Goal: Information Seeking & Learning: Learn about a topic

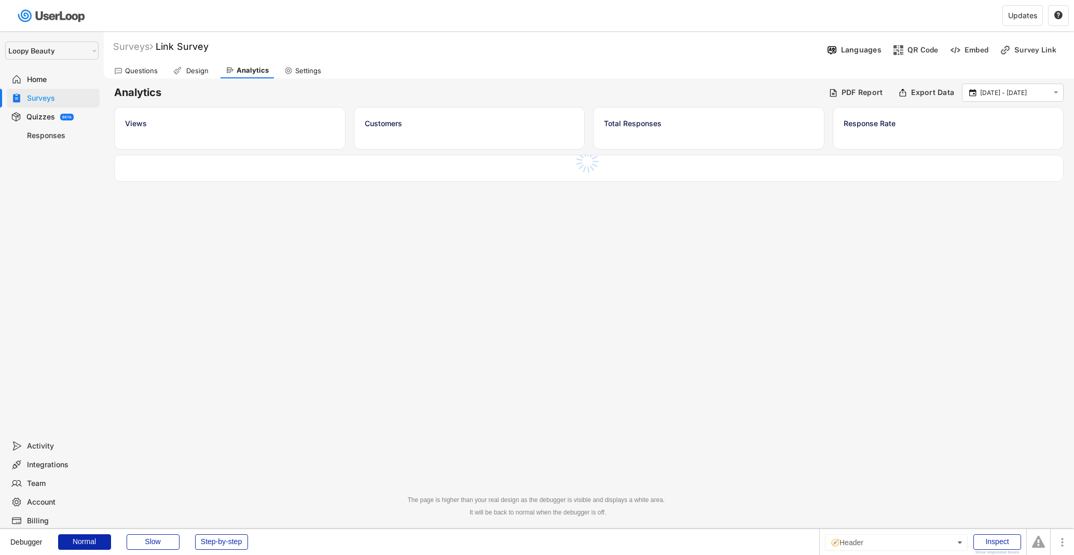
select select ""1348695171700984260__LOOKUP__1621425969652x687239840058835000""
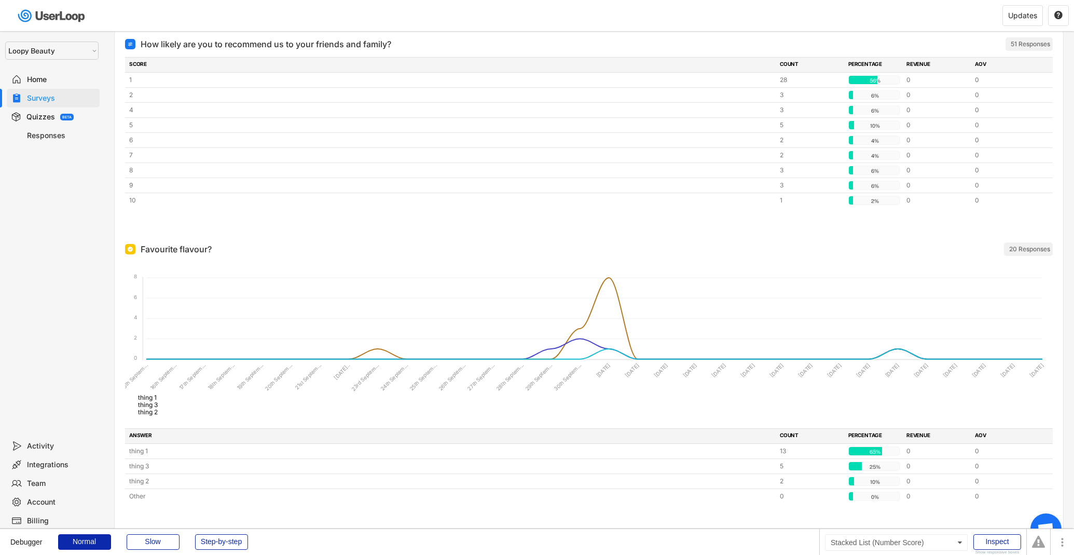
scroll to position [138, 0]
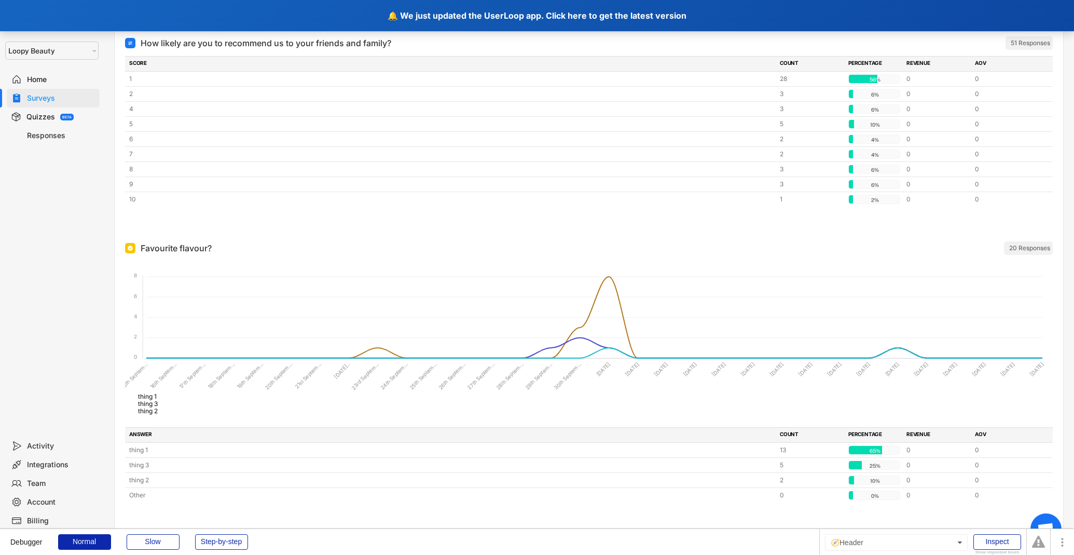
click at [452, 8] on div "🔔 We just updated the UserLoop app. Click here to get the latest version" at bounding box center [537, 15] width 1074 height 31
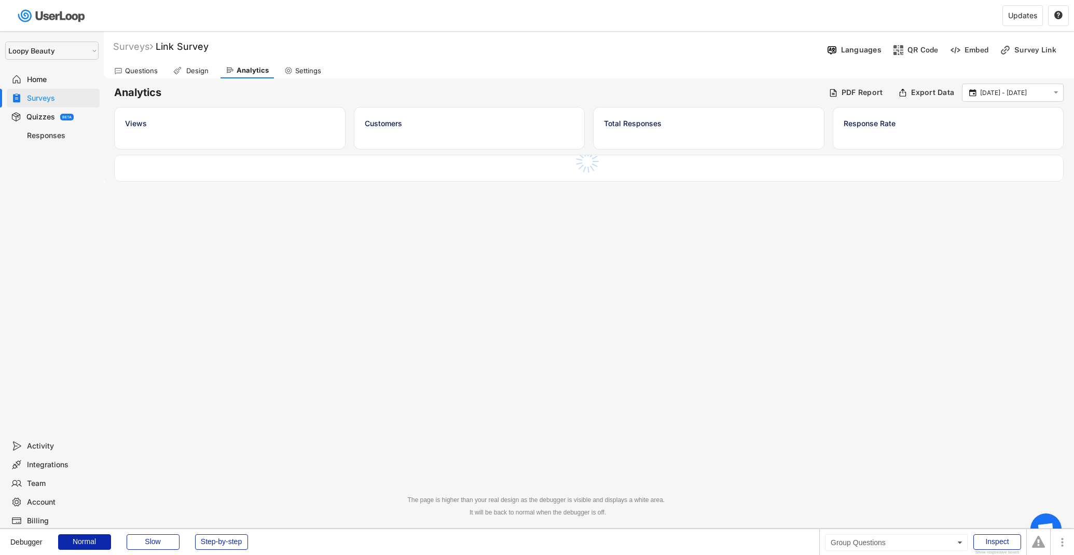
select select ""1348695171700984260__LOOKUP__1621425969652x687239840058835000""
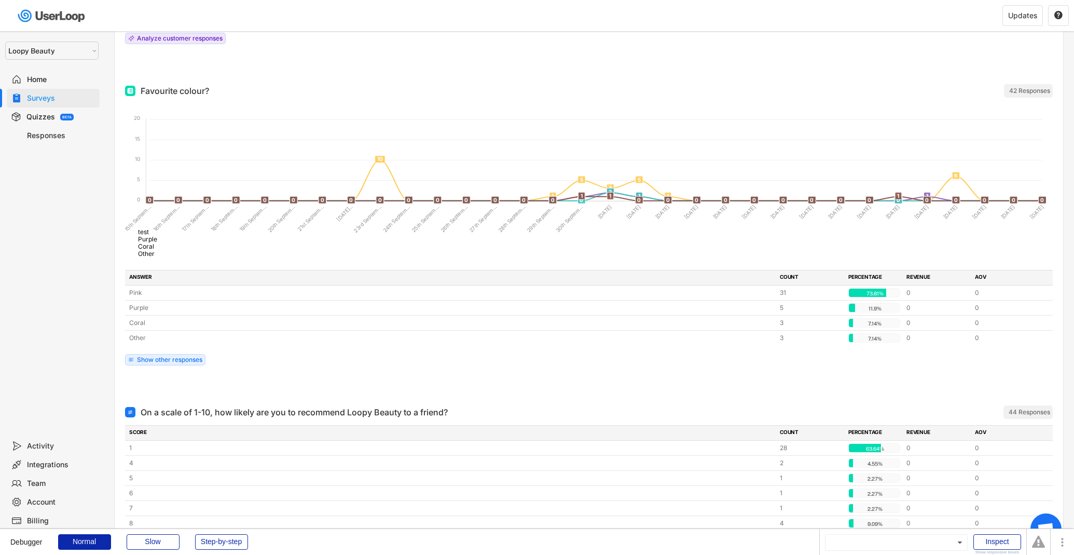
scroll to position [1070, 0]
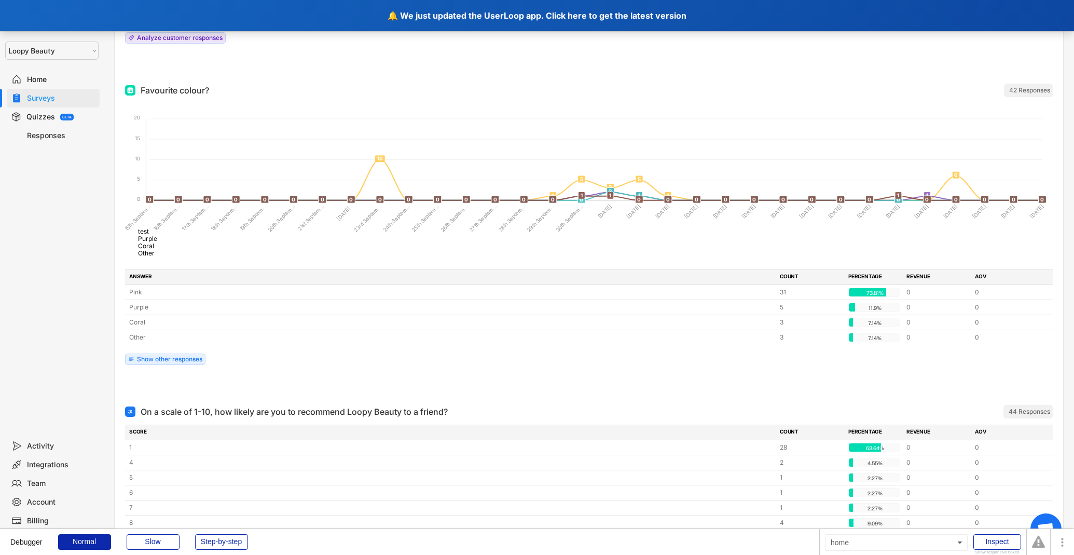
click at [460, 13] on div "🔔 We just updated the UserLoop app. Click here to get the latest version" at bounding box center [537, 15] width 1074 height 31
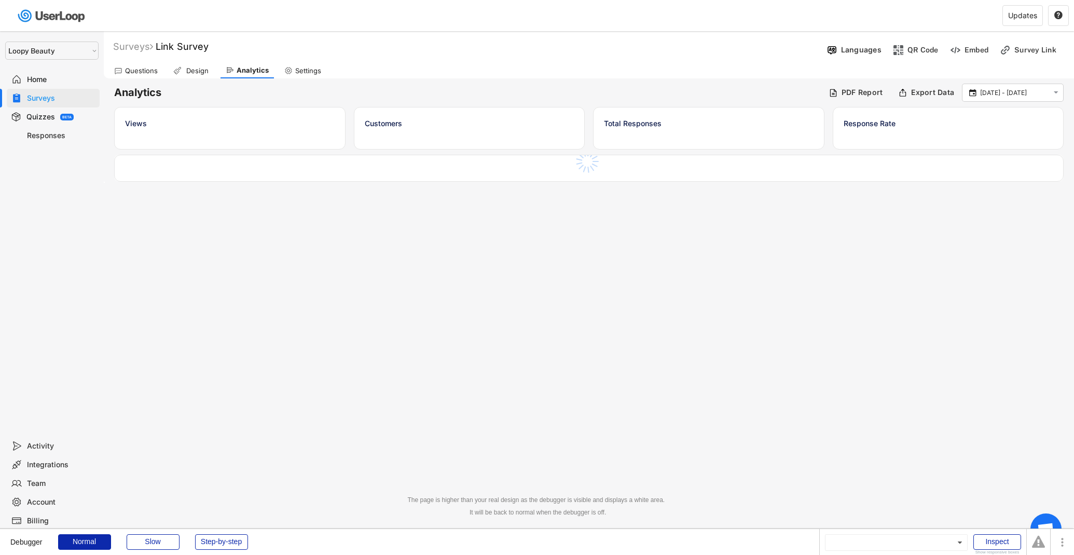
select select ""1348695171700984260__LOOKUP__1621425969652x687239840058835000""
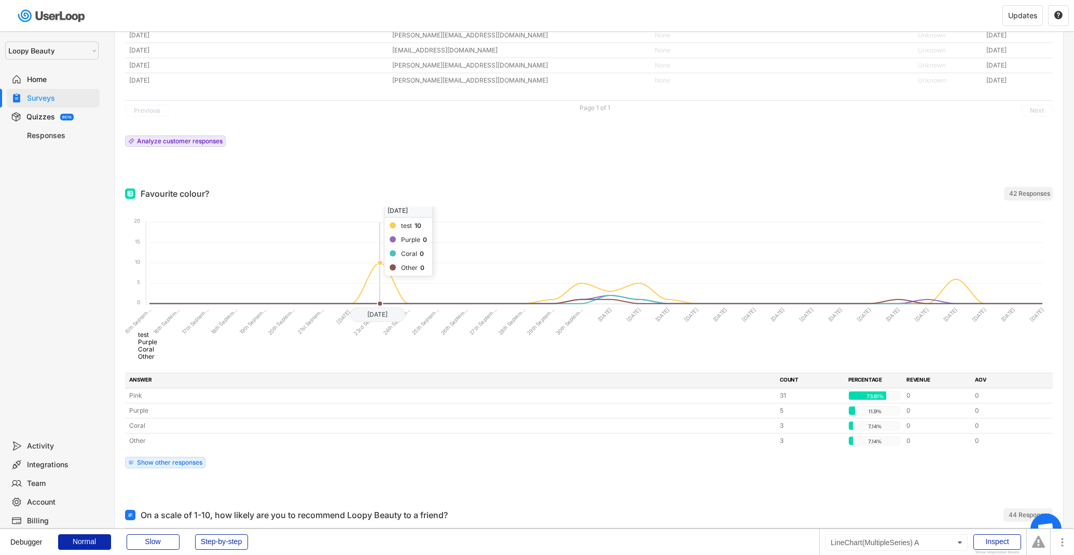
scroll to position [968, 0]
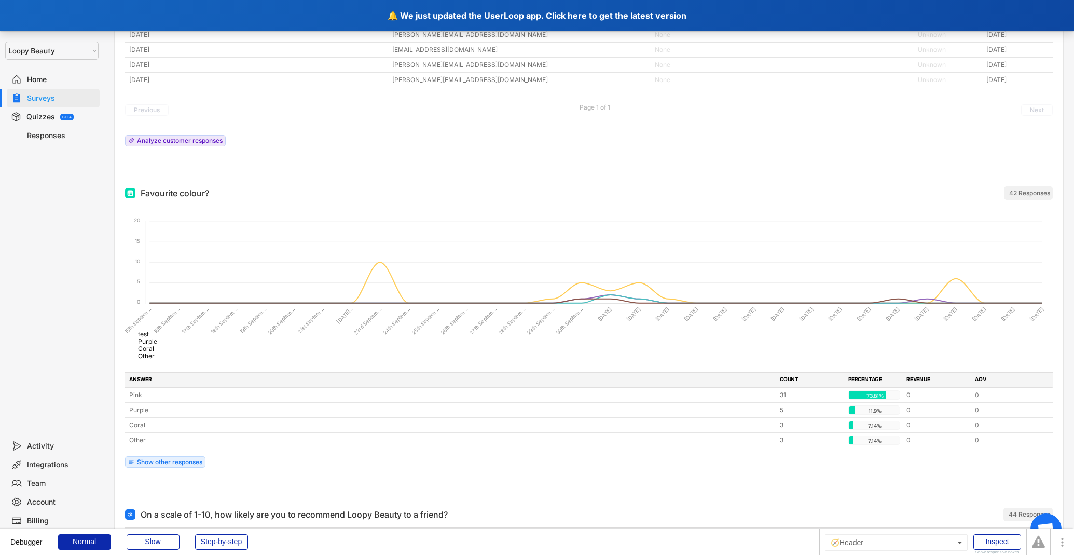
click at [445, 11] on div "🔔 We just updated the UserLoop app. Click here to get the latest version" at bounding box center [537, 15] width 1074 height 31
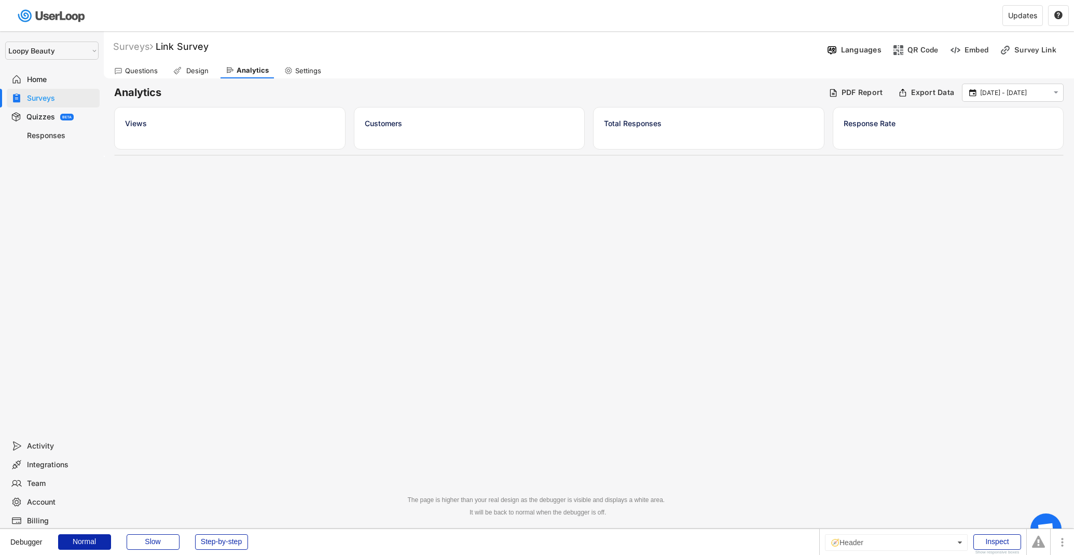
select select ""1348695171700984260__LOOKUP__1621425969652x687239840058835000""
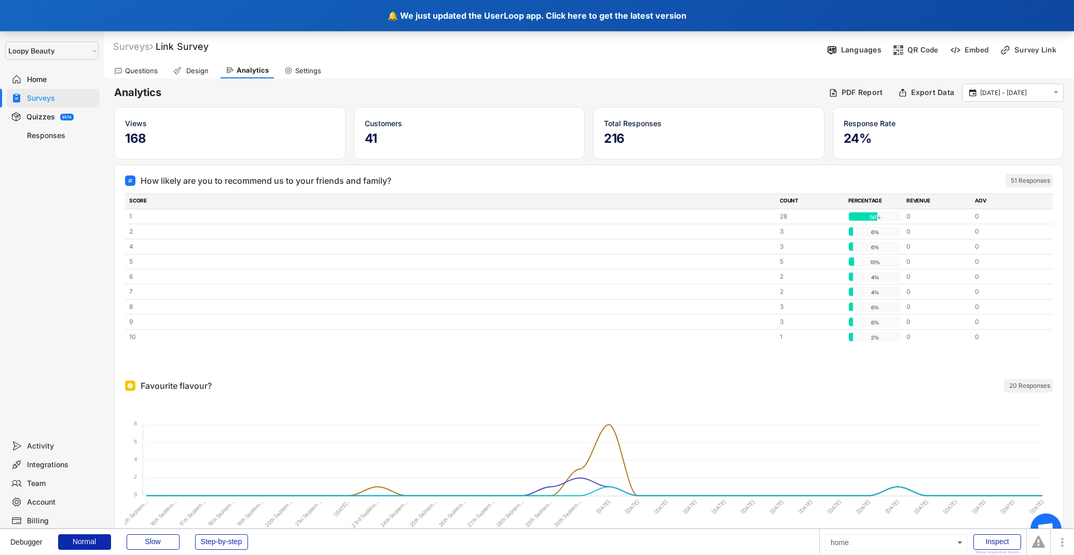
click at [509, 26] on div "🔔 We just updated the UserLoop app. Click here to get the latest version" at bounding box center [537, 15] width 1074 height 31
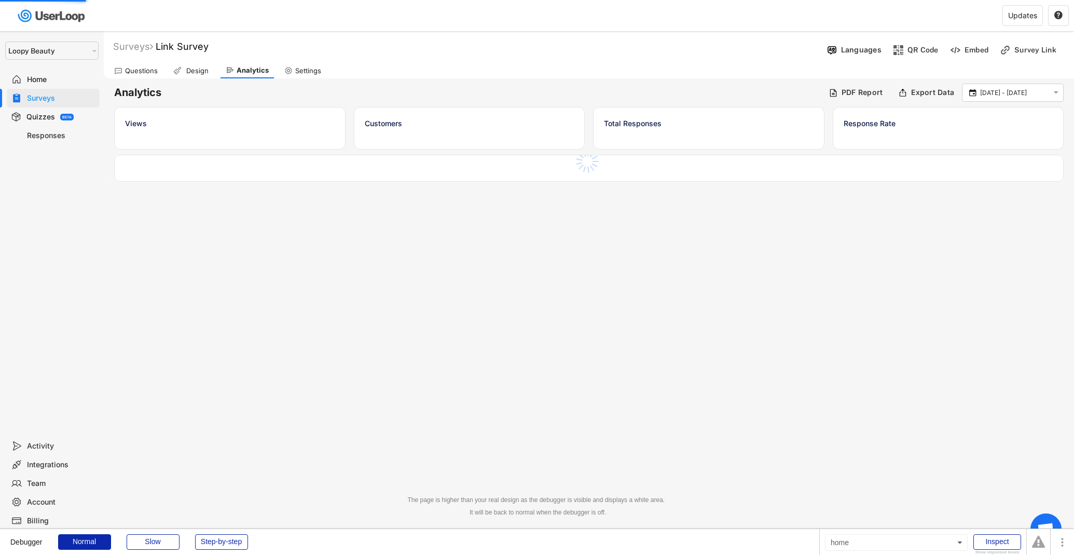
select select ""1348695171700984260__LOOKUP__1621425969652x687239840058835000""
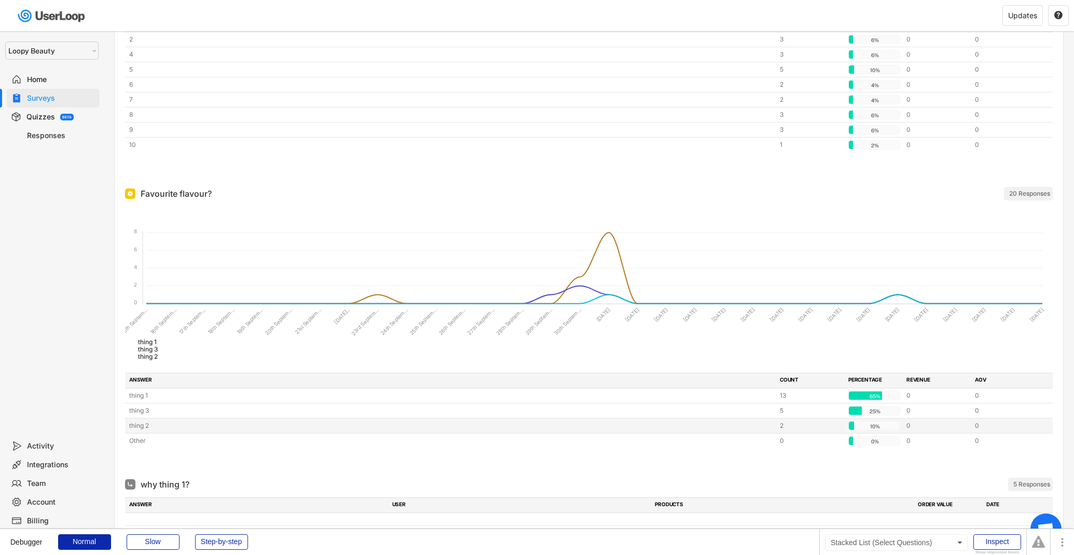
scroll to position [197, 0]
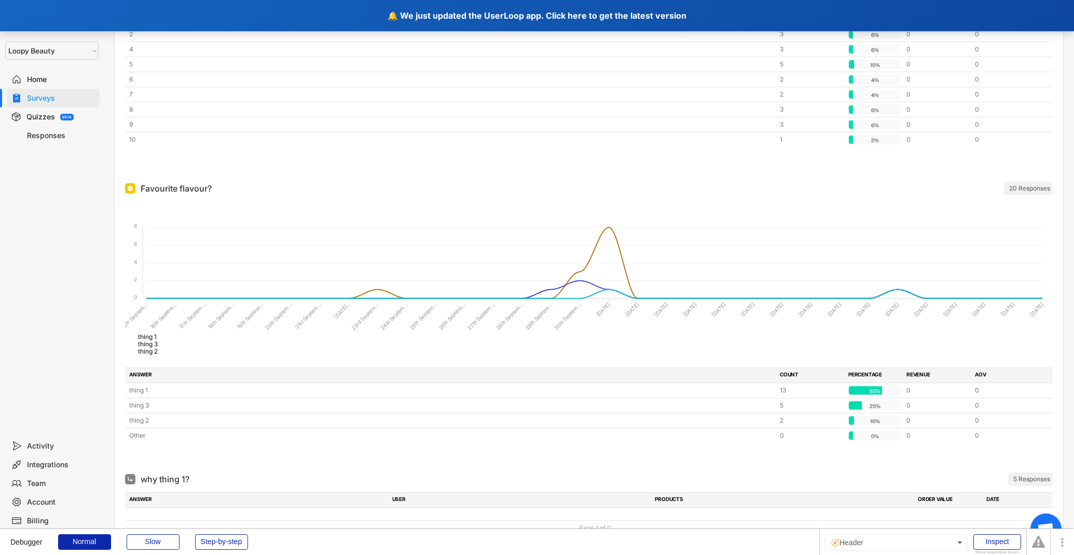
click at [489, 22] on div "🔔 We just updated the UserLoop app. Click here to get the latest version" at bounding box center [537, 15] width 1074 height 31
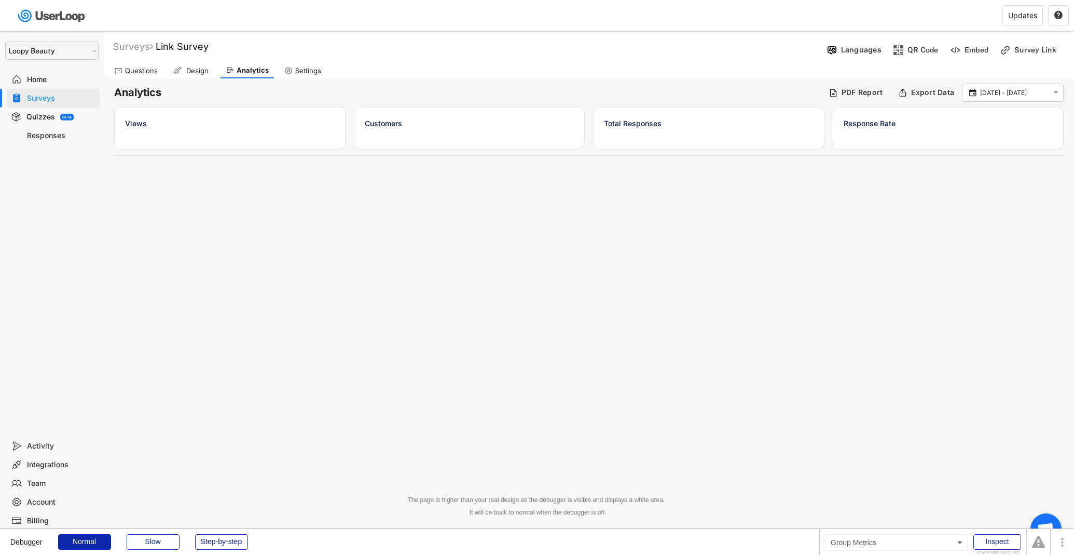
select select ""1348695171700984260__LOOKUP__1621425969652x687239840058835000""
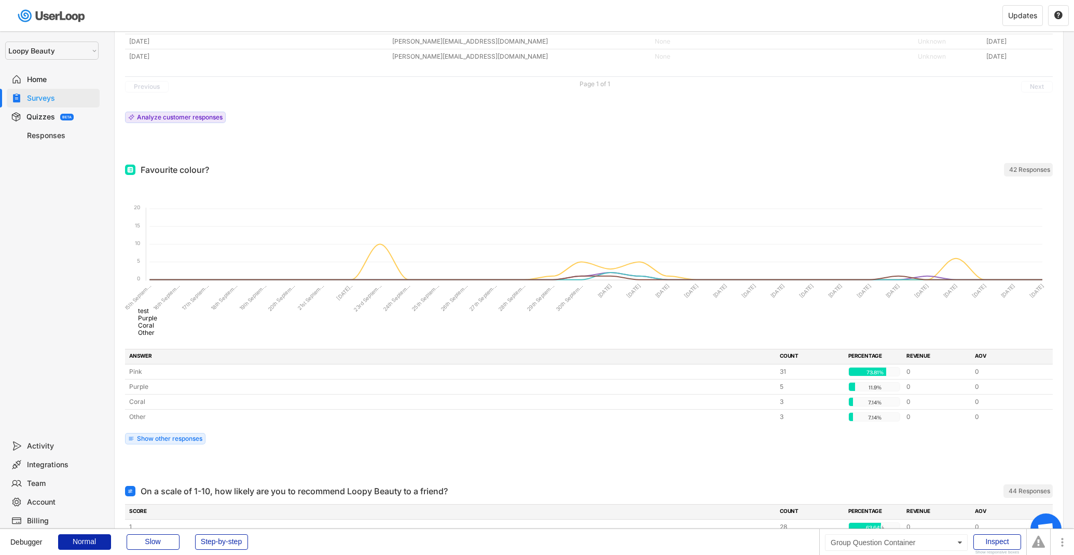
scroll to position [992, 0]
click at [142, 435] on div "Show other responses" at bounding box center [169, 438] width 65 height 6
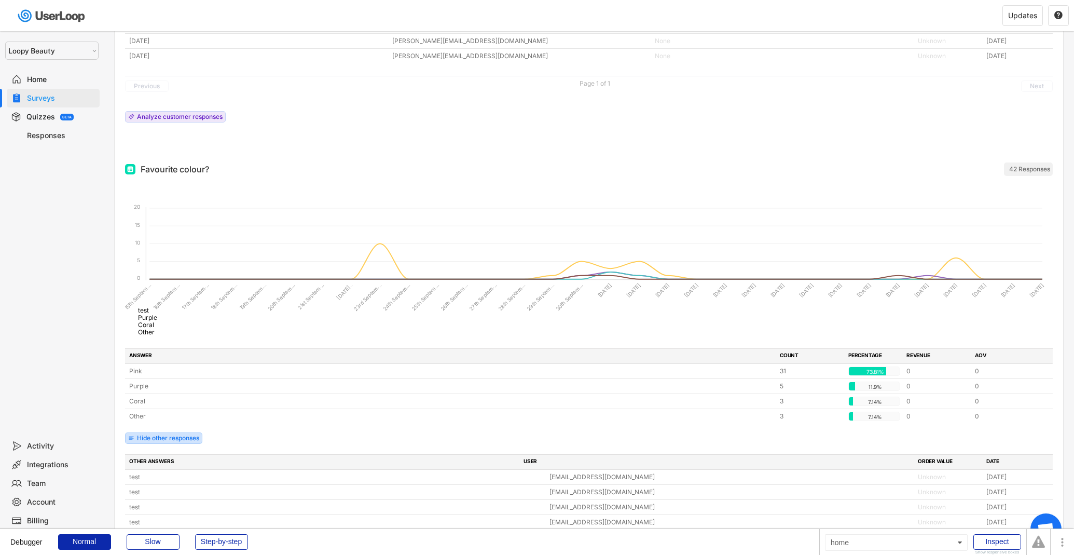
click at [142, 435] on div "Hide other responses" at bounding box center [168, 438] width 62 height 6
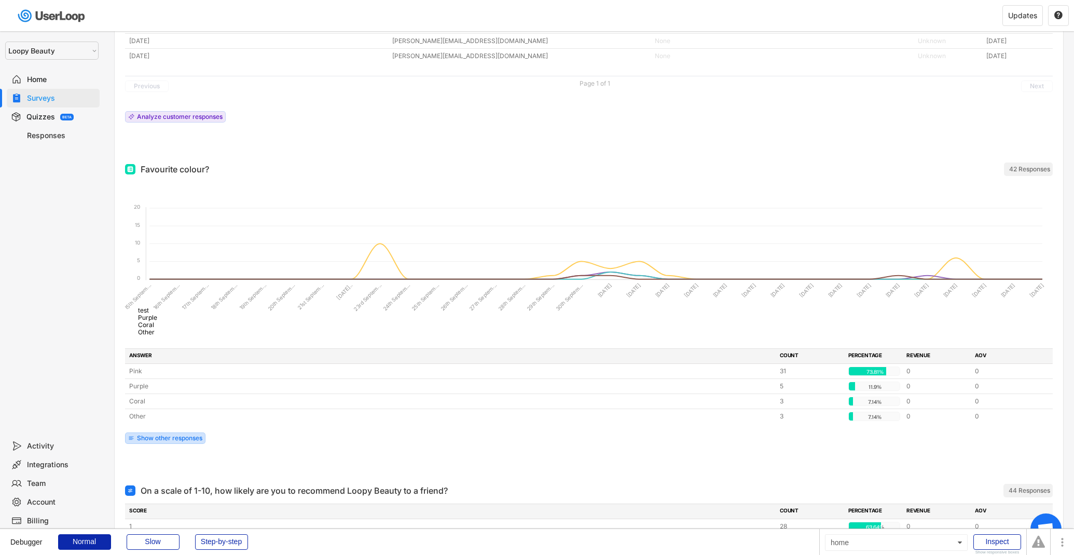
click at [142, 435] on div "Show other responses" at bounding box center [169, 438] width 65 height 6
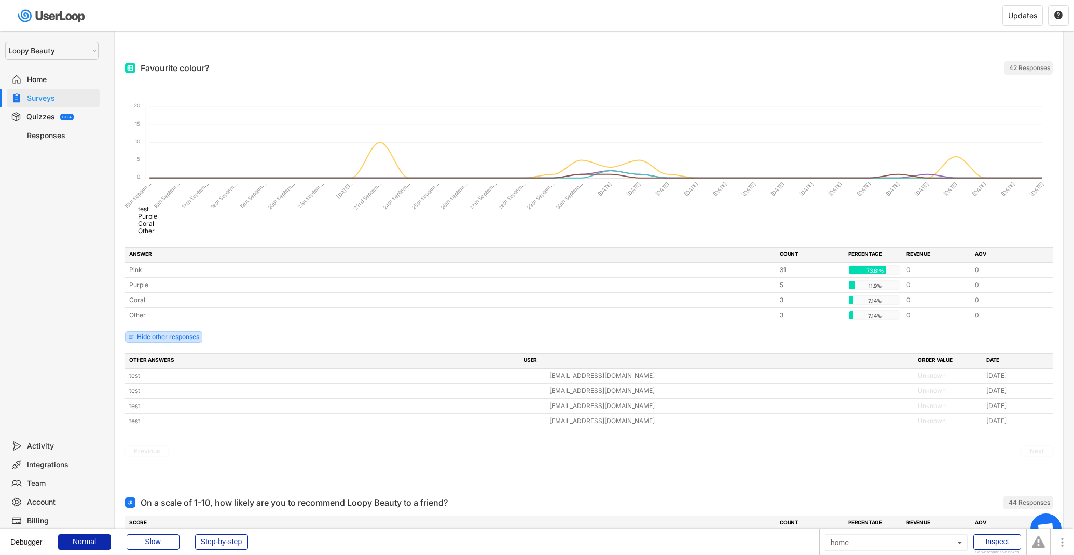
scroll to position [1094, 0]
click at [181, 337] on div "Hide other responses" at bounding box center [168, 336] width 62 height 6
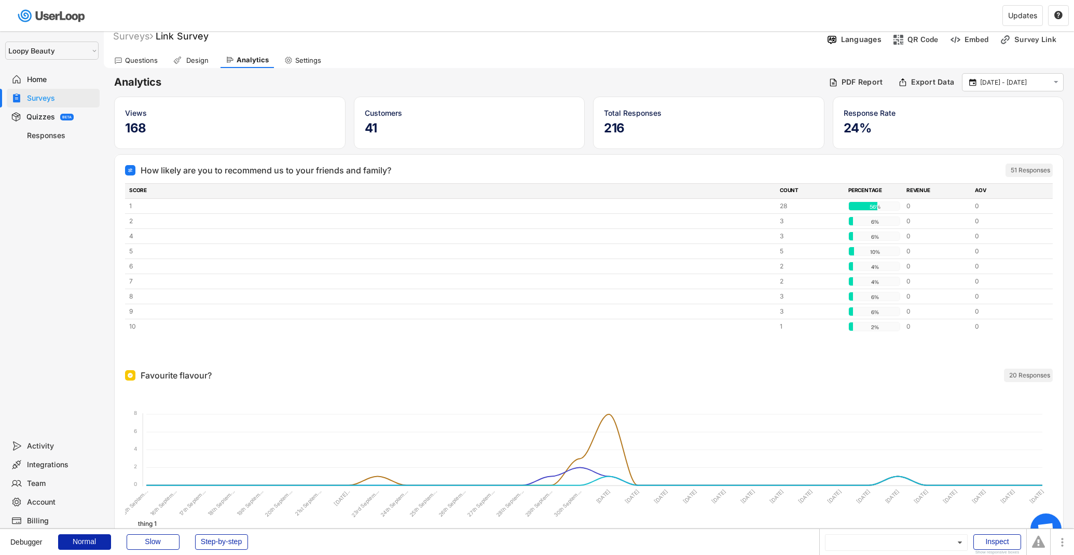
scroll to position [11, 0]
click at [63, 95] on div "Surveys" at bounding box center [61, 98] width 68 height 10
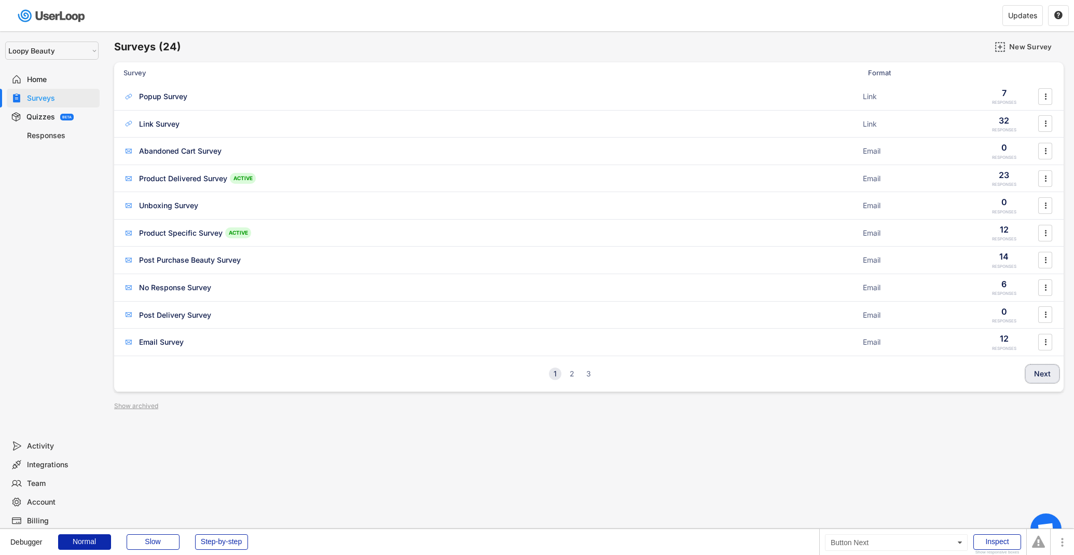
click at [1039, 376] on button "Next" at bounding box center [1042, 373] width 34 height 19
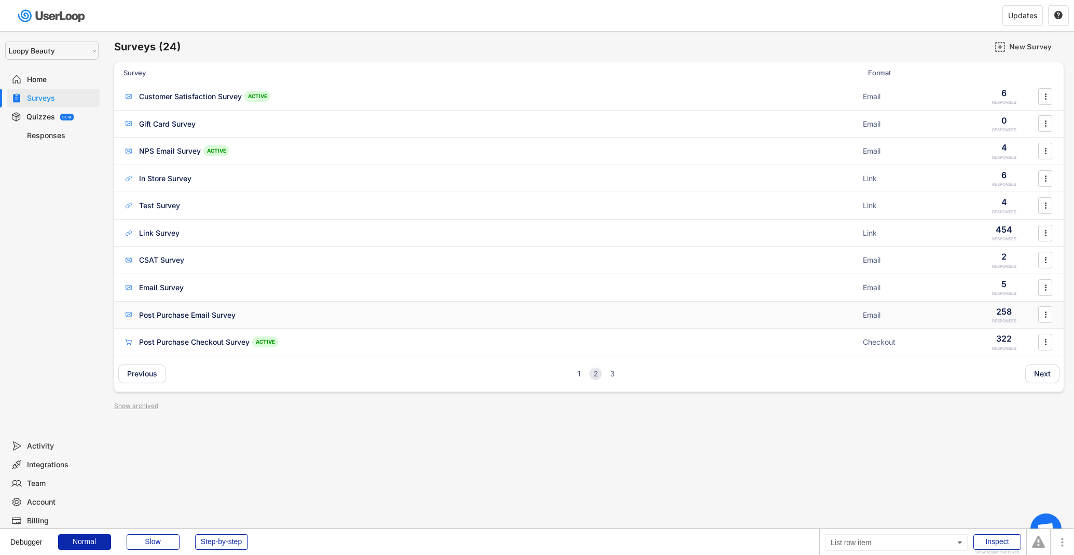
click at [895, 306] on div "Post Purchase Email Survey Email 258 RESPONSES " at bounding box center [589, 314] width 950 height 27
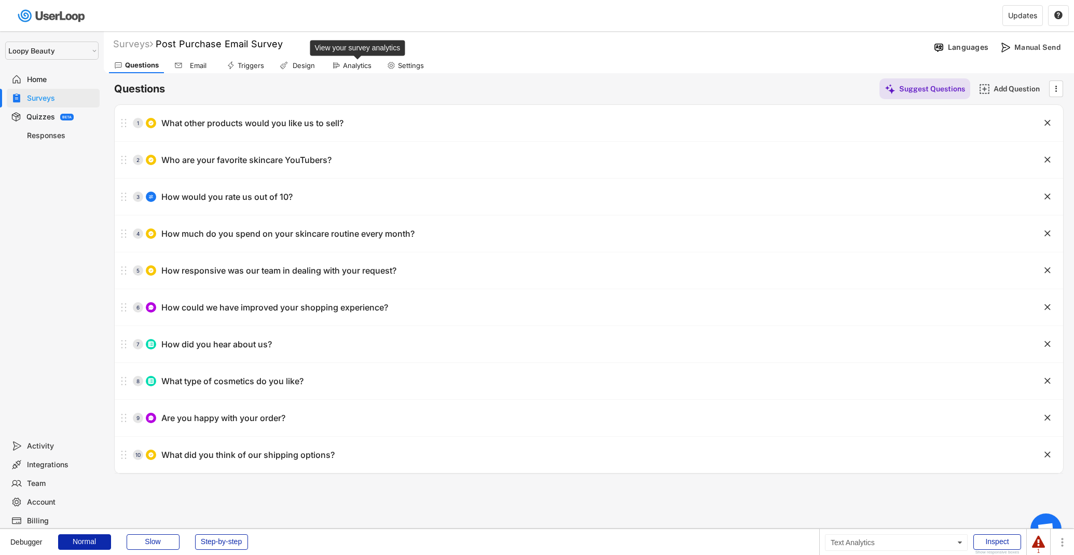
click at [346, 69] on div "Analytics" at bounding box center [357, 65] width 29 height 9
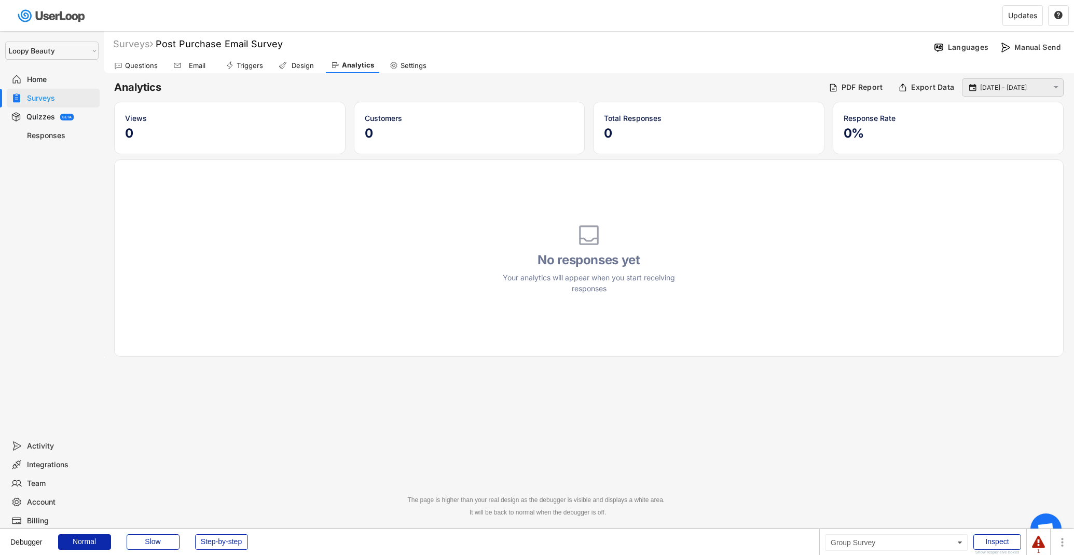
click at [1010, 94] on div " 15 Sep - 16 Oct " at bounding box center [1013, 87] width 102 height 18
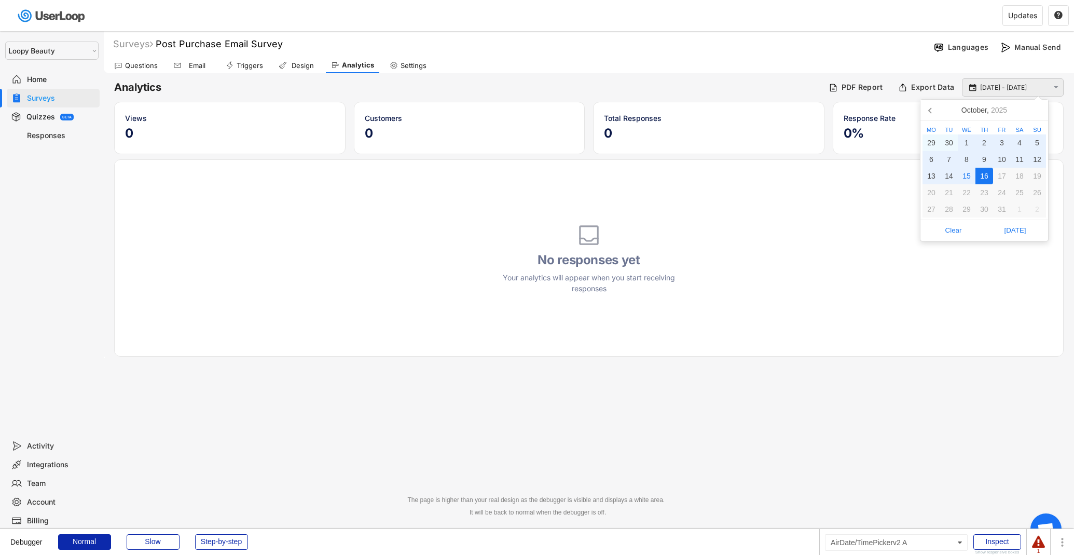
click at [1009, 89] on input "[DATE] - [DATE]" at bounding box center [1014, 88] width 68 height 10
click at [929, 108] on icon at bounding box center [931, 110] width 17 height 17
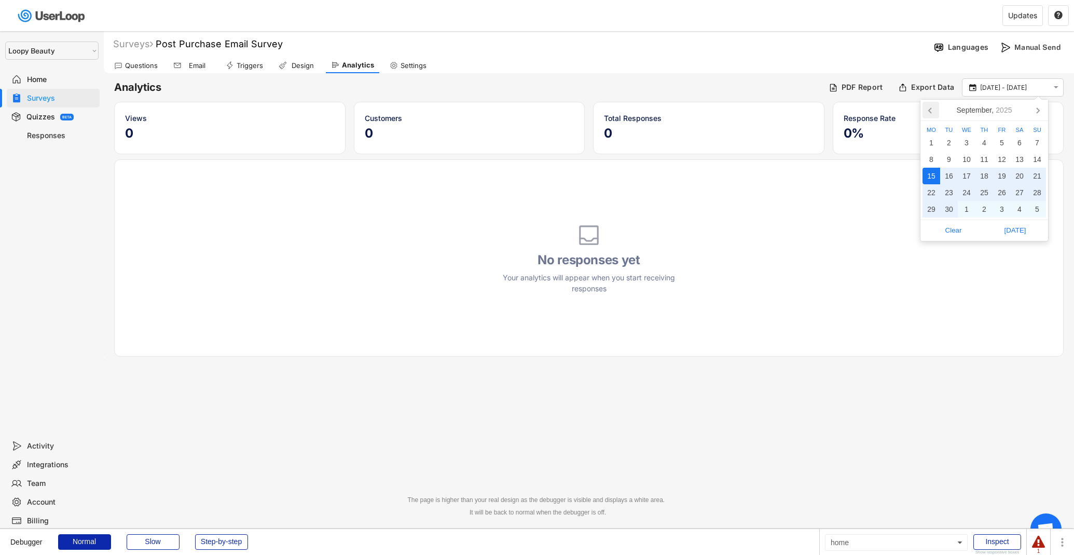
click at [929, 109] on icon at bounding box center [930, 110] width 3 height 5
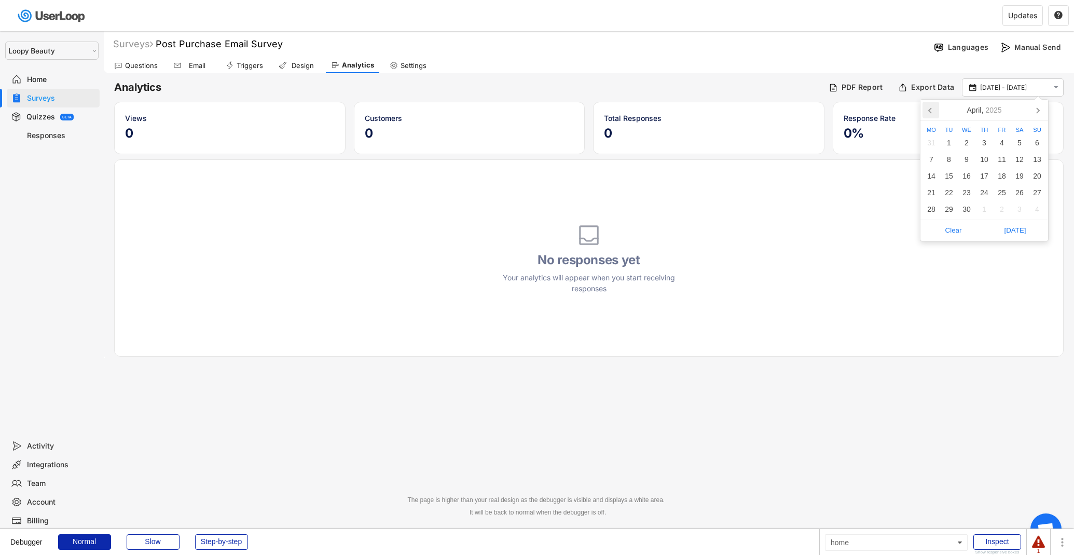
click at [929, 109] on icon at bounding box center [930, 110] width 3 height 5
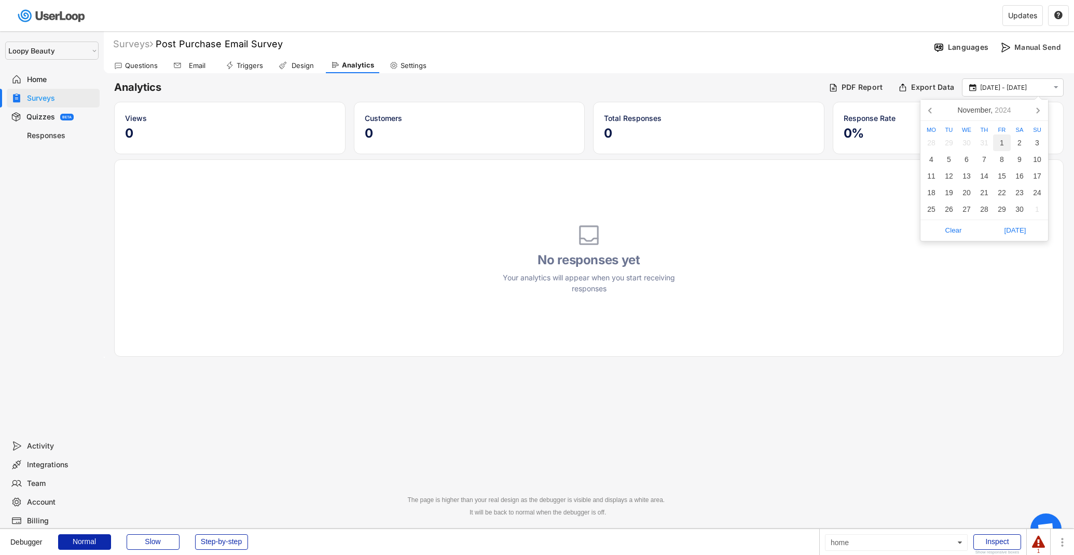
click at [1000, 145] on div "1" at bounding box center [1002, 142] width 18 height 17
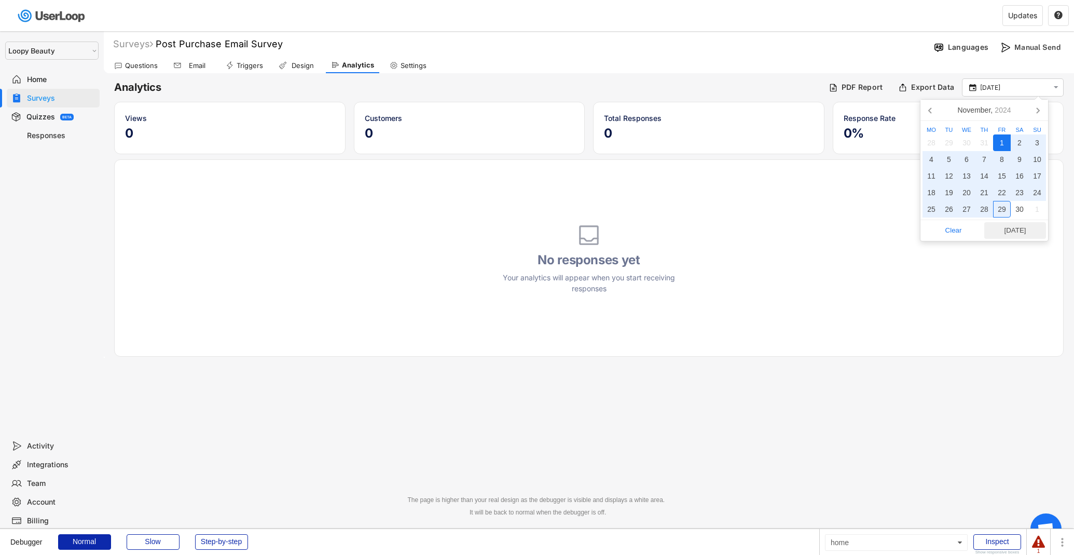
click at [1009, 225] on span "[DATE]" at bounding box center [1015, 231] width 56 height 16
type input "1 Nov - 15 Oct"
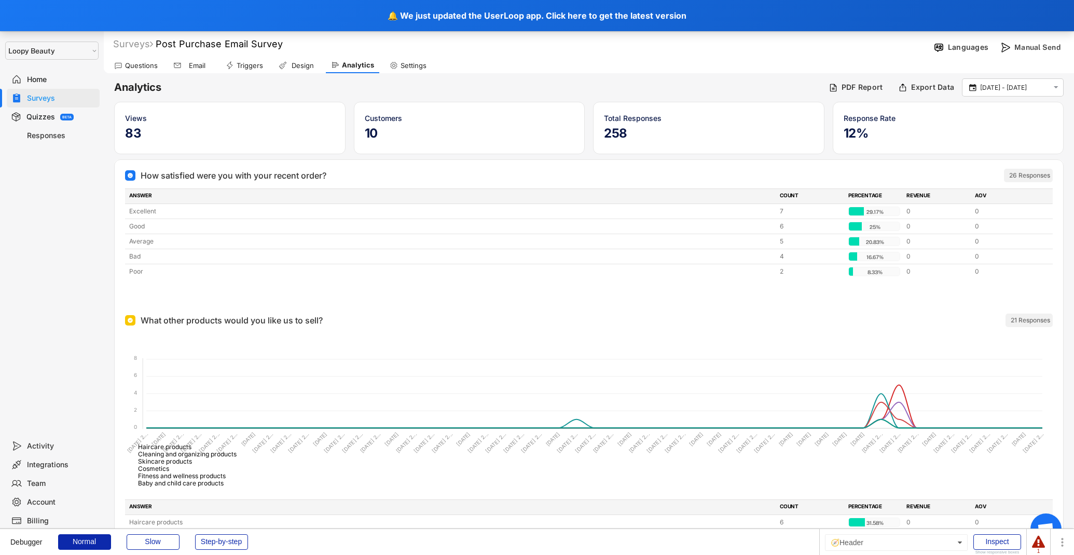
click at [473, 20] on div "🔔 We just updated the UserLoop app. Click here to get the latest version" at bounding box center [537, 15] width 1074 height 31
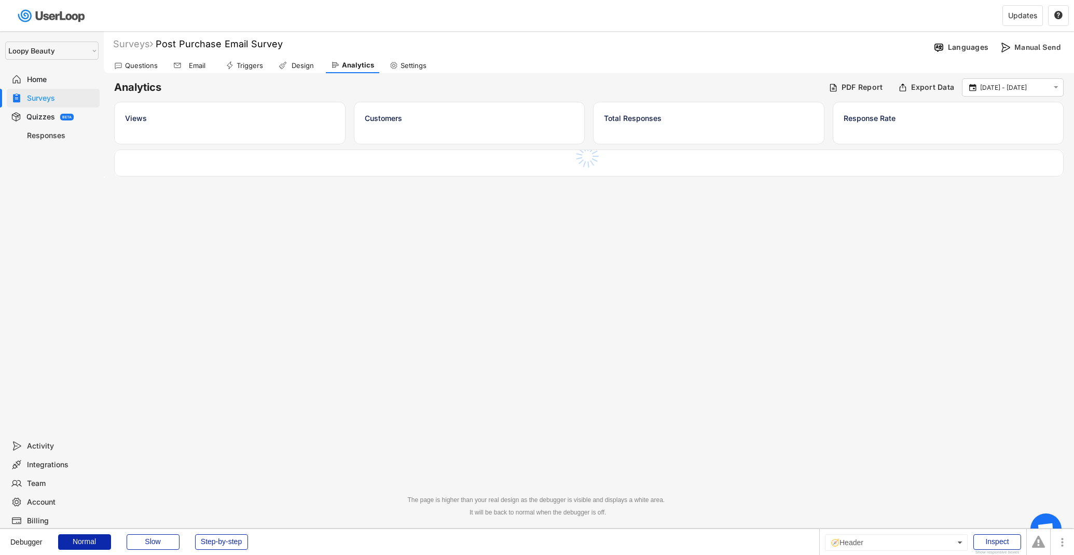
select select ""1348695171700984260__LOOKUP__1621425969652x687239840058835000""
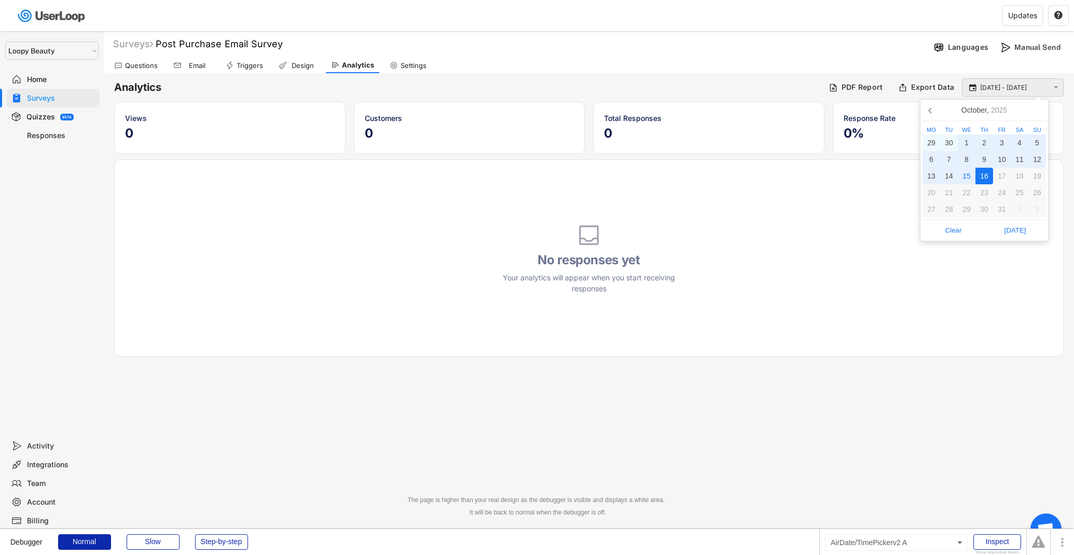
click at [1007, 85] on input "[DATE] - [DATE]" at bounding box center [1014, 88] width 68 height 10
click at [937, 108] on icon at bounding box center [931, 110] width 17 height 17
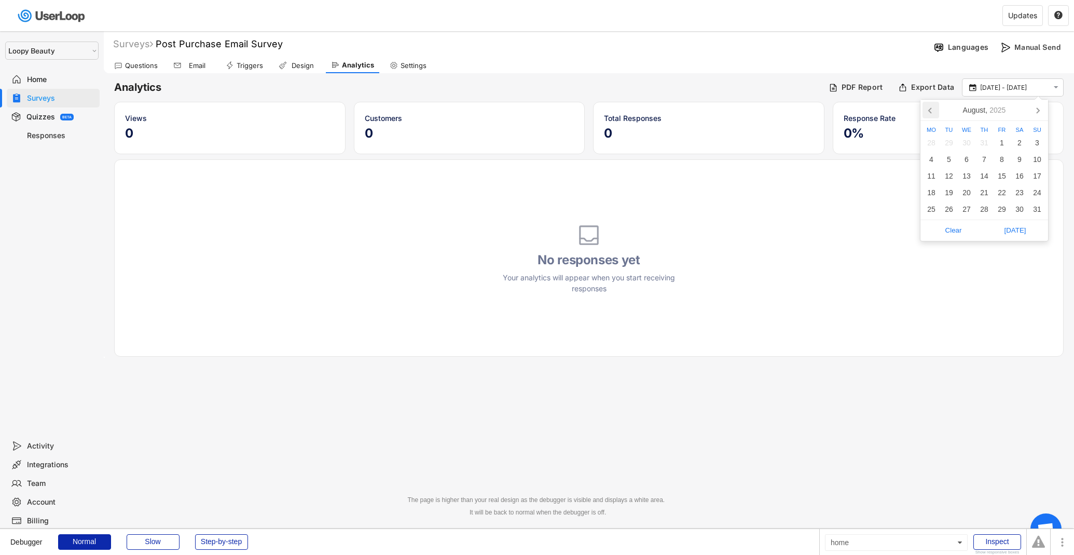
click at [937, 108] on icon at bounding box center [931, 110] width 17 height 17
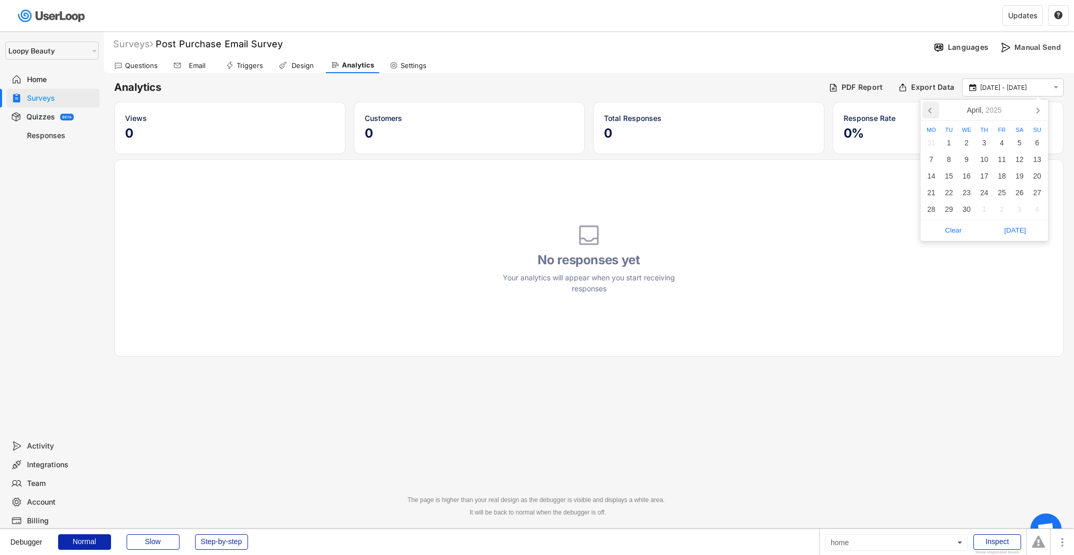
click at [937, 108] on icon at bounding box center [931, 110] width 17 height 17
click at [1022, 139] on div "1" at bounding box center [1020, 142] width 18 height 17
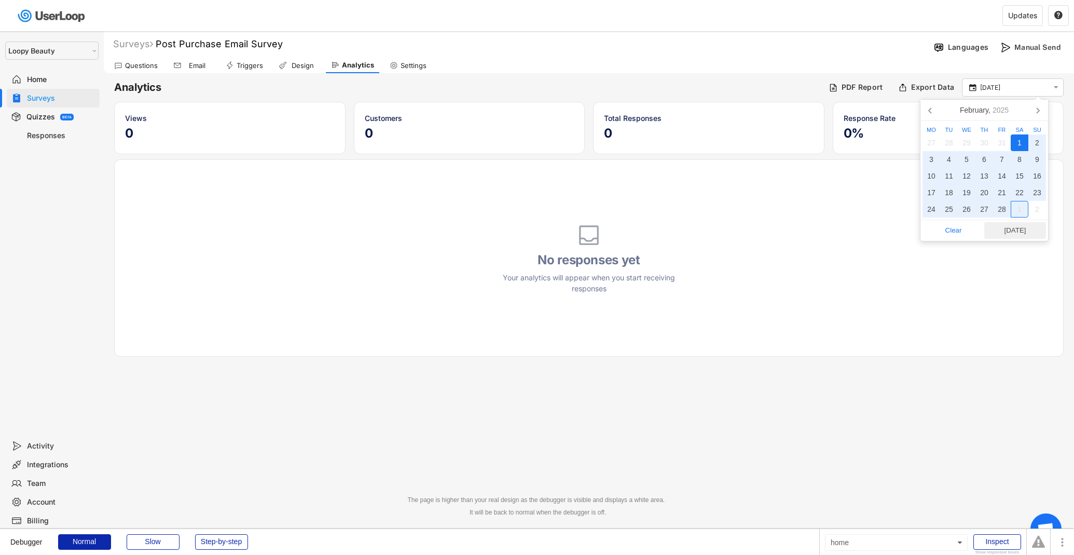
click at [1022, 238] on span "Today" at bounding box center [1015, 231] width 56 height 16
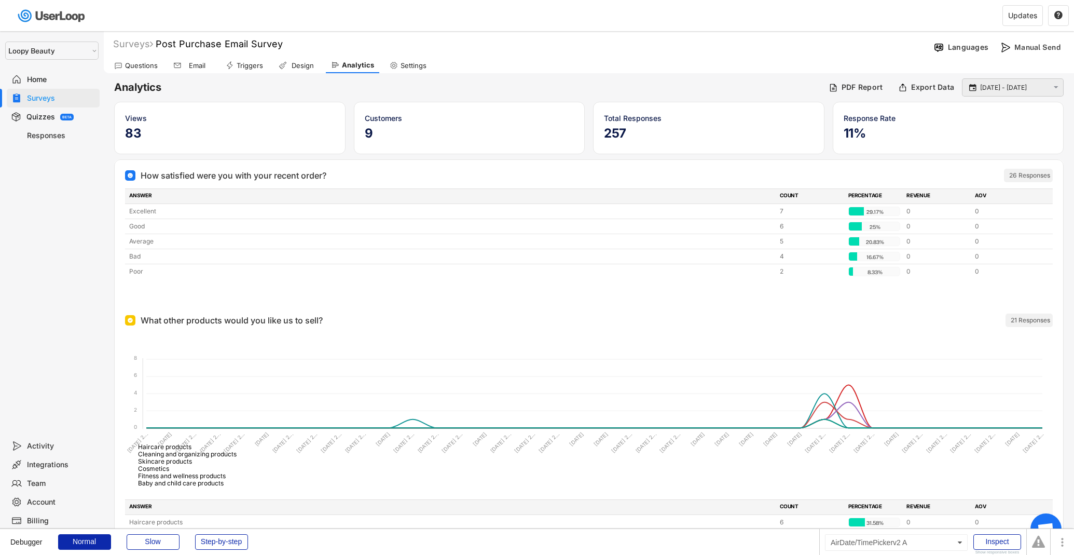
click at [1041, 90] on input "1 Feb - 15 Oct" at bounding box center [1014, 88] width 68 height 10
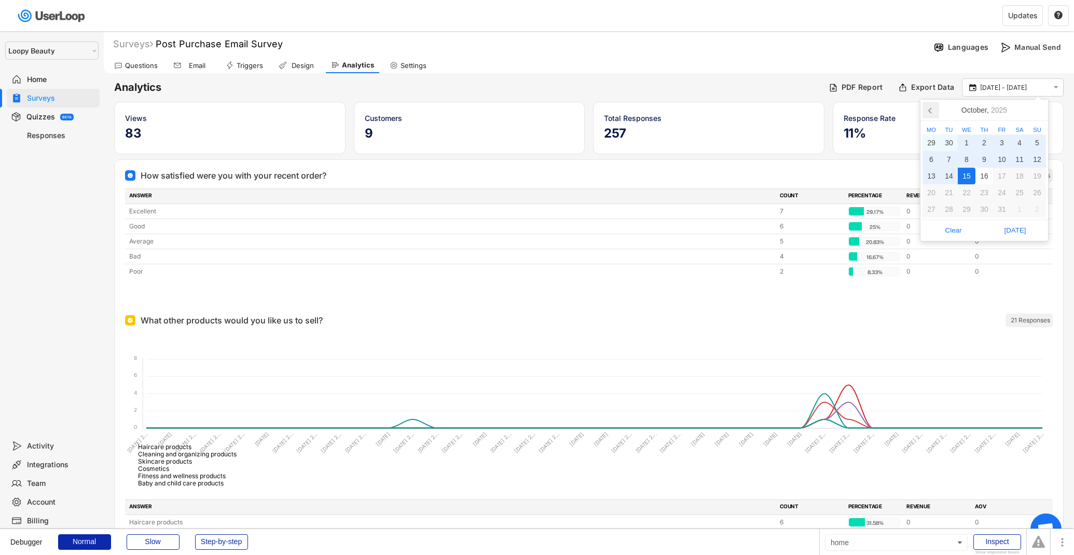
click at [934, 110] on icon at bounding box center [931, 110] width 17 height 17
click at [997, 143] on div "1" at bounding box center [1002, 142] width 18 height 17
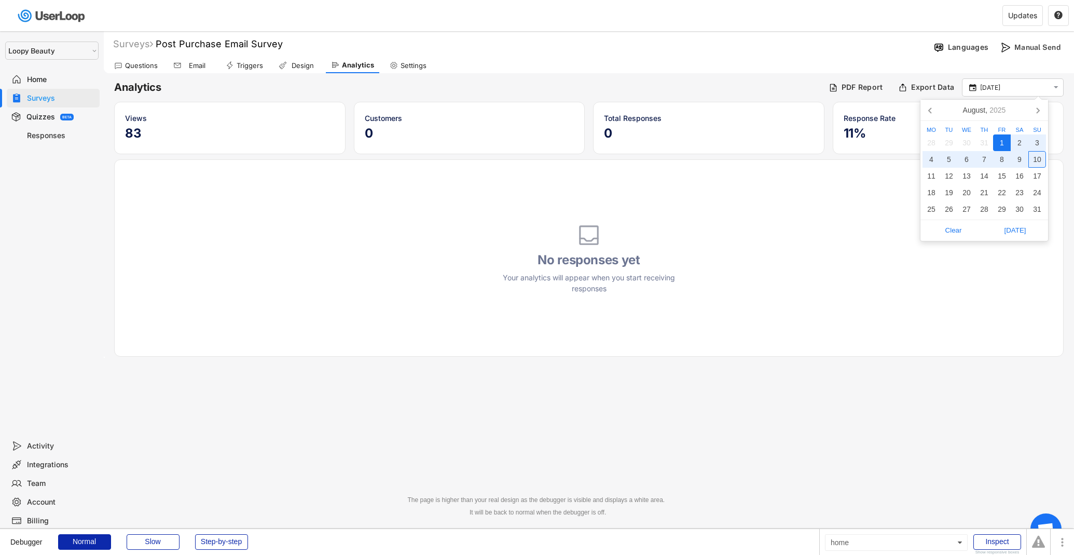
click at [1036, 164] on div "10" at bounding box center [1037, 159] width 18 height 17
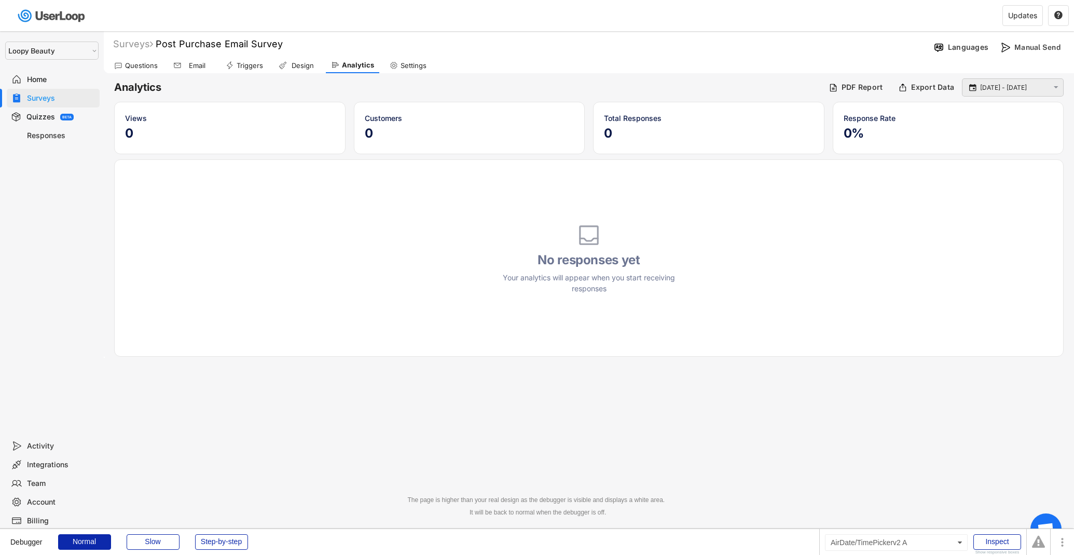
click at [1038, 87] on input "1 Aug - 10 Aug" at bounding box center [1014, 88] width 68 height 10
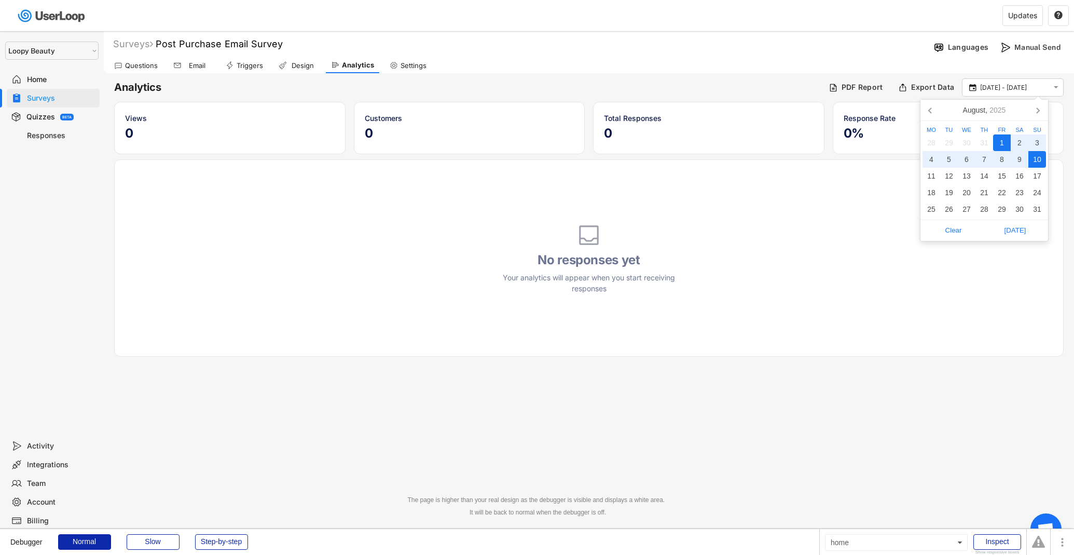
click at [1002, 138] on div "1" at bounding box center [1002, 142] width 18 height 17
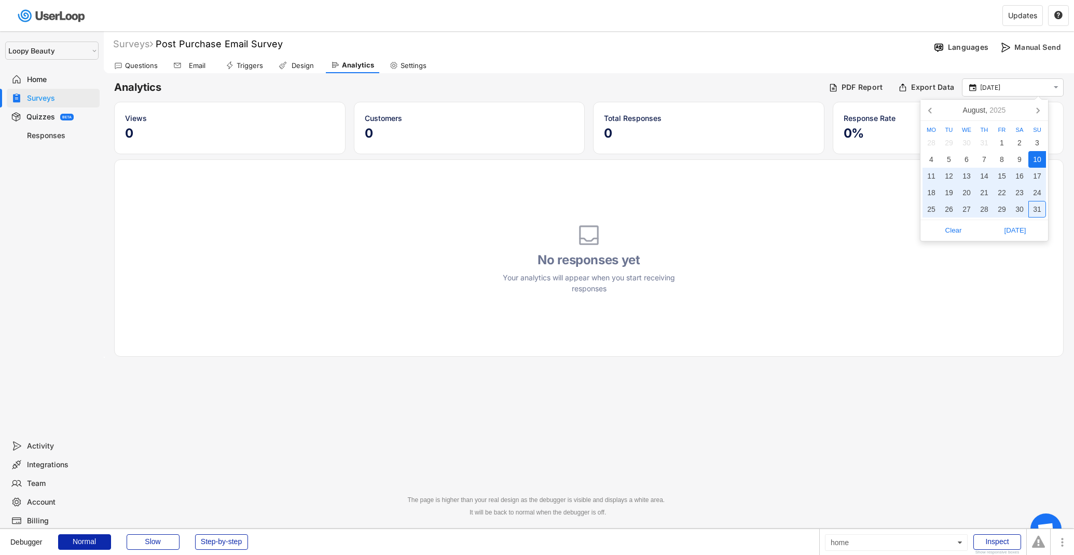
click at [1033, 207] on div "31" at bounding box center [1037, 209] width 18 height 17
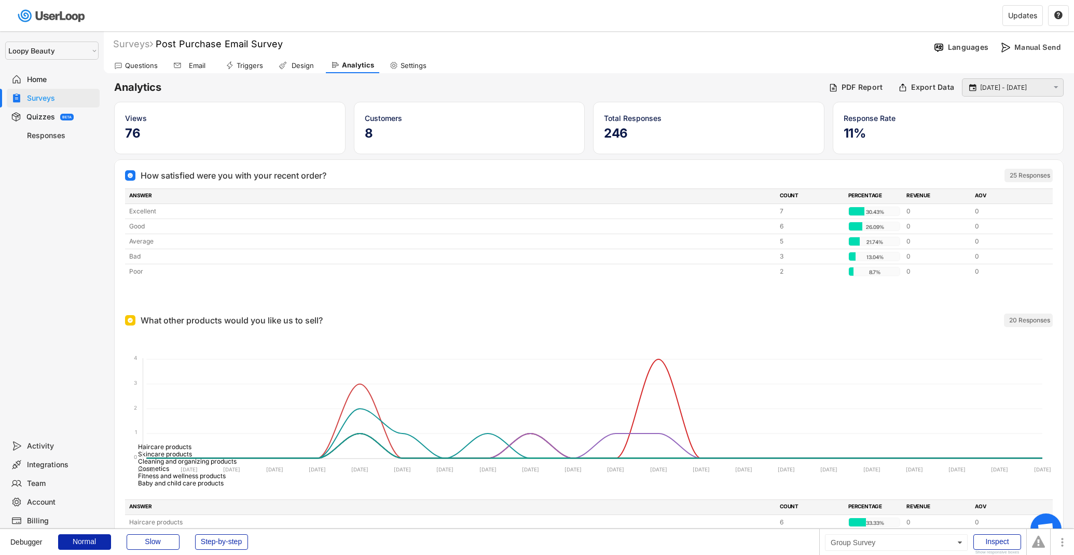
click at [1028, 87] on input "10 Aug - 31 Aug" at bounding box center [1014, 88] width 68 height 10
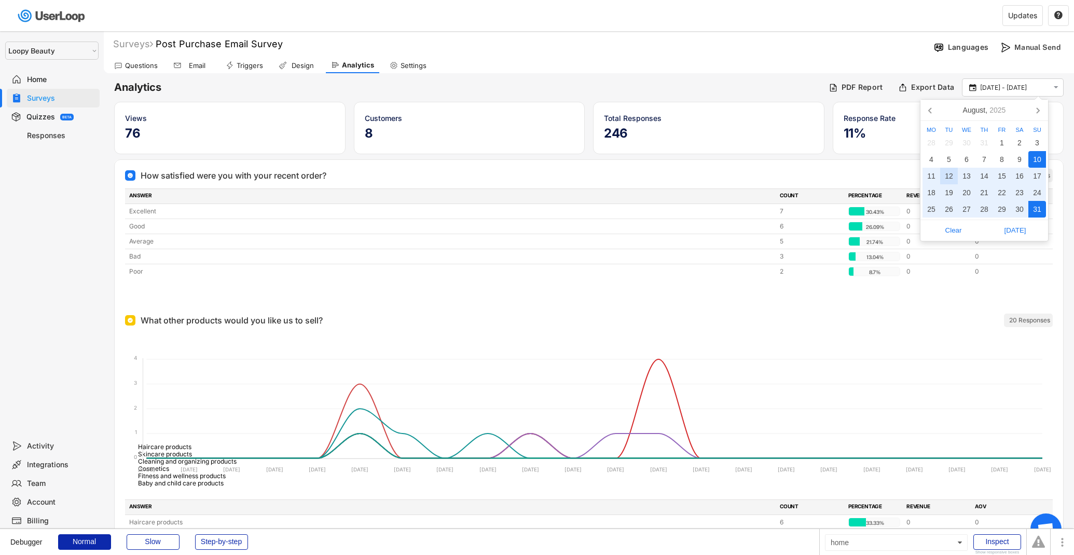
click at [955, 172] on div "12" at bounding box center [949, 176] width 18 height 17
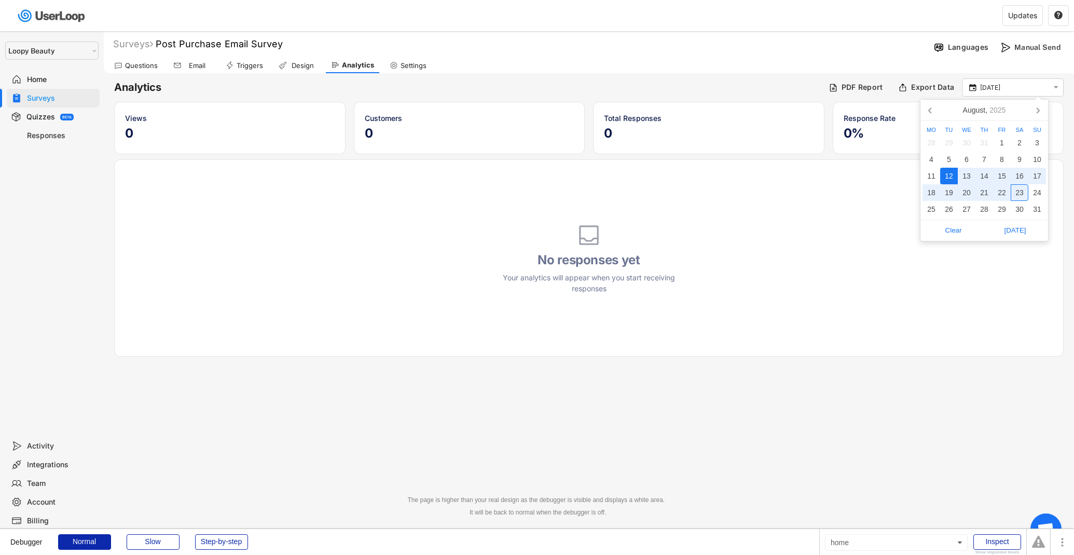
click at [1020, 195] on div "23" at bounding box center [1020, 192] width 18 height 17
type input "12 Aug - 23 Aug"
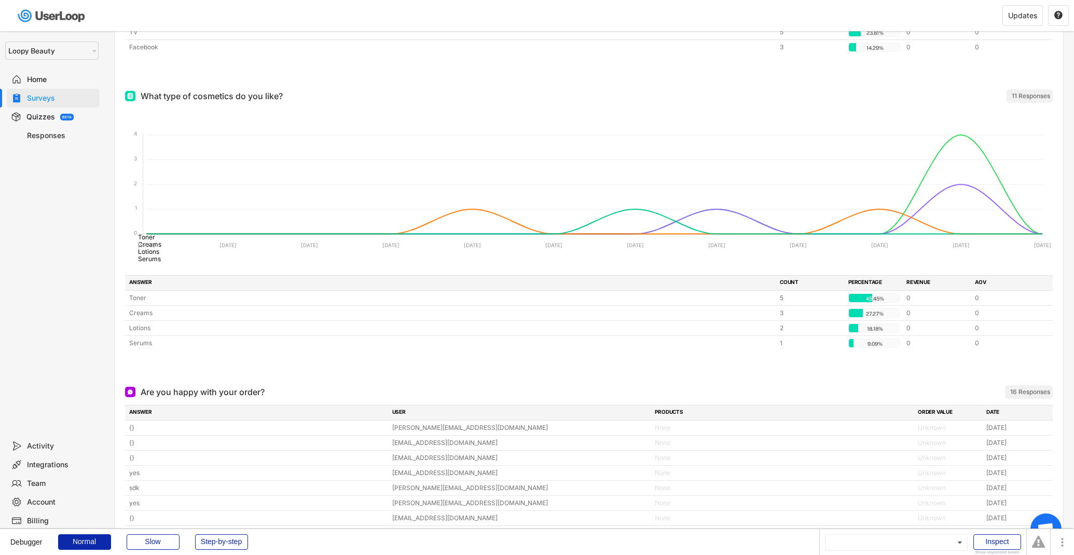
scroll to position [2350, 0]
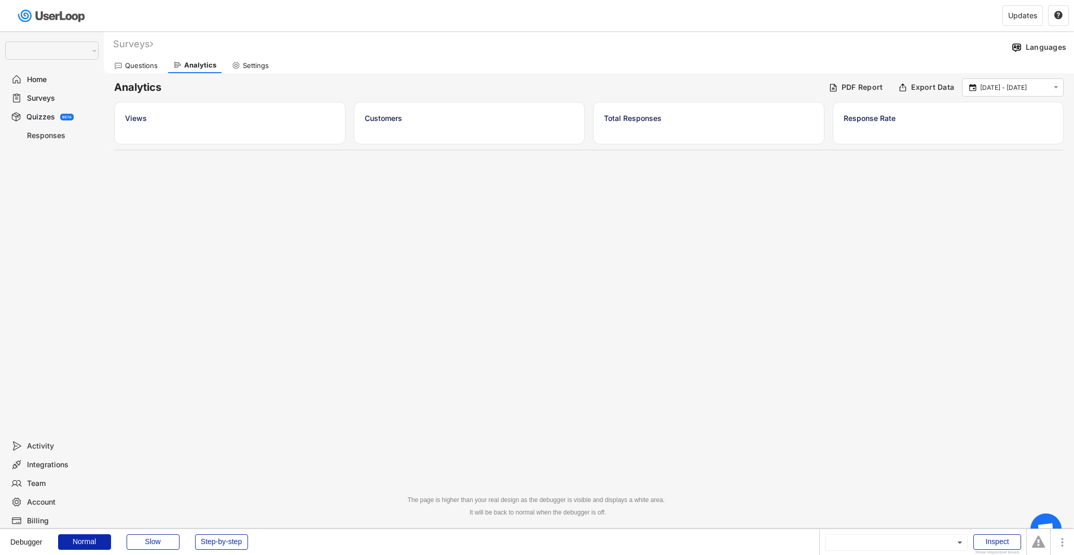
select select ""1348695171700984260__LOOKUP__1621425969652x687239840058835000""
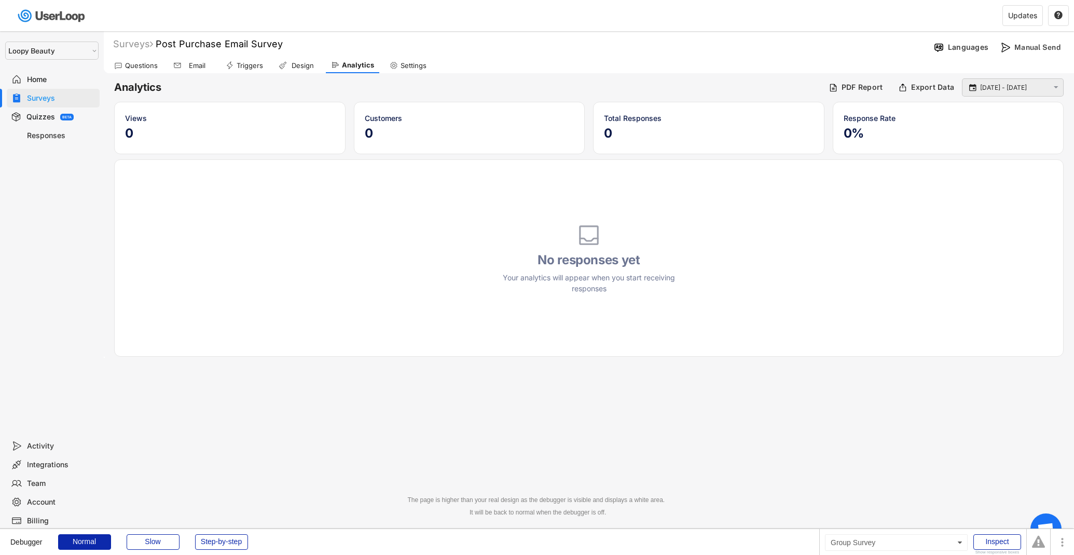
click at [1017, 81] on div " 15 Sep - 16 Oct " at bounding box center [1013, 87] width 102 height 18
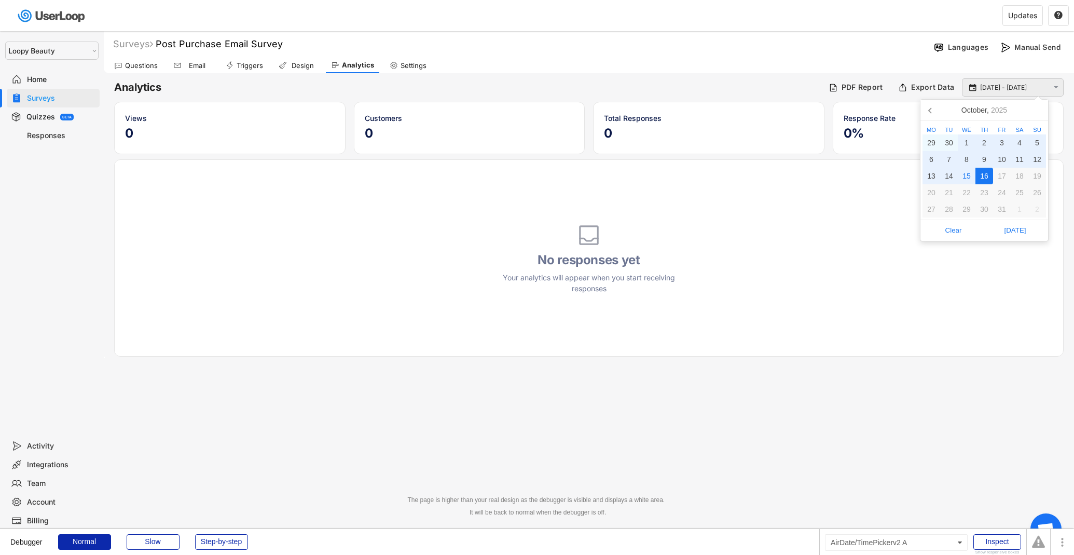
click at [1013, 91] on input "[DATE] - [DATE]" at bounding box center [1014, 88] width 68 height 10
click at [933, 103] on icon at bounding box center [931, 110] width 17 height 17
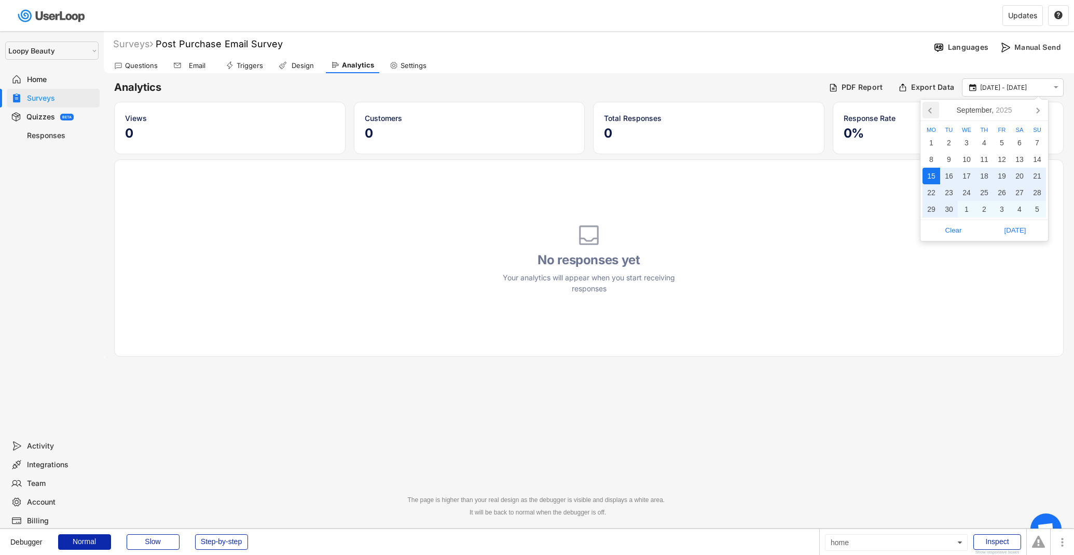
click at [933, 103] on icon at bounding box center [931, 110] width 17 height 17
click at [999, 141] on div "1" at bounding box center [1002, 142] width 18 height 17
click at [1034, 212] on div "31" at bounding box center [1037, 209] width 18 height 17
type input "[DATE] - [DATE]"
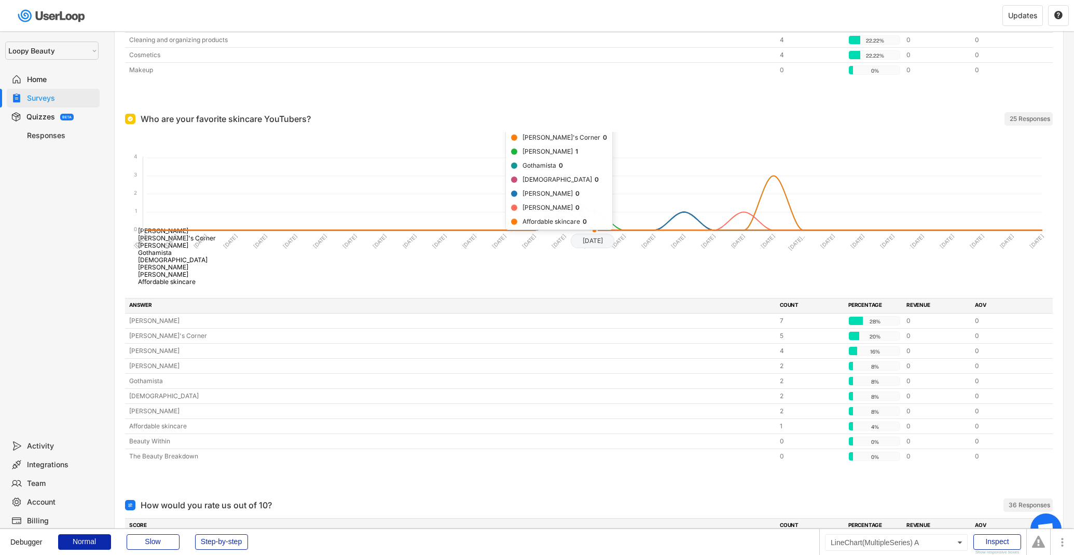
scroll to position [509, 0]
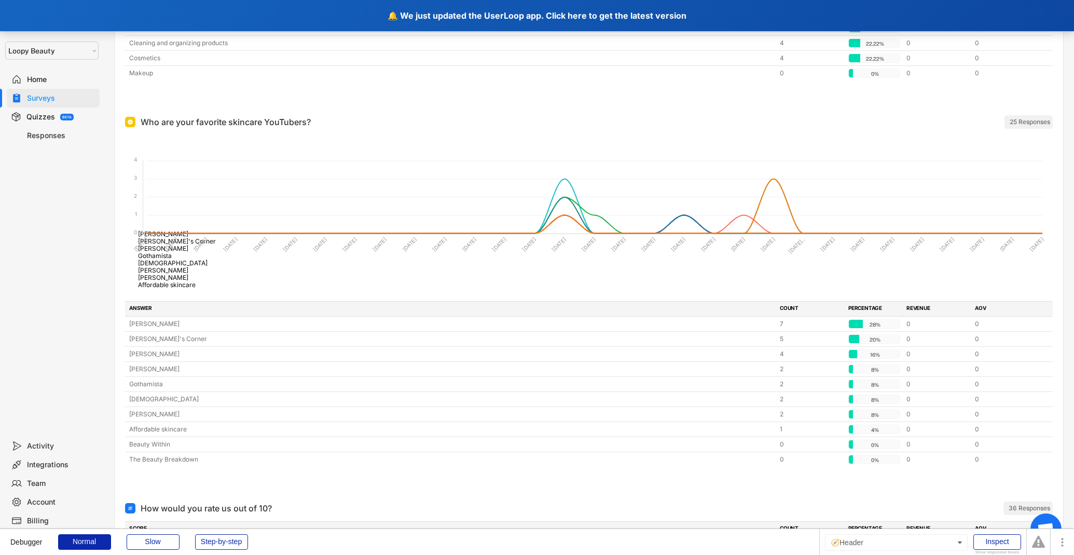
click at [458, 14] on div "🔔 We just updated the UserLoop app. Click here to get the latest version" at bounding box center [537, 15] width 1074 height 31
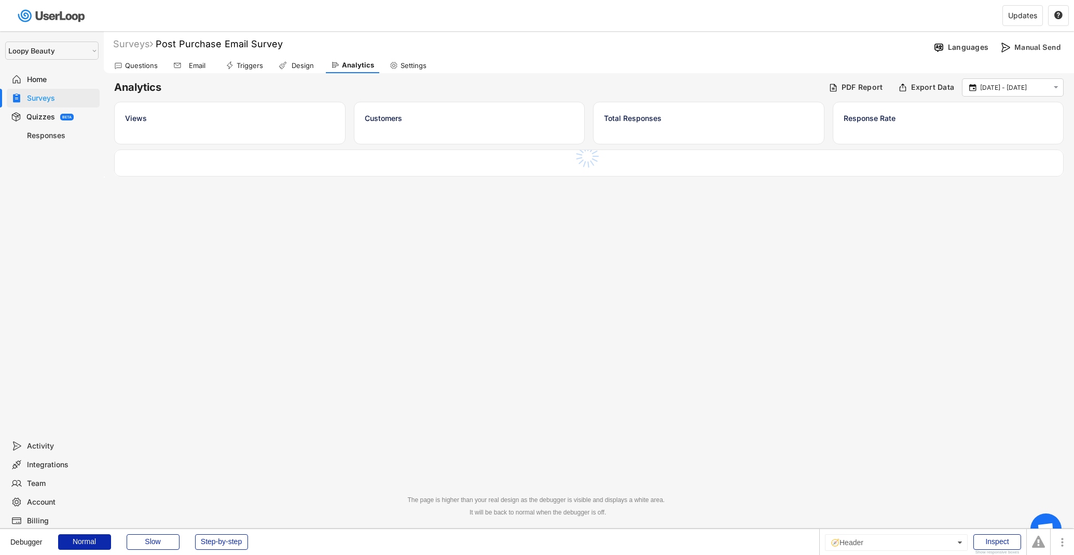
select select ""1348695171700984260__LOOKUP__1621425969652x687239840058835000""
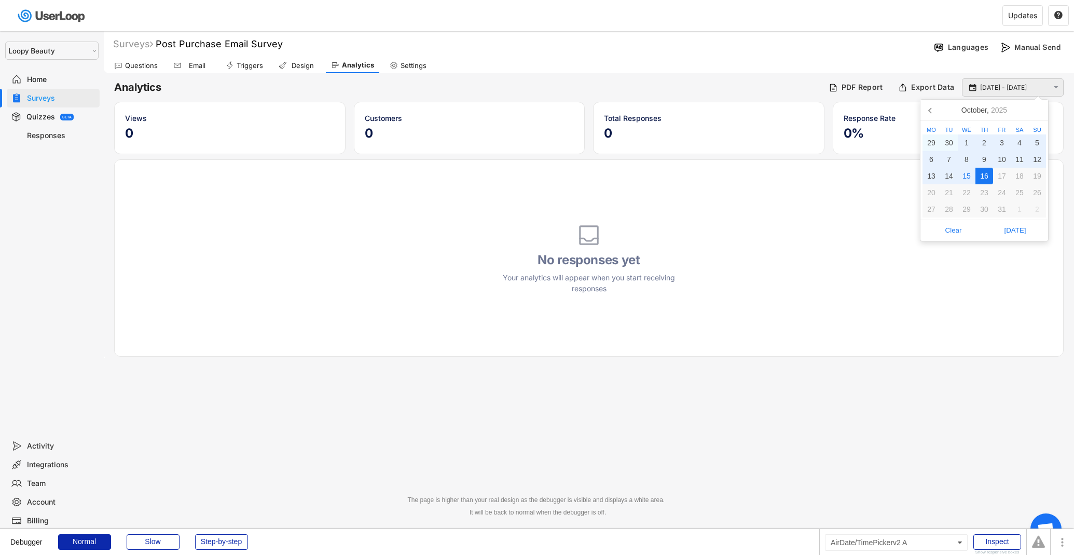
click at [1015, 90] on input "[DATE] - [DATE]" at bounding box center [1014, 88] width 68 height 10
click at [934, 106] on icon at bounding box center [931, 110] width 17 height 17
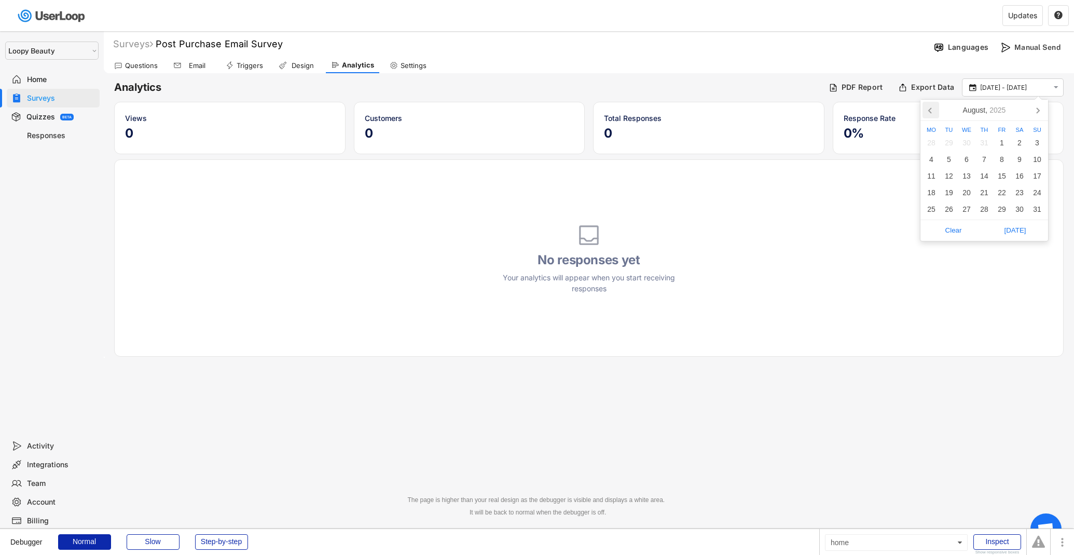
click at [934, 106] on icon at bounding box center [931, 110] width 17 height 17
click at [1040, 143] on div "1" at bounding box center [1037, 142] width 18 height 17
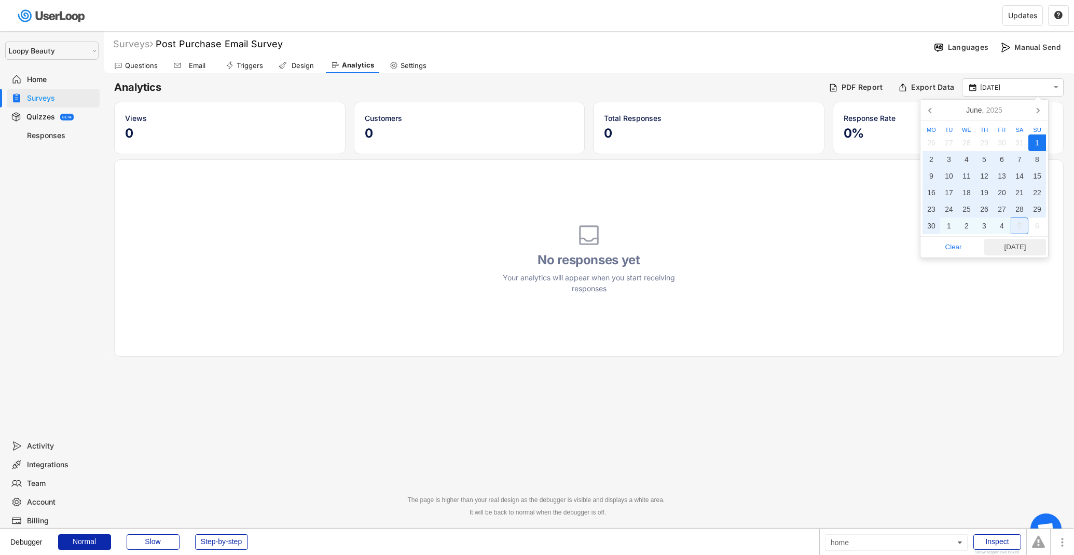
click at [1021, 253] on span "[DATE]" at bounding box center [1015, 247] width 56 height 16
type input "[DATE] - [DATE]"
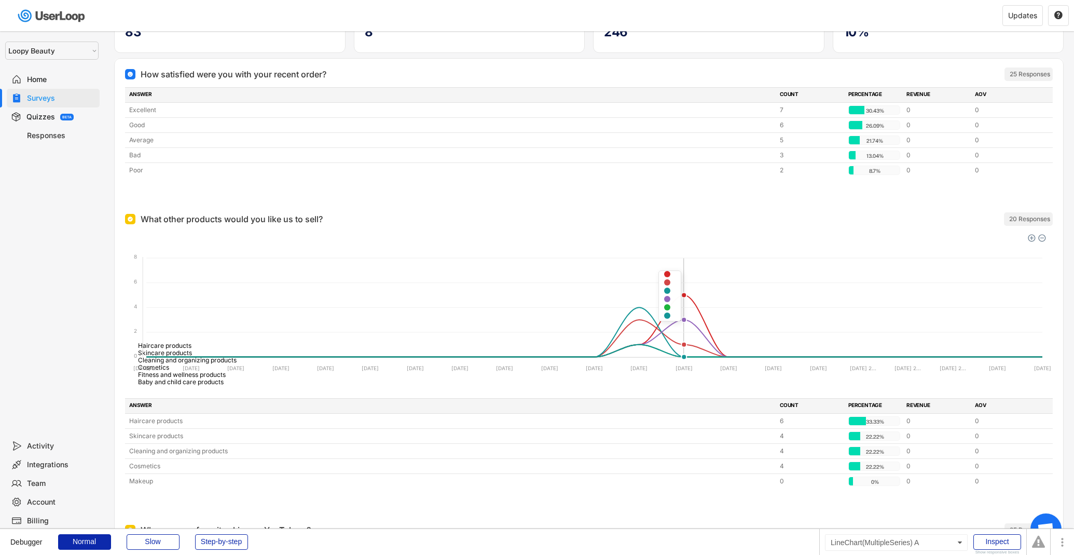
scroll to position [108, 0]
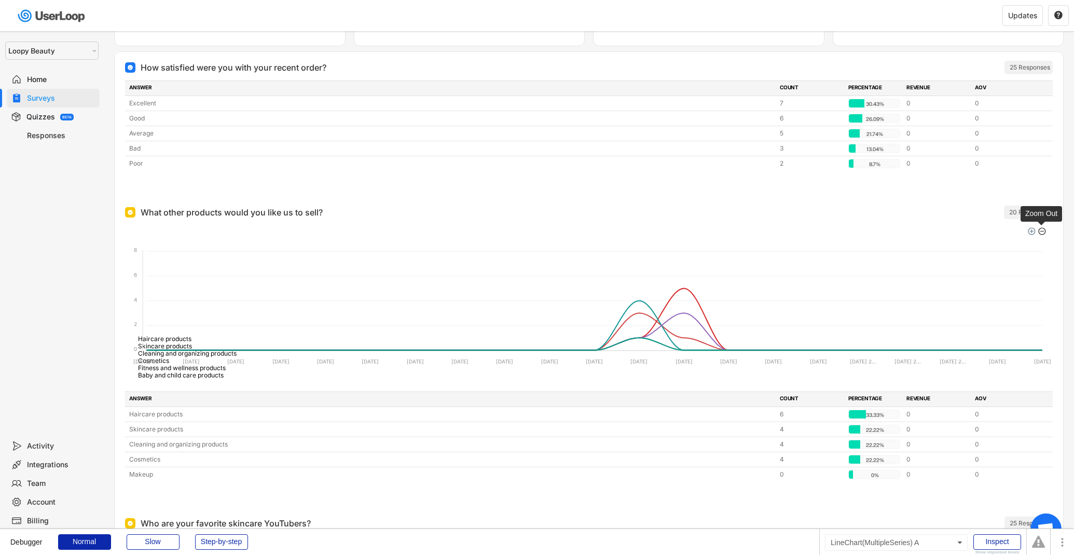
click at [1040, 230] on div at bounding box center [1041, 230] width 7 height 7
click at [1040, 229] on div at bounding box center [1041, 230] width 7 height 7
click at [1027, 229] on div at bounding box center [1030, 230] width 7 height 7
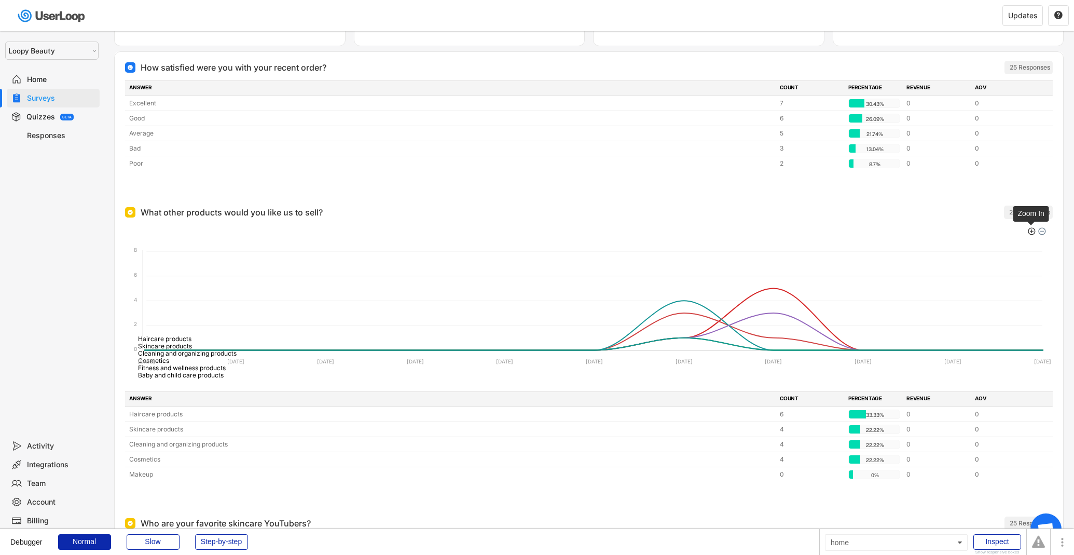
click at [1027, 229] on div at bounding box center [1030, 230] width 7 height 7
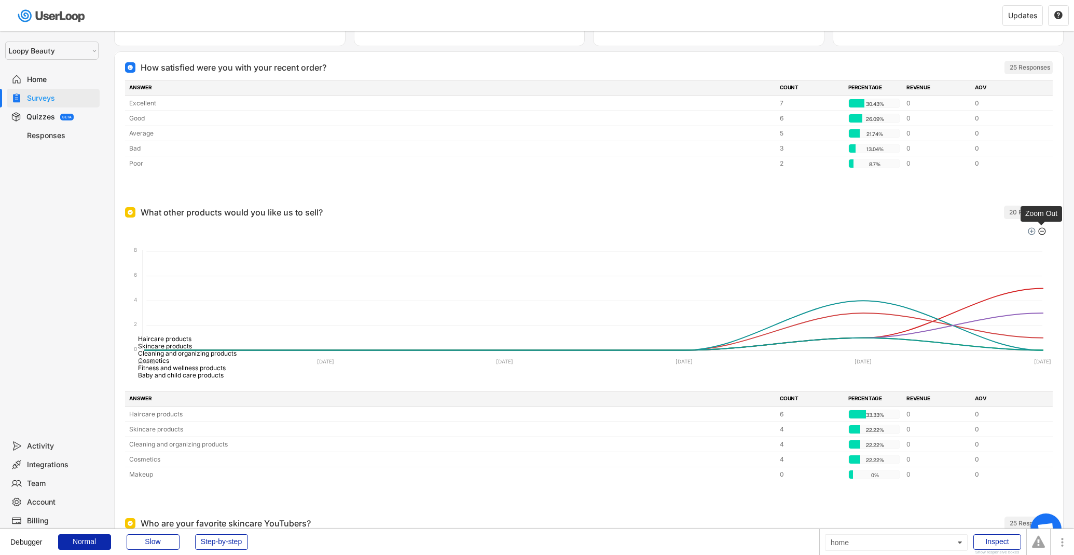
click at [1043, 229] on div at bounding box center [1041, 230] width 7 height 7
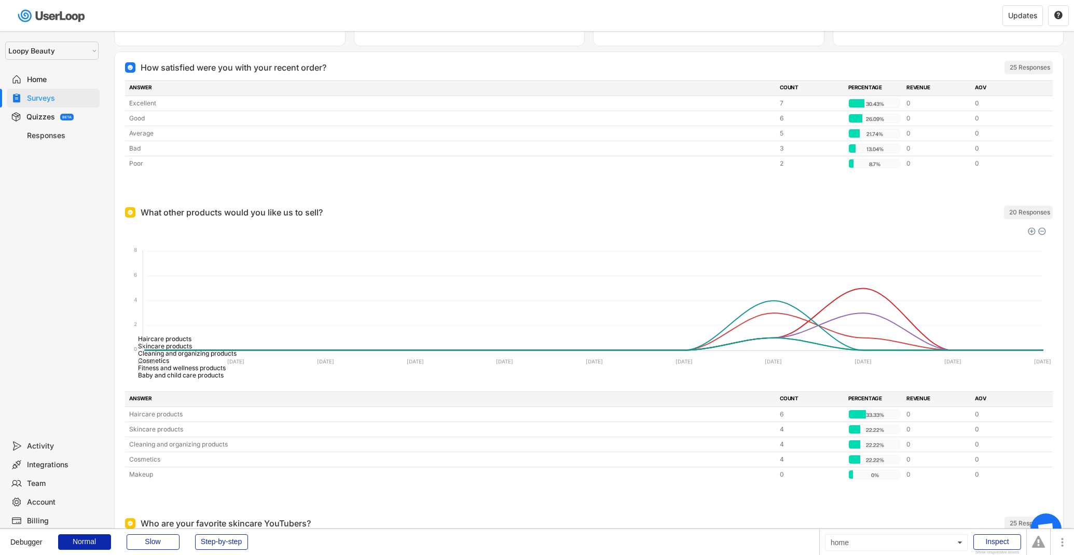
click at [1043, 229] on div at bounding box center [1041, 230] width 7 height 7
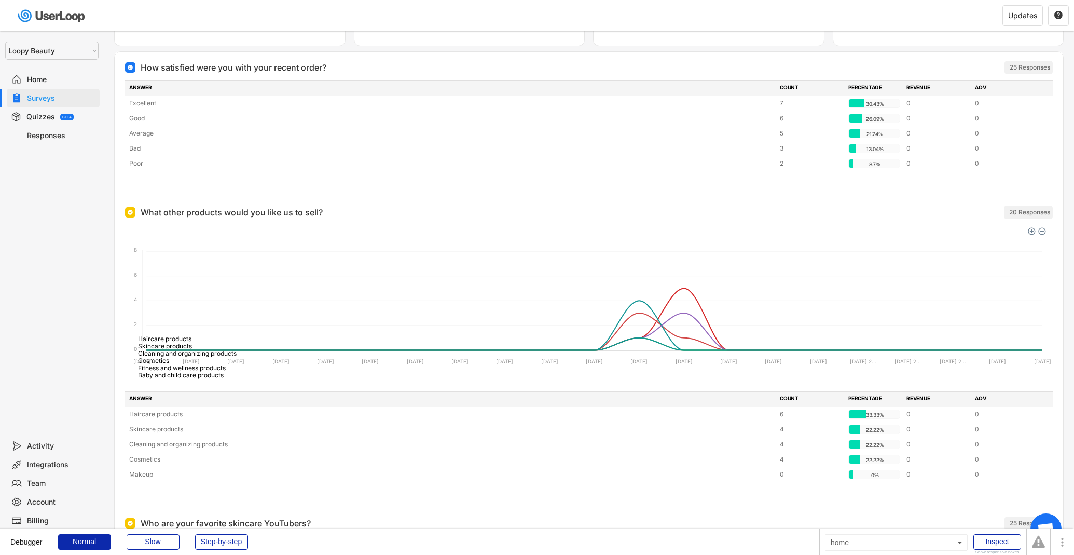
click at [1043, 229] on div at bounding box center [1041, 230] width 7 height 7
click at [1027, 232] on div "Download SVG Download PNG Download CSV" at bounding box center [1037, 230] width 29 height 11
click at [1028, 231] on div at bounding box center [1030, 230] width 7 height 7
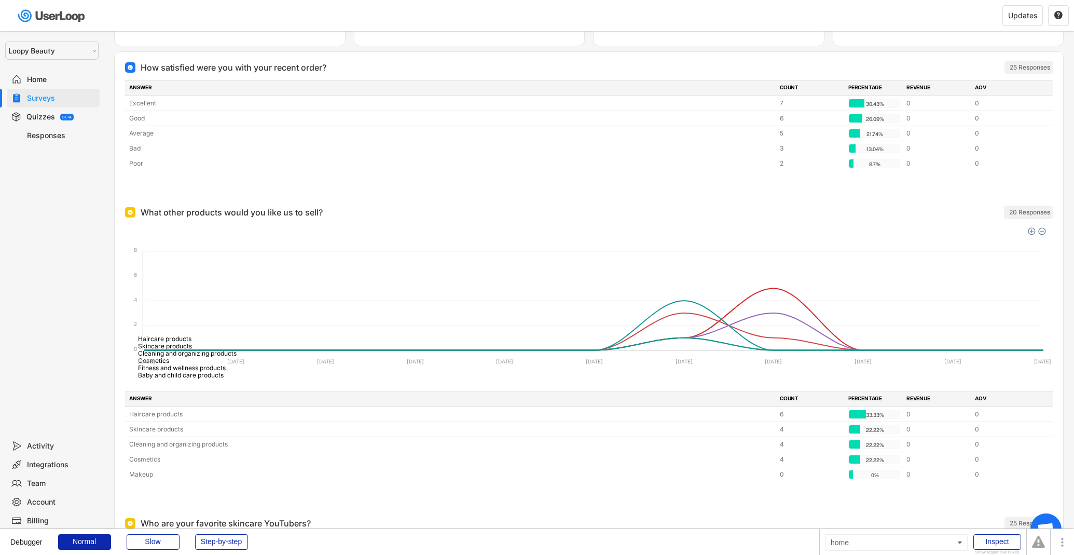
click at [1028, 231] on div at bounding box center [1030, 230] width 7 height 7
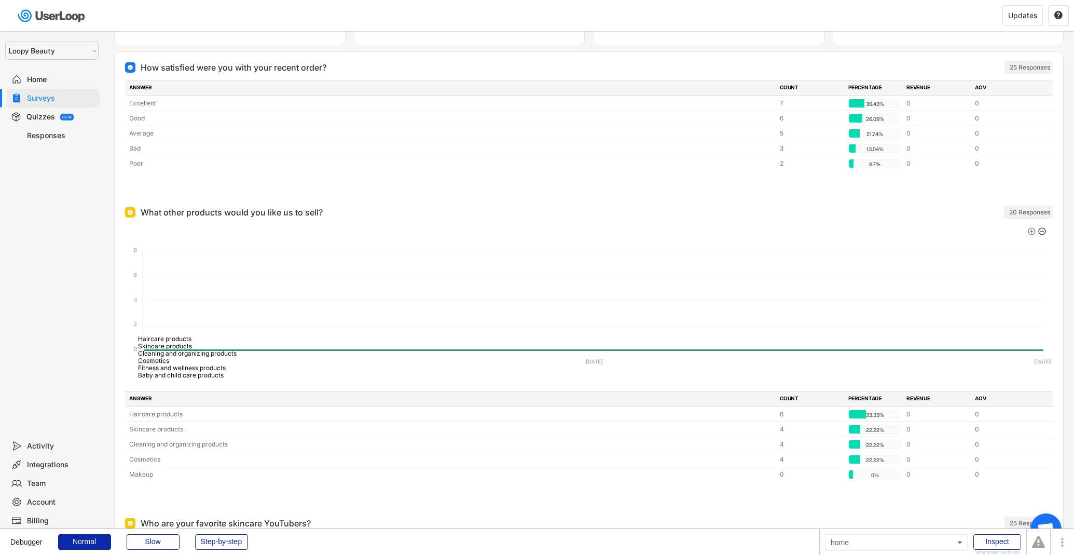
click at [1041, 231] on div at bounding box center [1041, 230] width 7 height 7
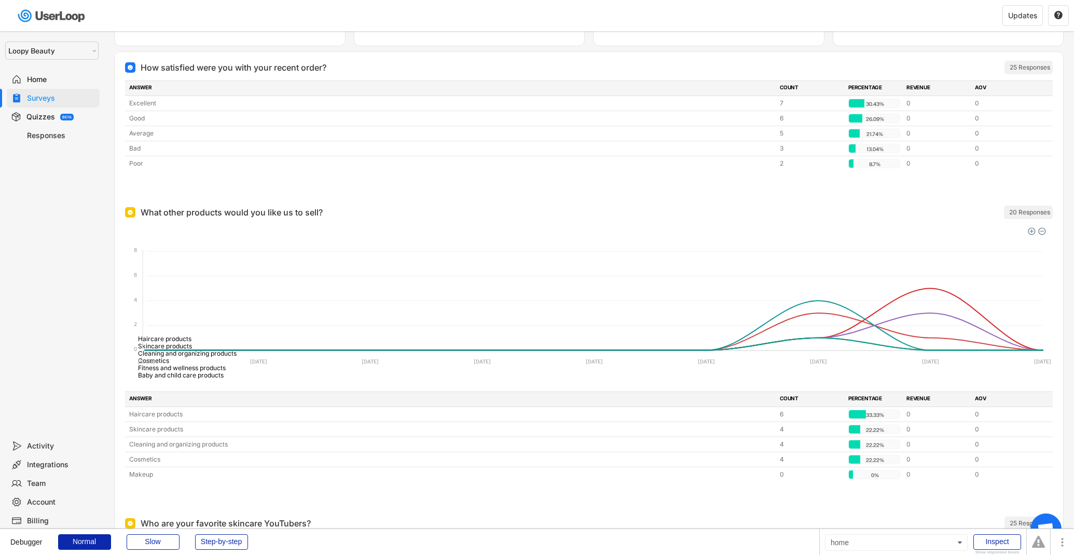
click at [1041, 231] on div at bounding box center [1041, 230] width 7 height 7
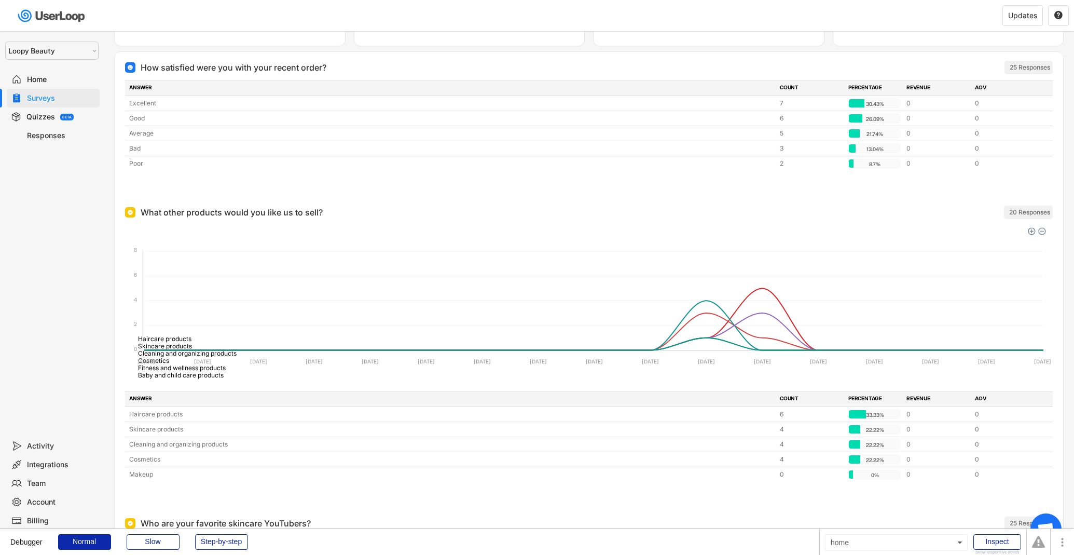
click at [1041, 231] on div at bounding box center [1041, 230] width 7 height 7
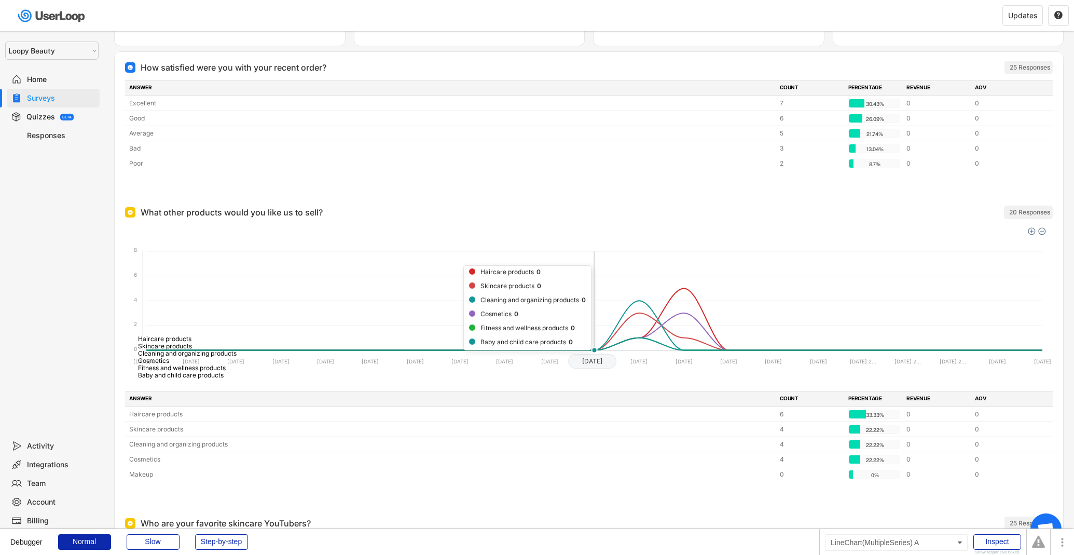
drag, startPoint x: 577, startPoint y: 339, endPoint x: 765, endPoint y: 338, distance: 188.4
click at [765, 338] on foreignobject "Haircare products Skincare products Cleaning and organizing products Cosmetics …" at bounding box center [589, 303] width 928 height 156
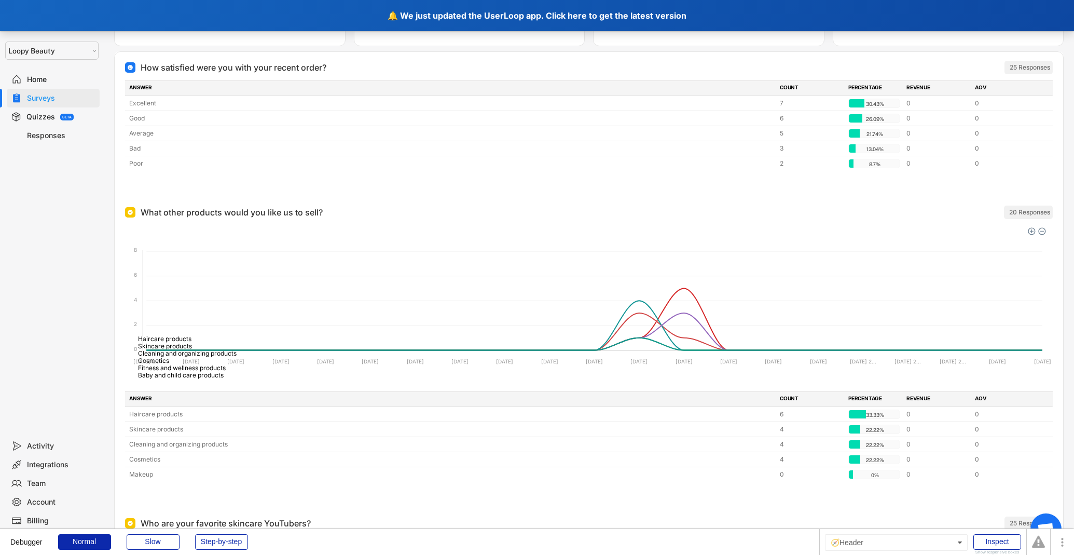
click at [472, 16] on div "🔔 We just updated the UserLoop app. Click here to get the latest version" at bounding box center [537, 15] width 1074 height 31
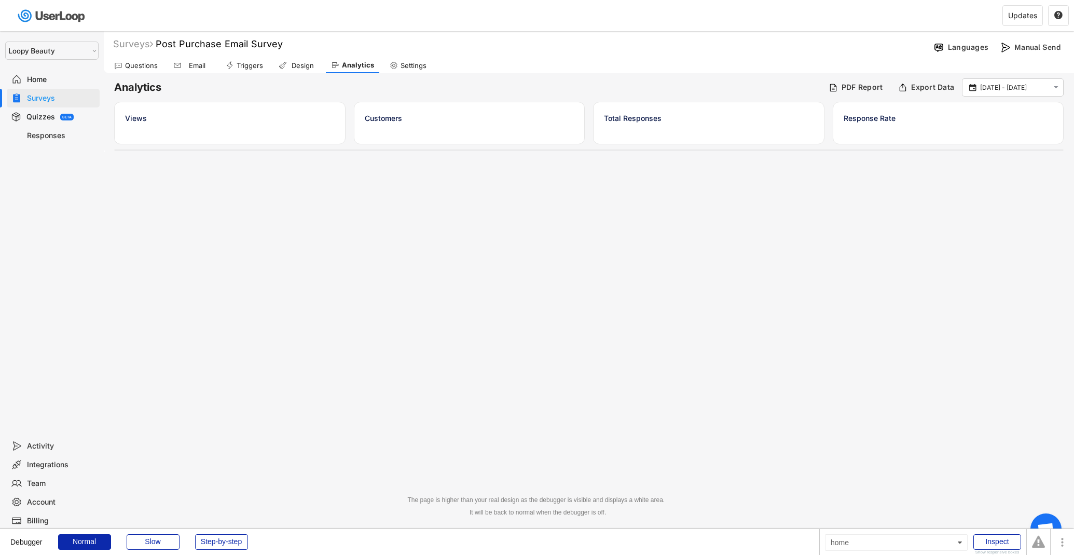
select select ""1348695171700984260__LOOKUP__1621425969652x687239840058835000""
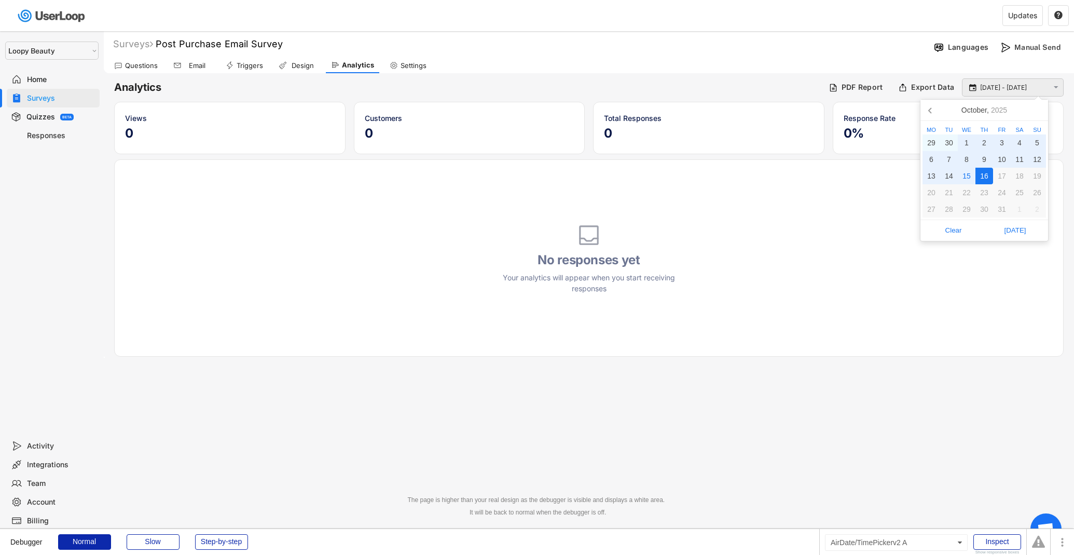
click at [1024, 87] on input "[DATE] - [DATE]" at bounding box center [1014, 88] width 68 height 10
click at [921, 110] on nav "[DATE]" at bounding box center [985, 110] width 128 height 21
click at [925, 110] on icon at bounding box center [931, 110] width 17 height 17
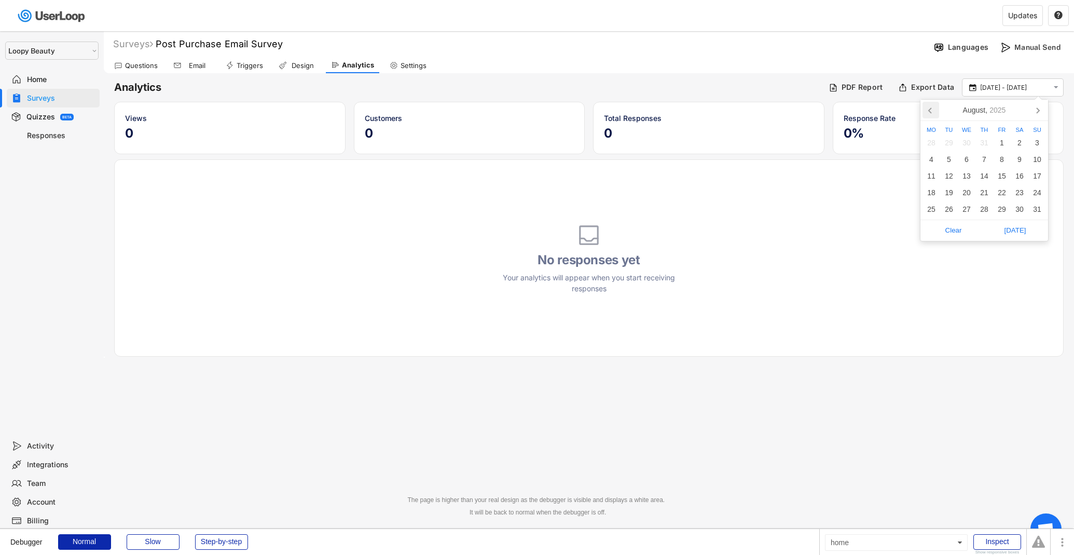
click at [925, 110] on icon at bounding box center [931, 110] width 17 height 17
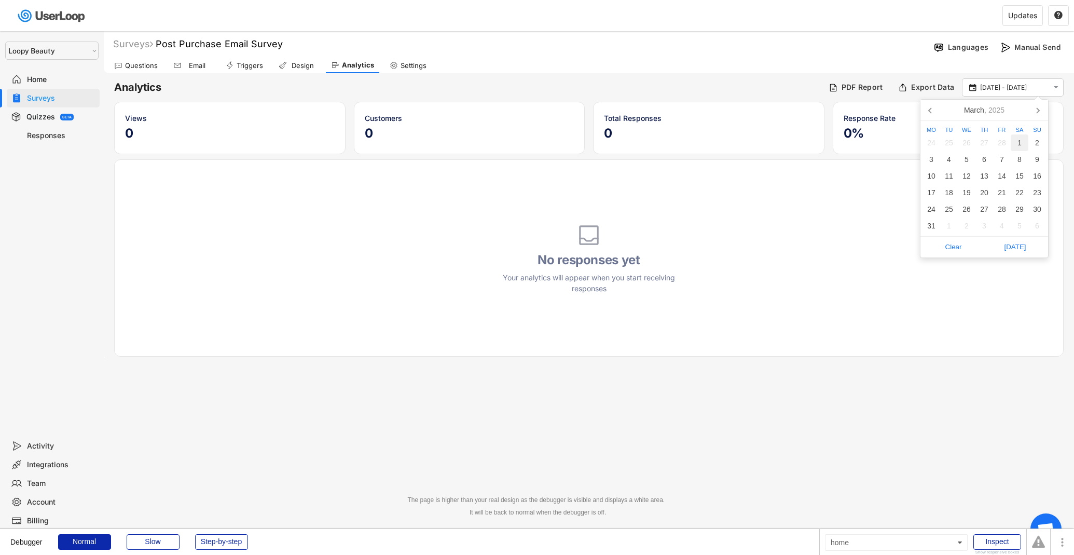
click at [1020, 143] on div "1" at bounding box center [1020, 142] width 18 height 17
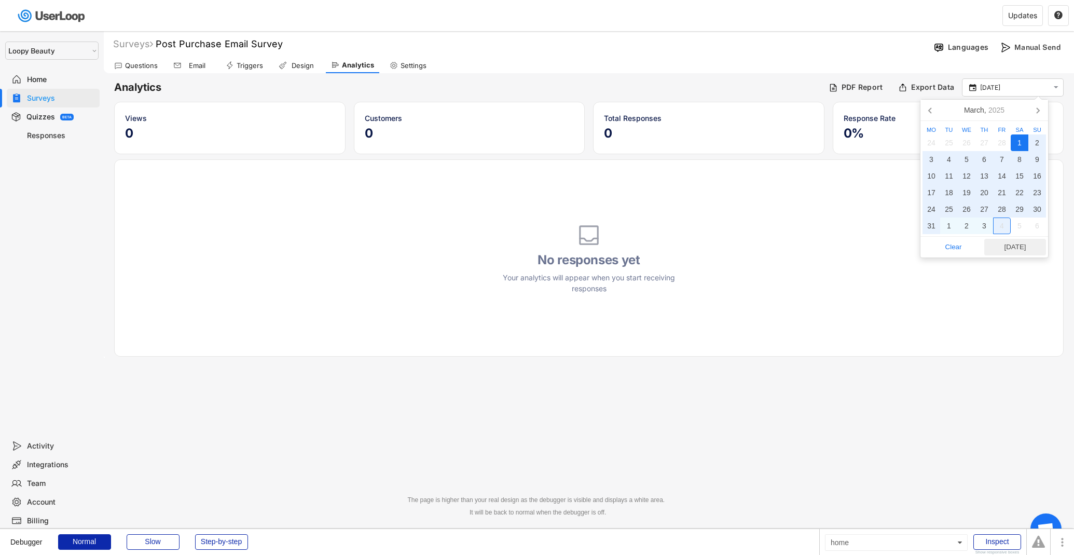
click at [1003, 255] on button "[DATE]" at bounding box center [1015, 247] width 62 height 17
type input "[DATE] - [DATE]"
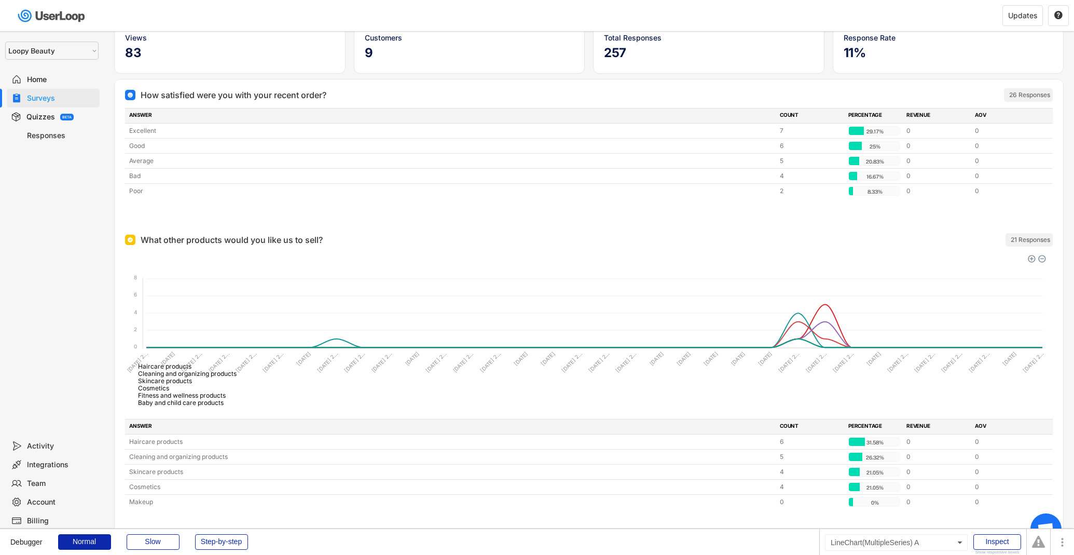
scroll to position [81, 0]
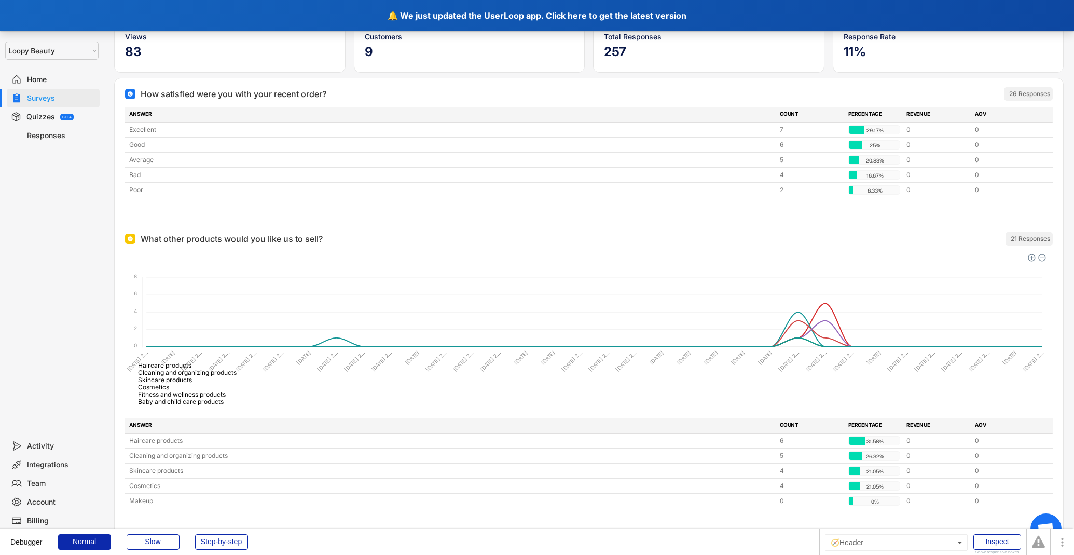
click at [544, 16] on div "🔔 We just updated the UserLoop app. Click here to get the latest version" at bounding box center [537, 15] width 1074 height 31
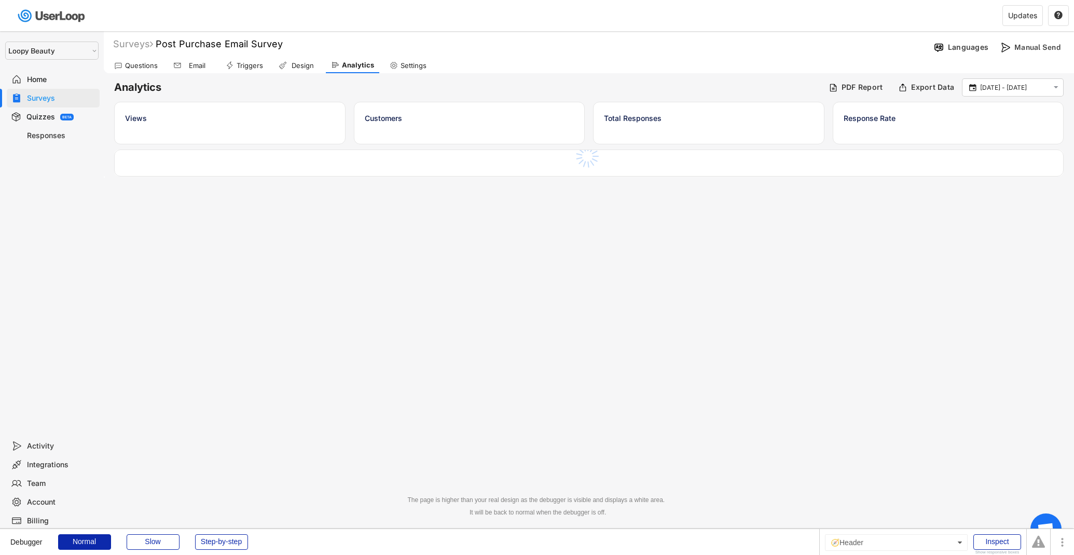
select select ""1348695171700984260__LOOKUP__1621425969652x687239840058835000""
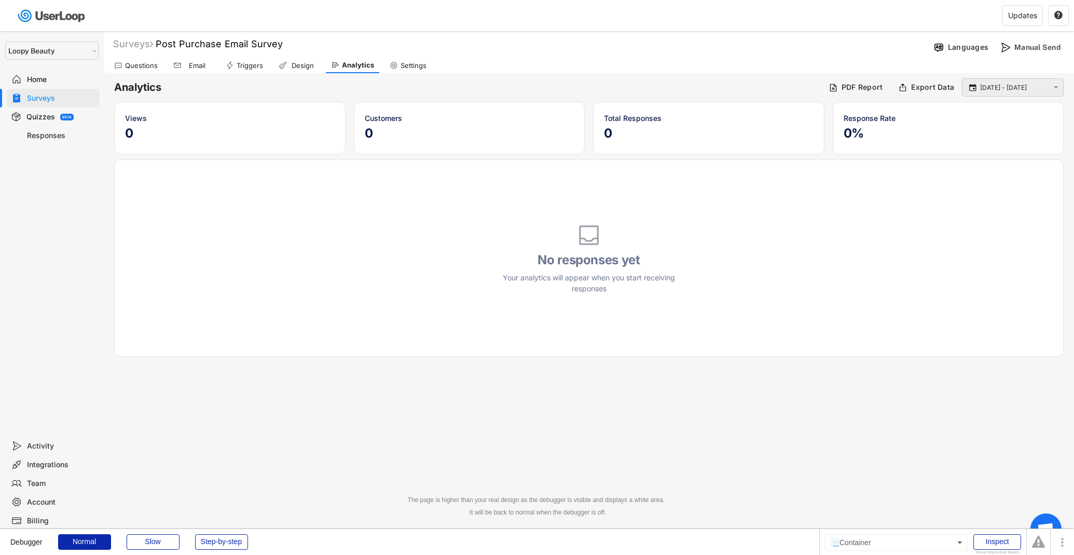
click at [1009, 95] on div " [DATE] - [DATE] " at bounding box center [1013, 87] width 102 height 18
click at [1009, 90] on input "[DATE] - [DATE]" at bounding box center [1014, 88] width 68 height 10
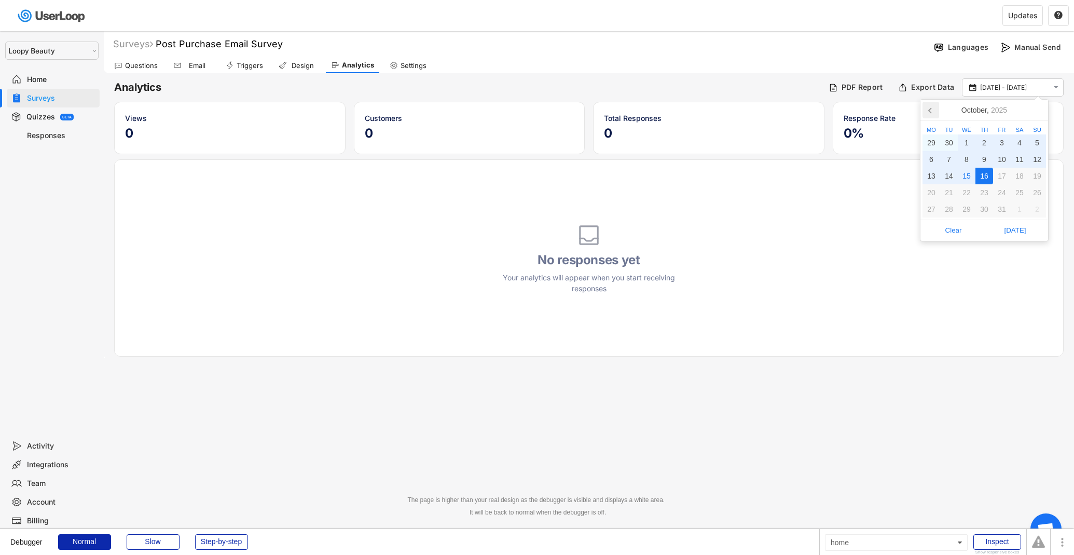
click at [939, 111] on icon at bounding box center [931, 110] width 17 height 17
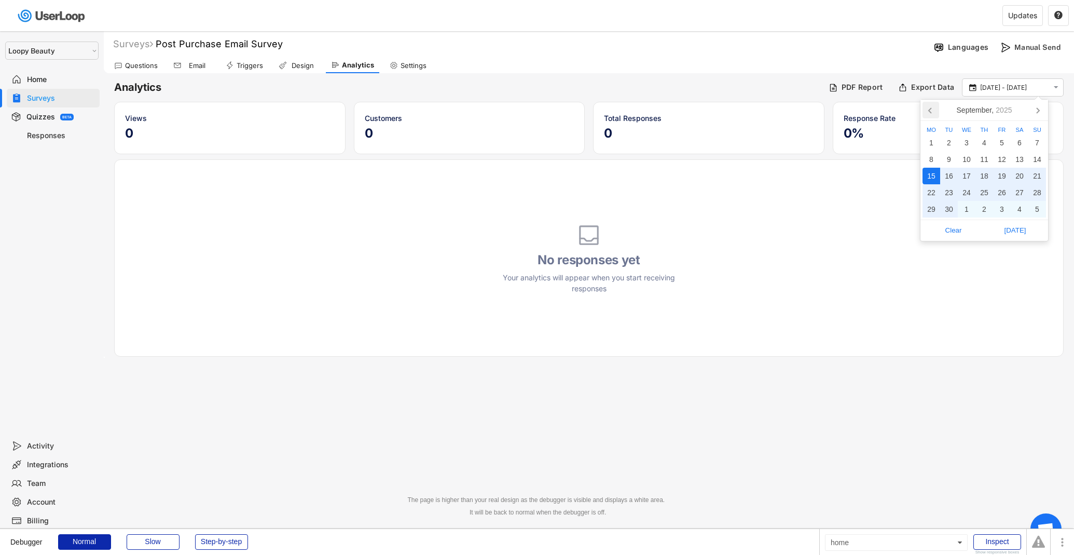
click at [939, 111] on icon at bounding box center [931, 110] width 17 height 17
click at [1000, 142] on div "1" at bounding box center [1002, 142] width 18 height 17
click at [1037, 205] on div "31" at bounding box center [1037, 209] width 18 height 17
type input "1 Aug - 31 Aug"
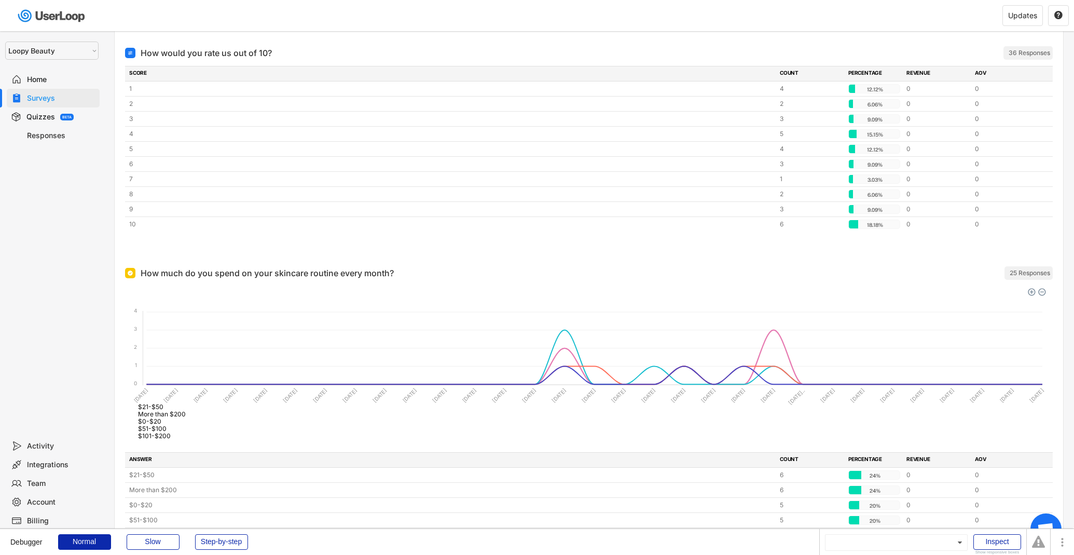
scroll to position [1093, 0]
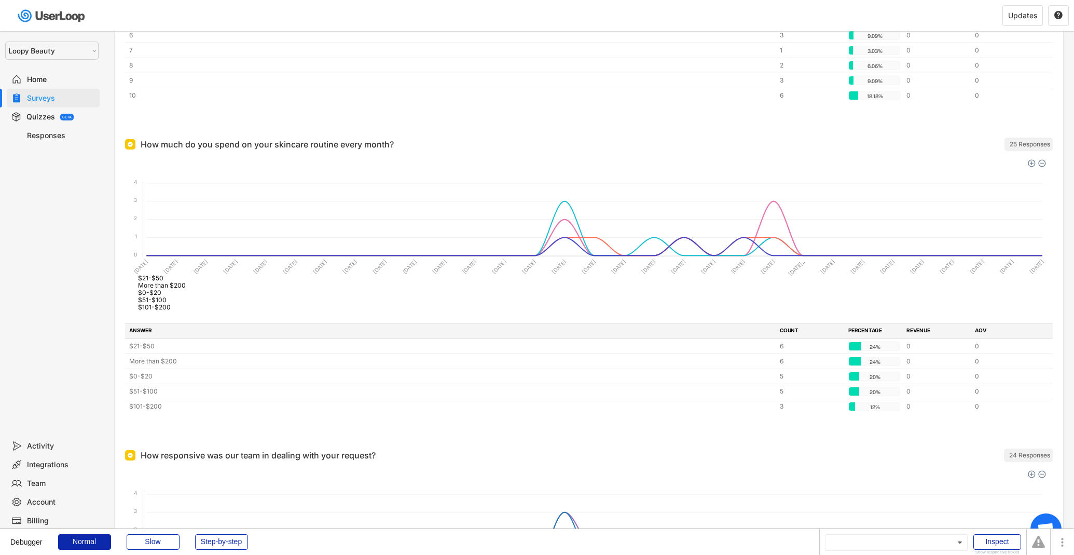
click at [666, 238] on foreignobject "$21-$50 More than $200 $0-$20 $51-$100 $101-$200" at bounding box center [589, 235] width 928 height 156
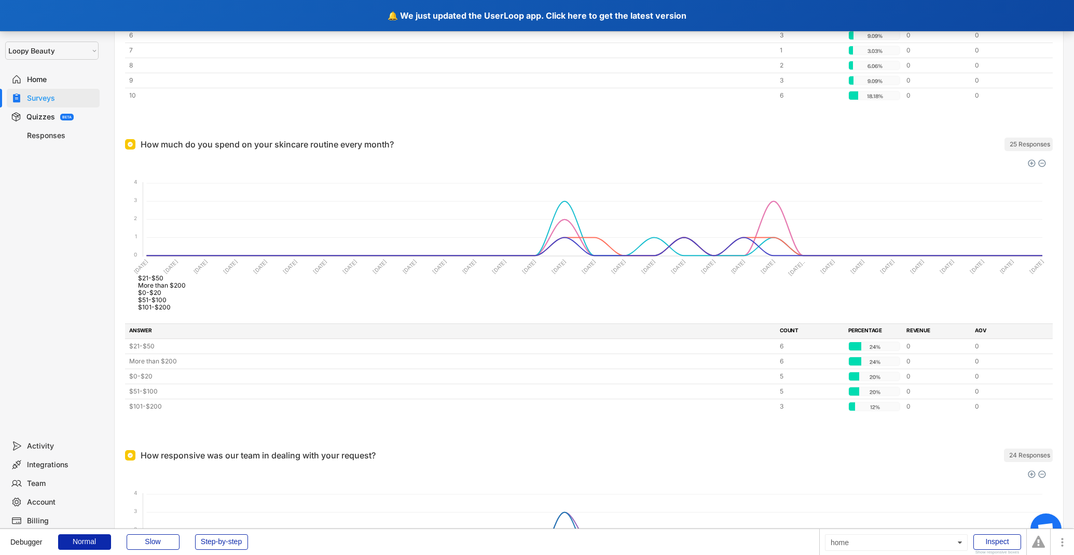
click at [517, 21] on div "🔔 We just updated the UserLoop app. Click here to get the latest version" at bounding box center [537, 15] width 1074 height 31
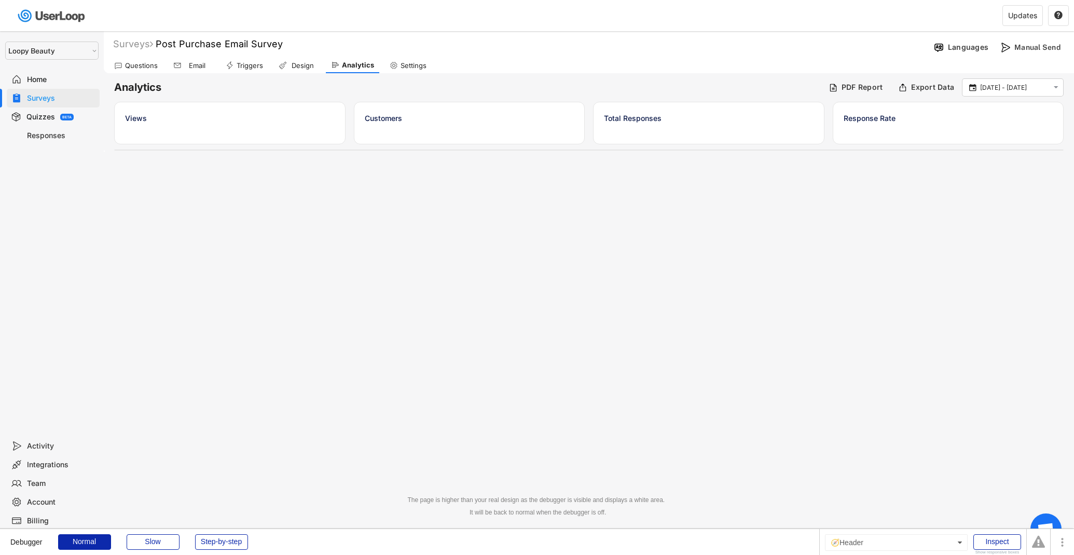
select select ""1348695171700984260__LOOKUP__1621425969652x687239840058835000""
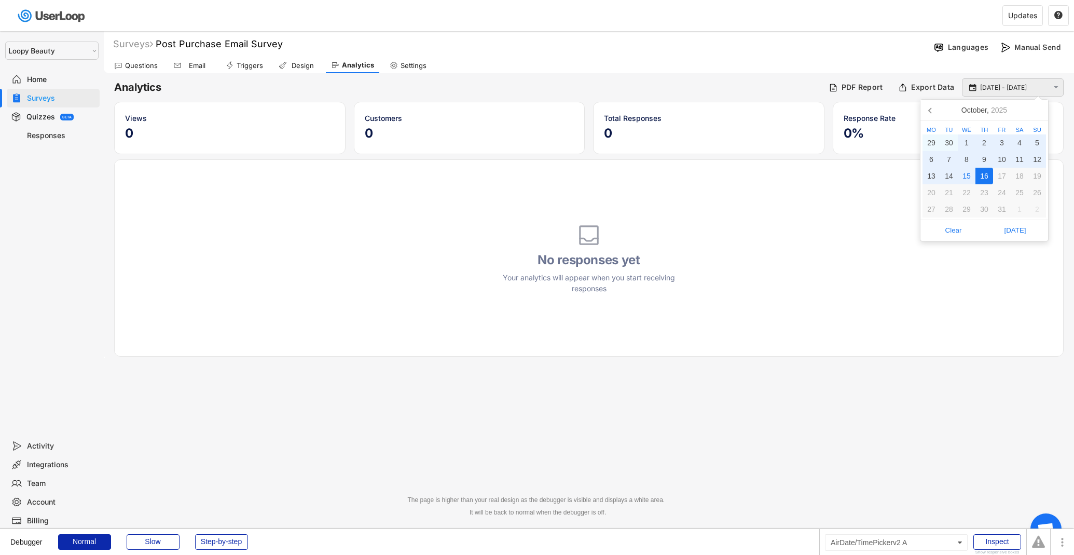
click at [989, 85] on input "[DATE] - [DATE]" at bounding box center [1014, 88] width 68 height 10
click at [937, 120] on div "[DATE] Mo Tu We Th Fr Sa Su 29 30 1 2 3 4 5 6 7 8 9 10 11 12 13 14 15 16 17 18 …" at bounding box center [984, 170] width 129 height 142
click at [936, 114] on icon at bounding box center [931, 110] width 17 height 17
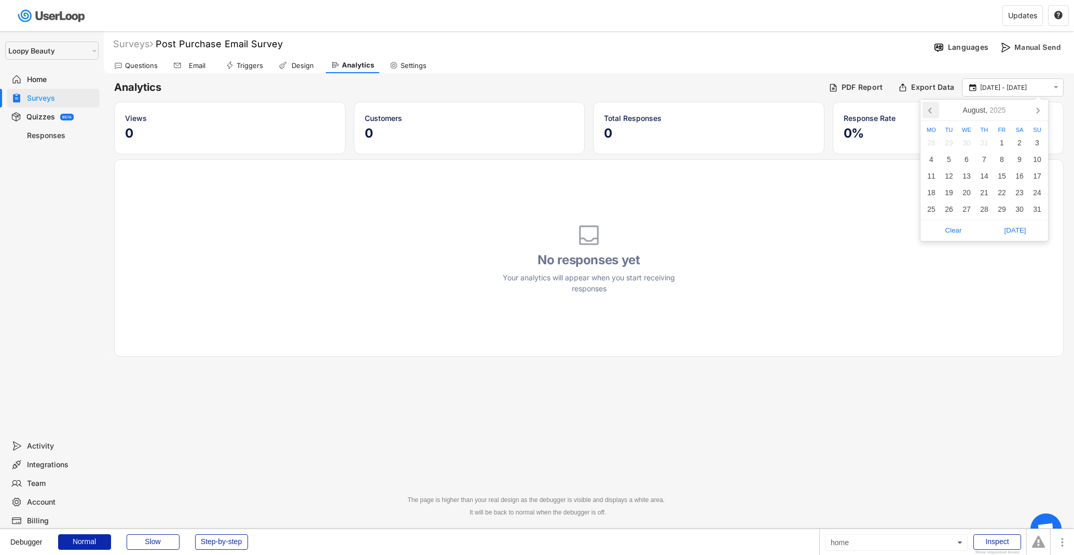
click at [936, 114] on icon at bounding box center [931, 110] width 17 height 17
click at [951, 137] on div "1" at bounding box center [949, 142] width 18 height 17
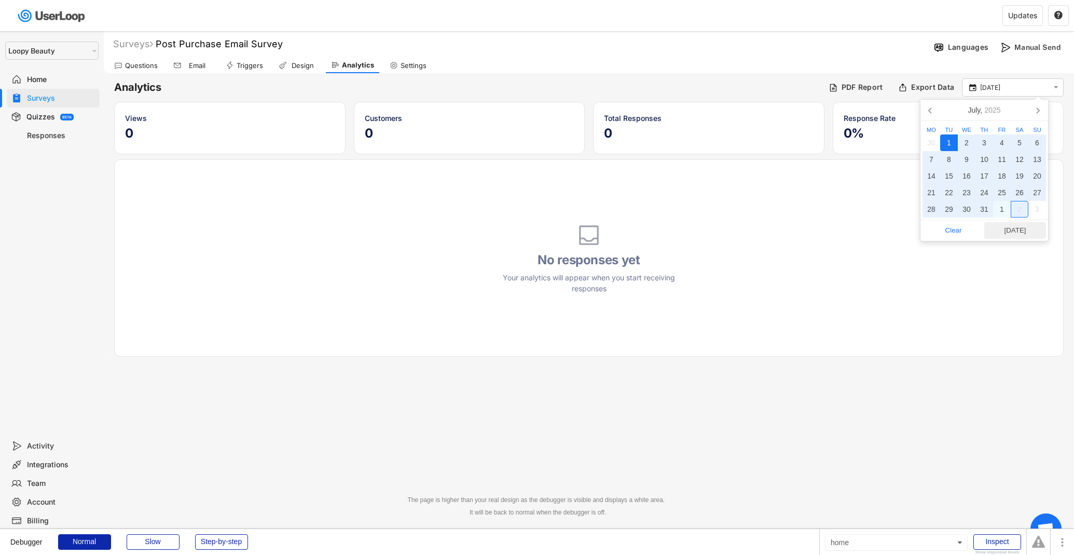
click at [1030, 222] on button "[DATE]" at bounding box center [1015, 230] width 62 height 17
type input "[DATE] - [DATE]"
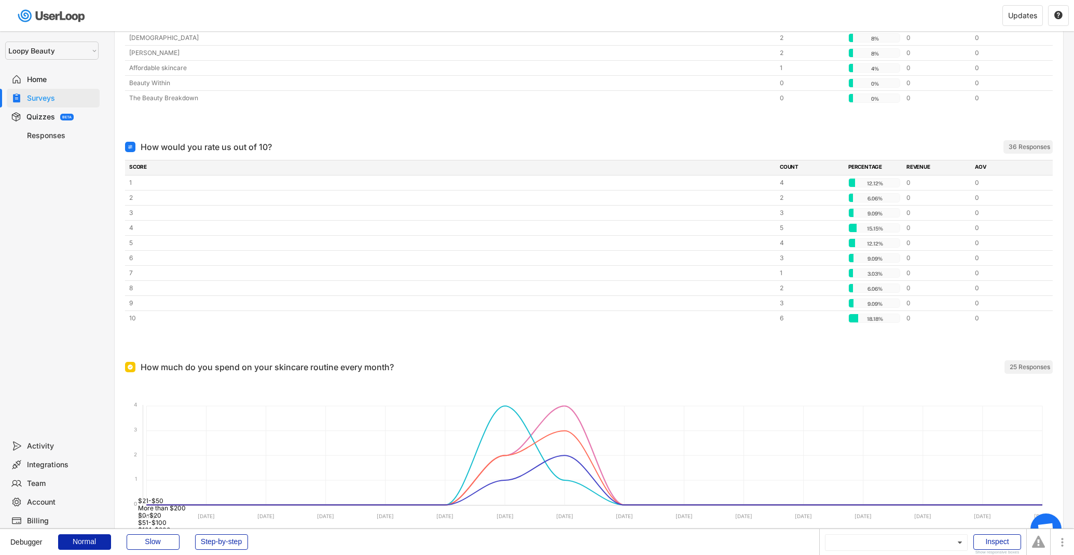
scroll to position [1036, 0]
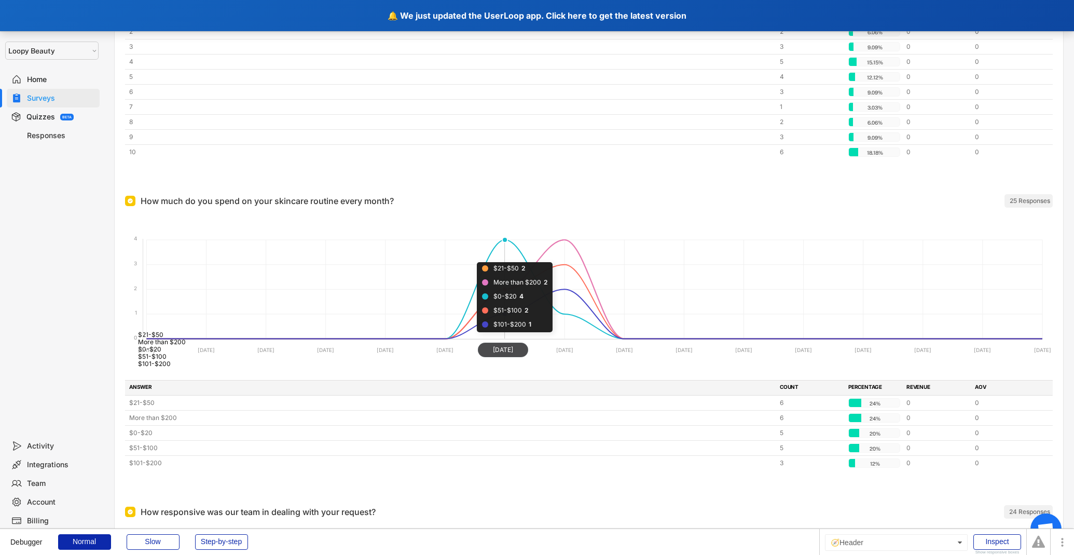
click at [463, 7] on div "🔔 We just updated the UserLoop app. Click here to get the latest version" at bounding box center [537, 15] width 1074 height 31
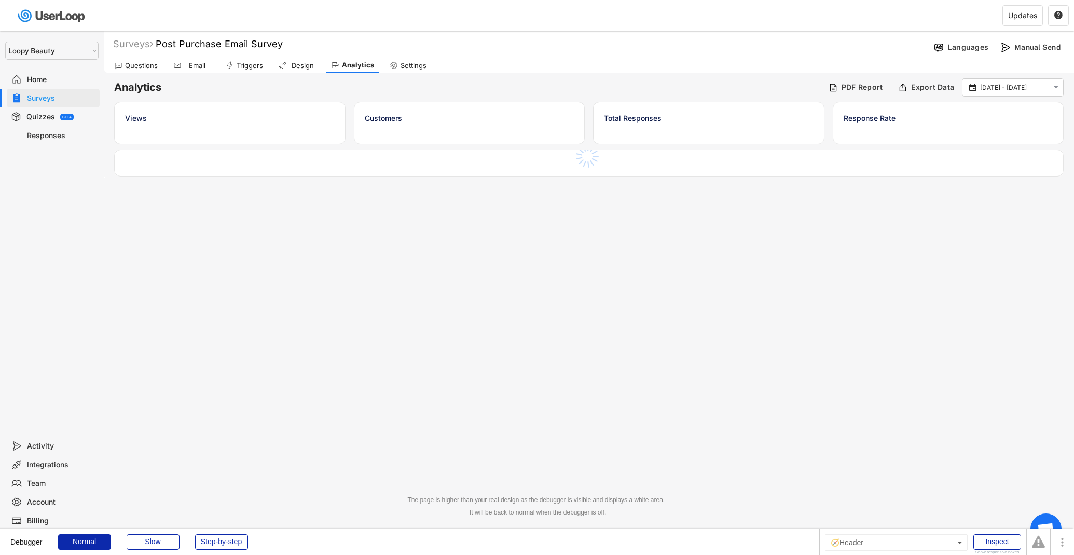
select select ""1348695171700984260__LOOKUP__1621425969652x687239840058835000""
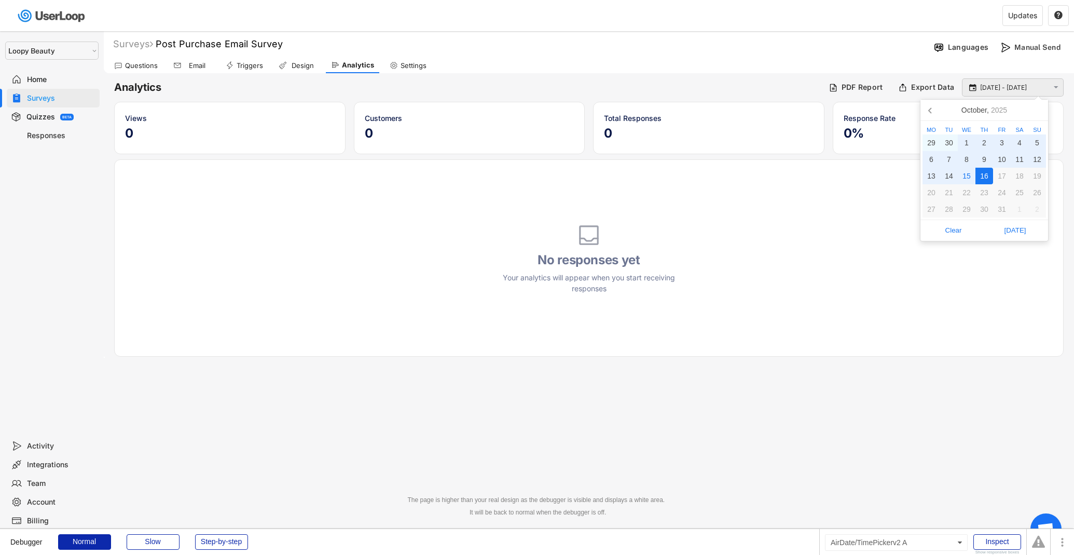
click at [1017, 88] on input "[DATE] - [DATE]" at bounding box center [1014, 88] width 68 height 10
click at [931, 116] on icon at bounding box center [931, 110] width 17 height 17
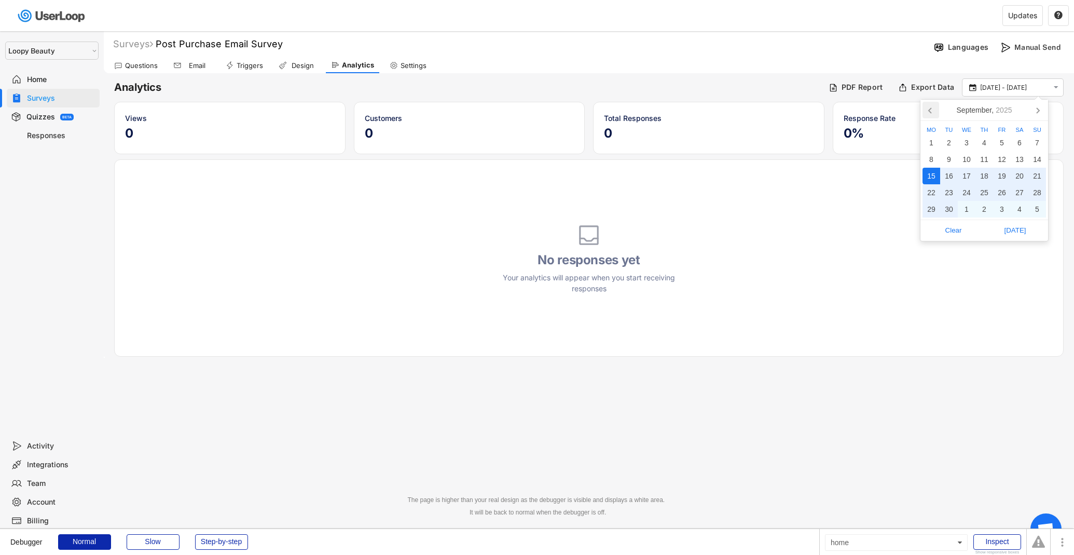
click at [931, 116] on icon at bounding box center [931, 110] width 17 height 17
click at [1036, 135] on div "1" at bounding box center [1037, 142] width 18 height 17
click at [1032, 246] on span "[DATE]" at bounding box center [1015, 247] width 56 height 16
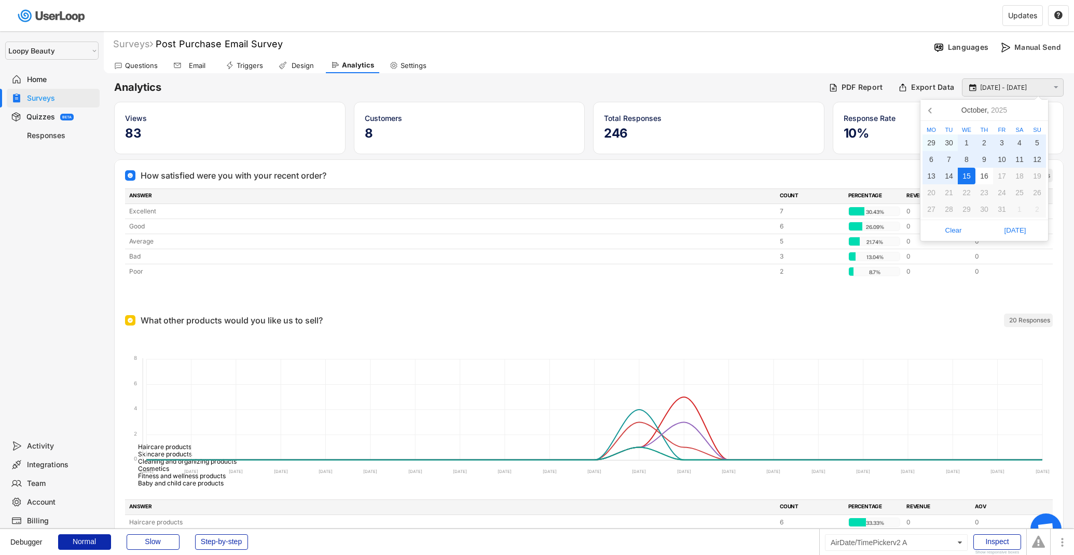
click at [1003, 89] on input "[DATE] - [DATE]" at bounding box center [1014, 88] width 68 height 10
click at [938, 113] on icon at bounding box center [931, 110] width 17 height 17
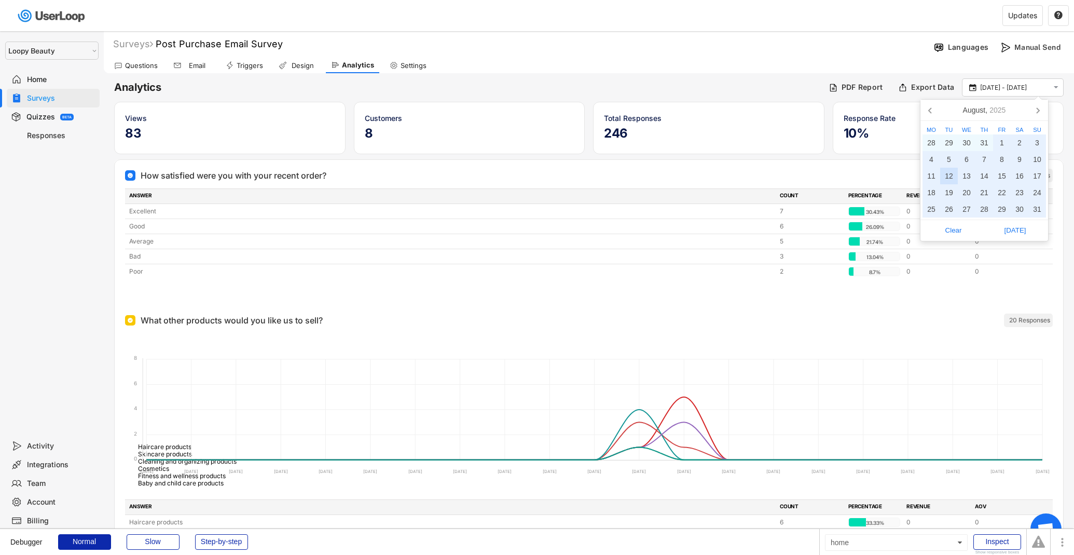
click at [950, 175] on div "12" at bounding box center [949, 176] width 18 height 17
click at [1021, 191] on div "23" at bounding box center [1020, 192] width 18 height 17
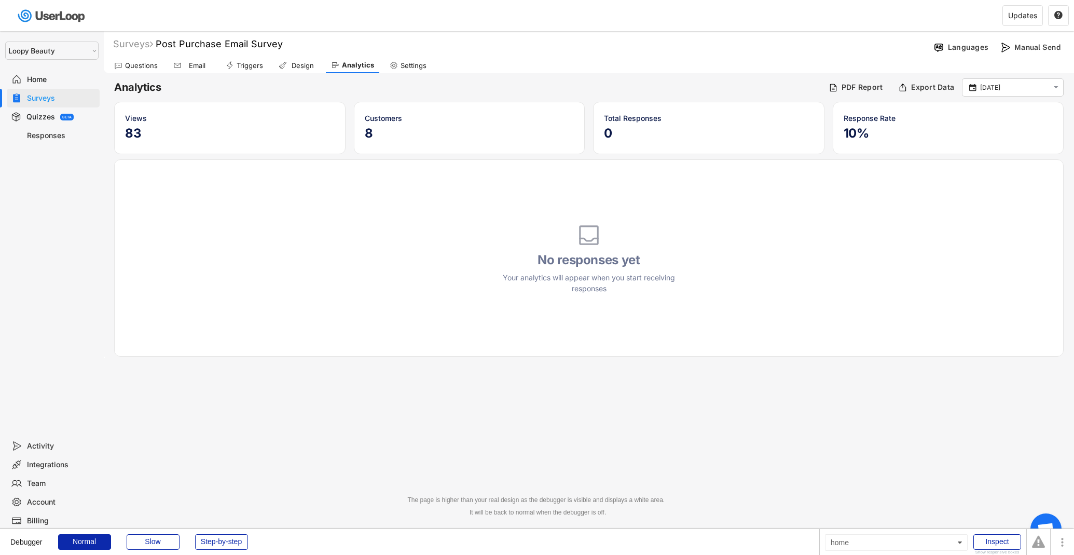
type input "12 Aug - 23 Aug"
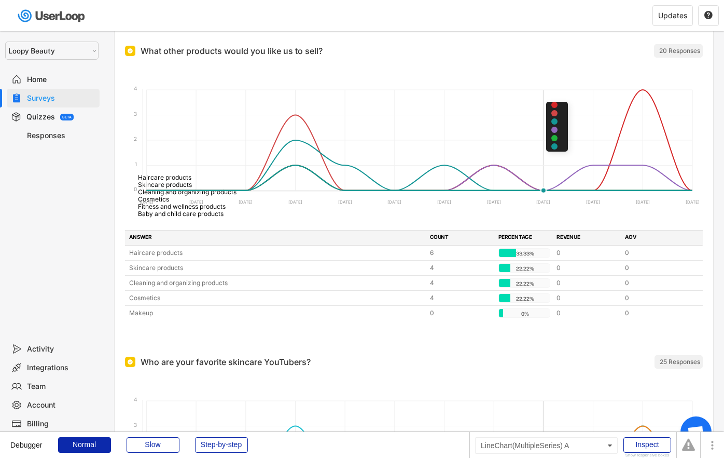
scroll to position [424, 0]
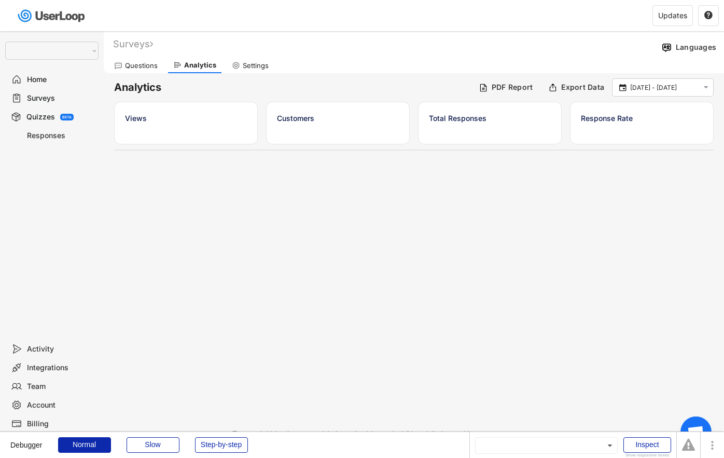
scroll to position [31, 0]
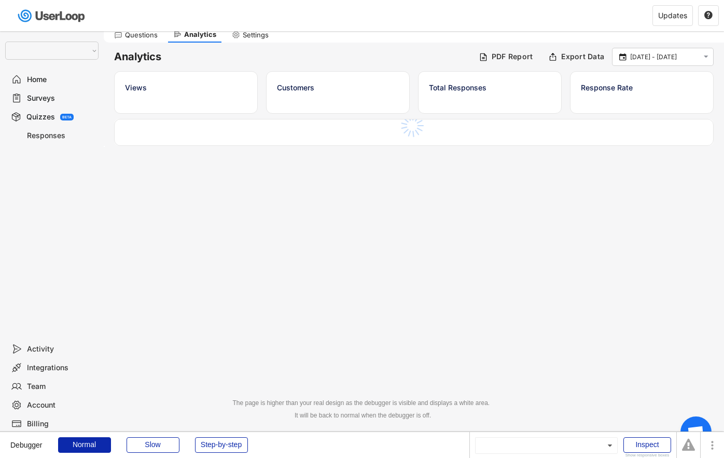
select select ""1348695171700984260__LOOKUP__1621425969652x687239840058835000""
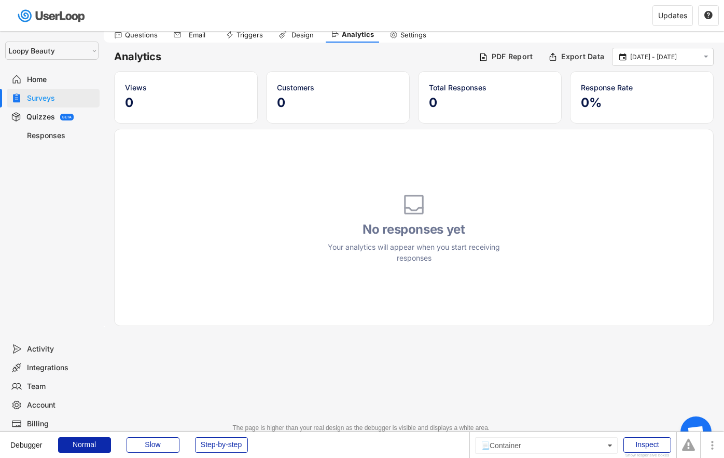
click at [681, 54] on input "[DATE] - [DATE]" at bounding box center [664, 57] width 68 height 10
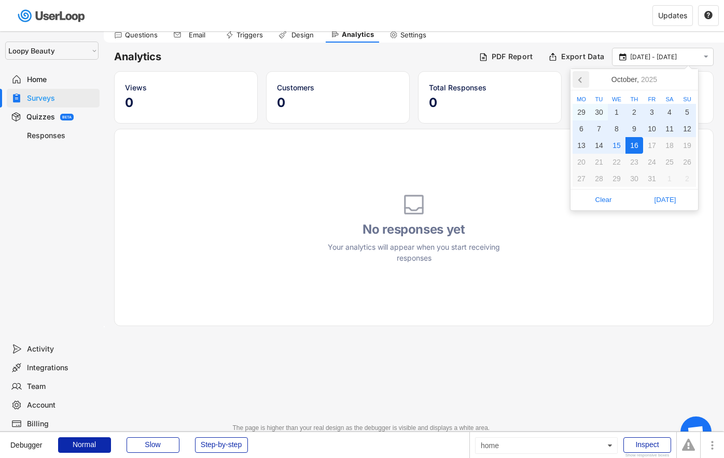
click at [589, 81] on icon at bounding box center [581, 79] width 17 height 17
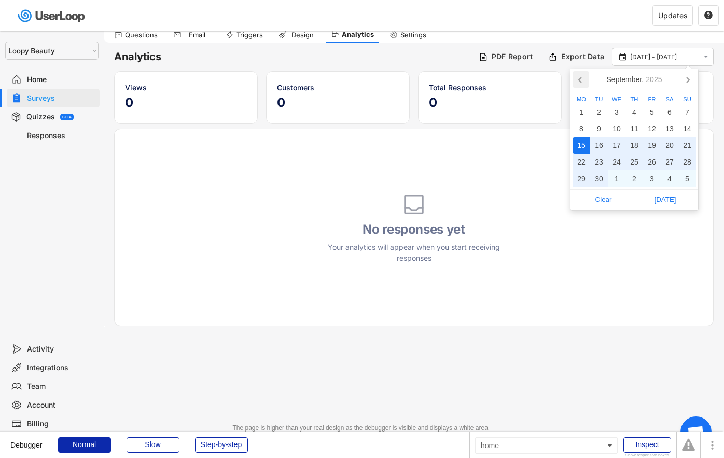
click at [589, 81] on icon at bounding box center [581, 79] width 17 height 17
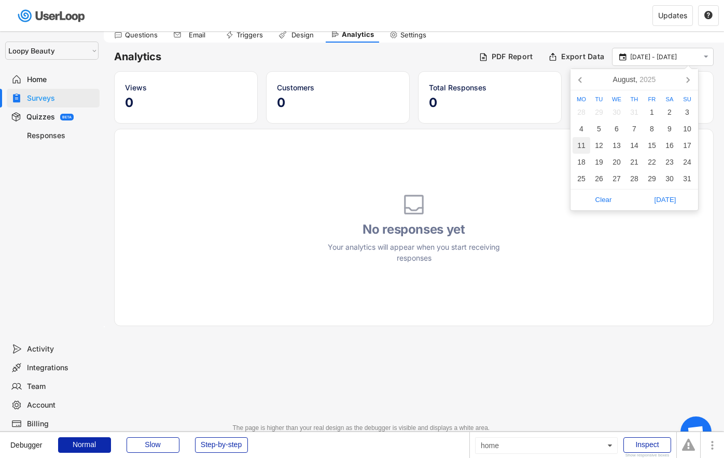
click at [585, 143] on div "11" at bounding box center [582, 145] width 18 height 17
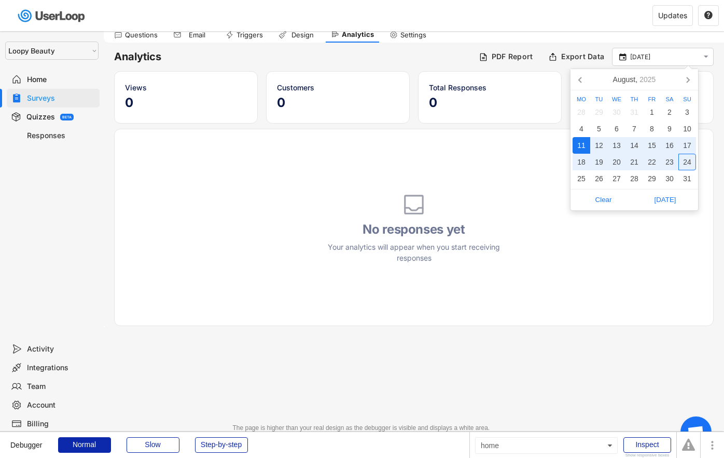
click at [689, 162] on div "24" at bounding box center [688, 162] width 18 height 17
type input "[DATE] - [DATE]"
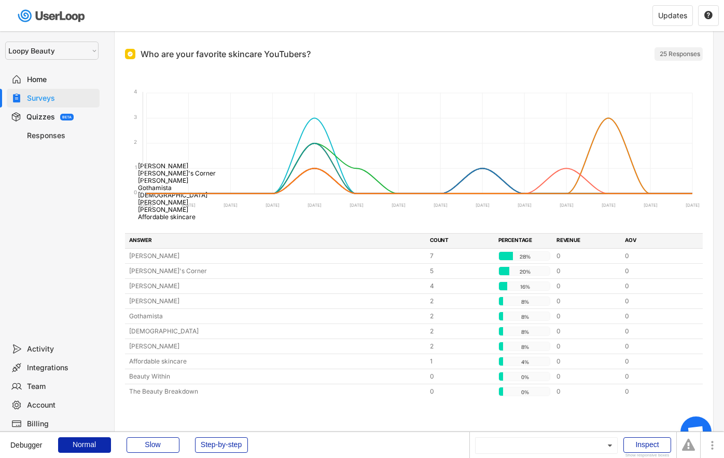
scroll to position [578, 0]
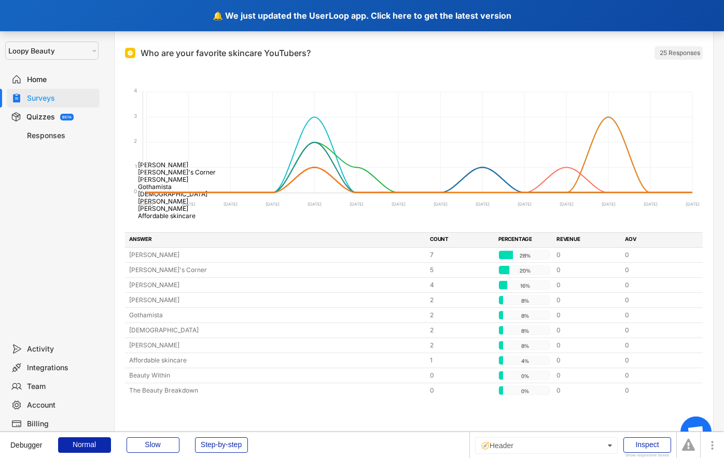
click at [296, 8] on div "🔔 We just updated the UserLoop app. Click here to get the latest version" at bounding box center [362, 15] width 724 height 31
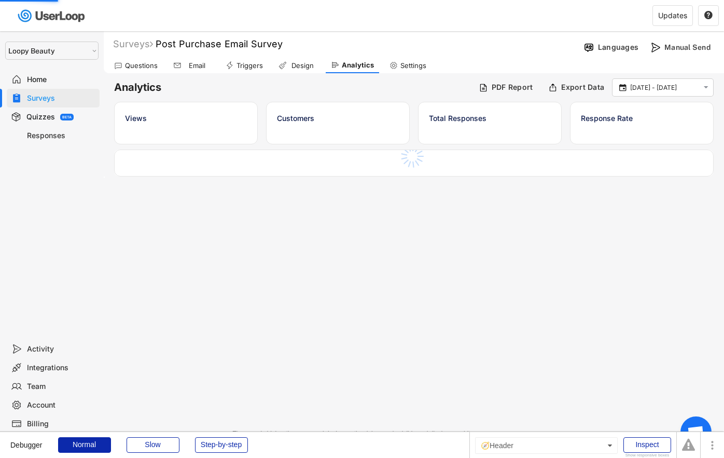
select select ""1348695171700984260__LOOKUP__1621425969652x687239840058835000""
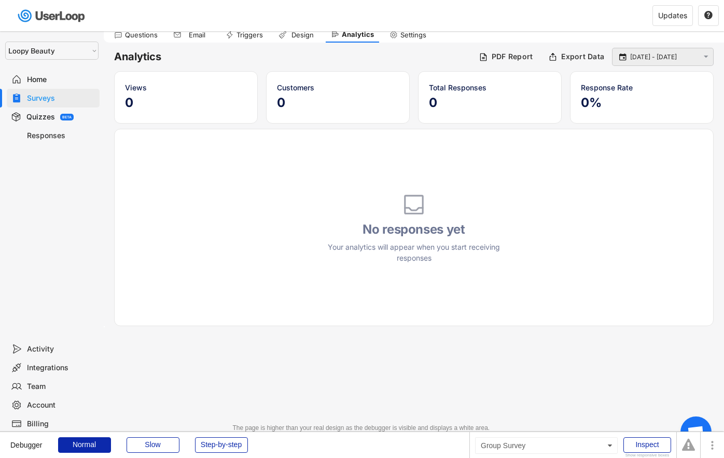
click at [692, 49] on div " [DATE] - [DATE] " at bounding box center [663, 57] width 102 height 18
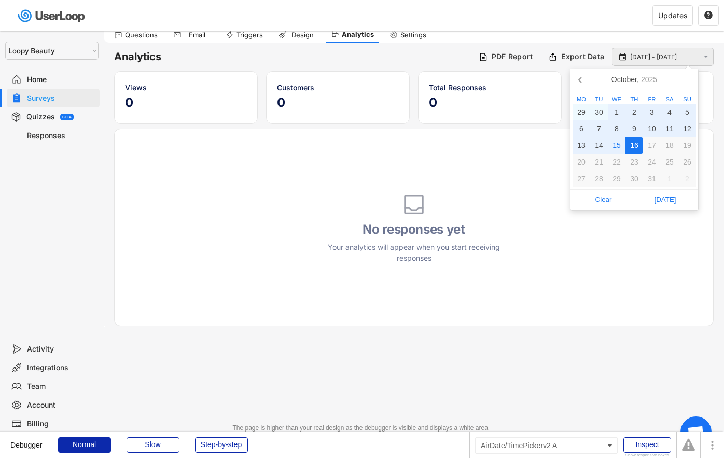
click at [675, 59] on input "[DATE] - [DATE]" at bounding box center [664, 57] width 68 height 10
click at [592, 82] on nav "[DATE]" at bounding box center [635, 79] width 128 height 21
click at [586, 82] on icon at bounding box center [581, 79] width 17 height 17
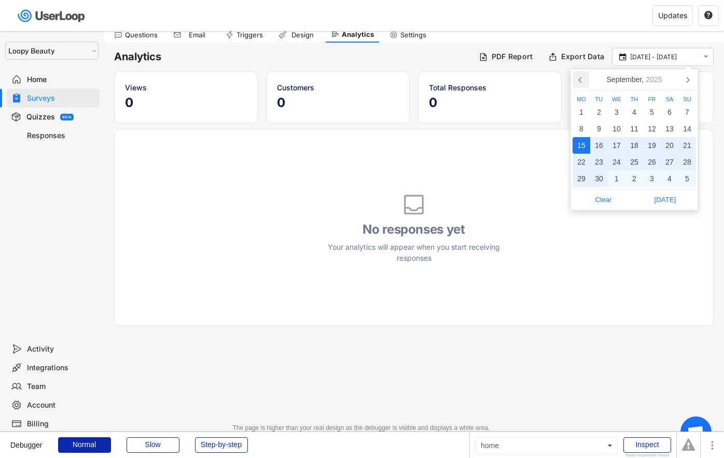
click at [586, 82] on icon at bounding box center [581, 79] width 17 height 17
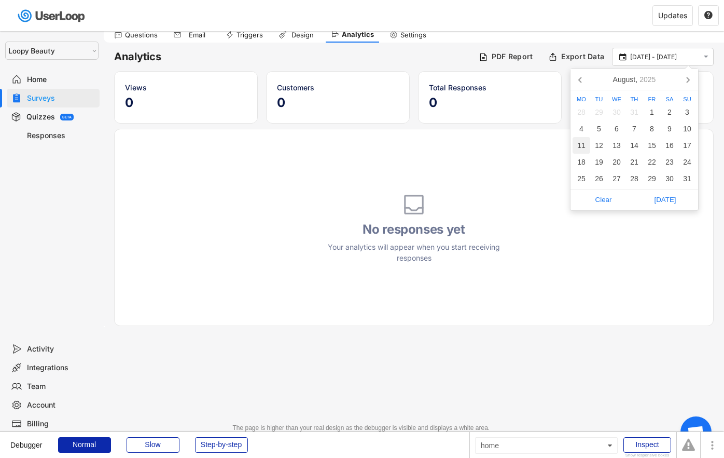
click at [582, 146] on div "11" at bounding box center [582, 145] width 18 height 17
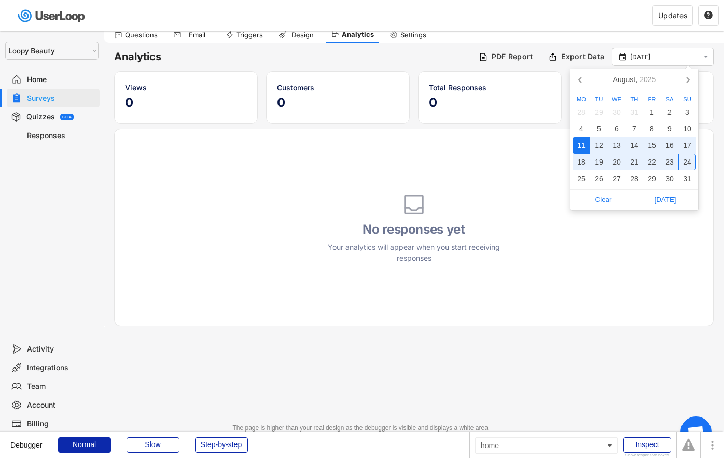
click at [688, 161] on div "24" at bounding box center [688, 162] width 18 height 17
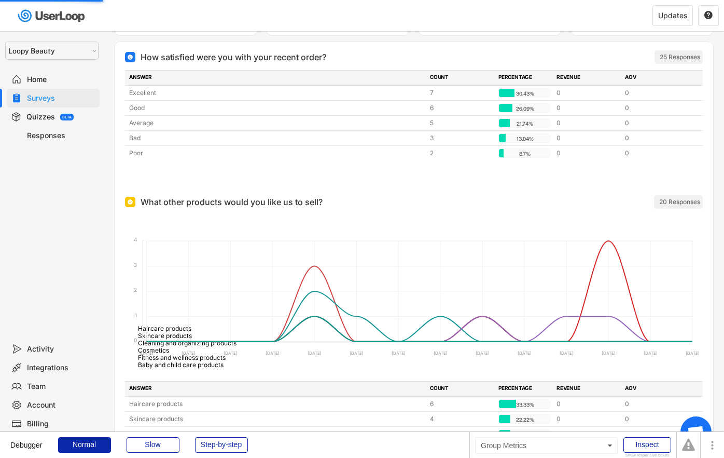
scroll to position [0, 0]
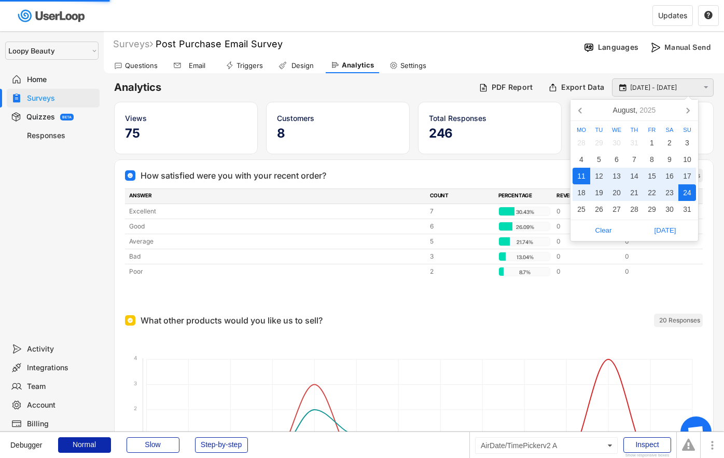
click at [665, 90] on input "[DATE] - [DATE]" at bounding box center [664, 88] width 68 height 10
click at [581, 115] on icon at bounding box center [581, 110] width 17 height 17
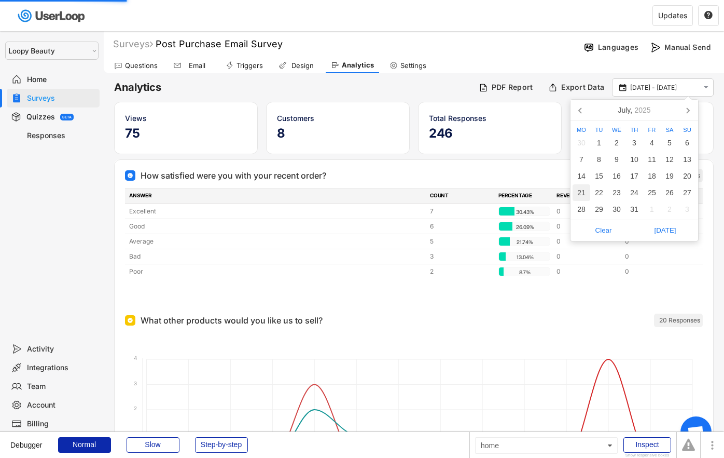
click at [580, 195] on div "21" at bounding box center [582, 192] width 18 height 17
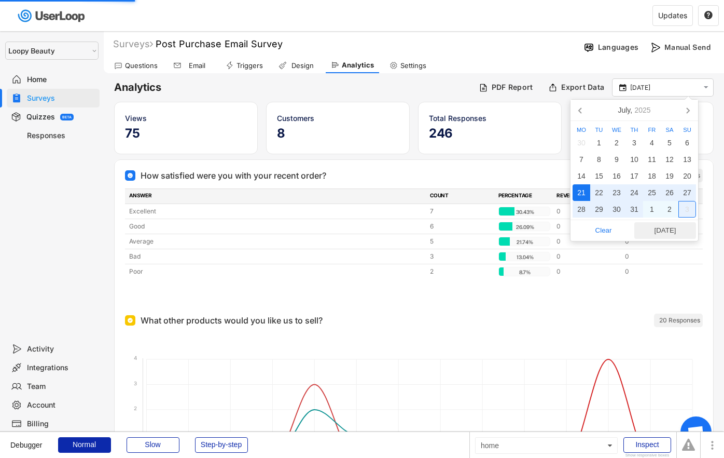
click at [673, 227] on span "Today" at bounding box center [666, 231] width 56 height 16
type input "21 Jul - 15 Oct"
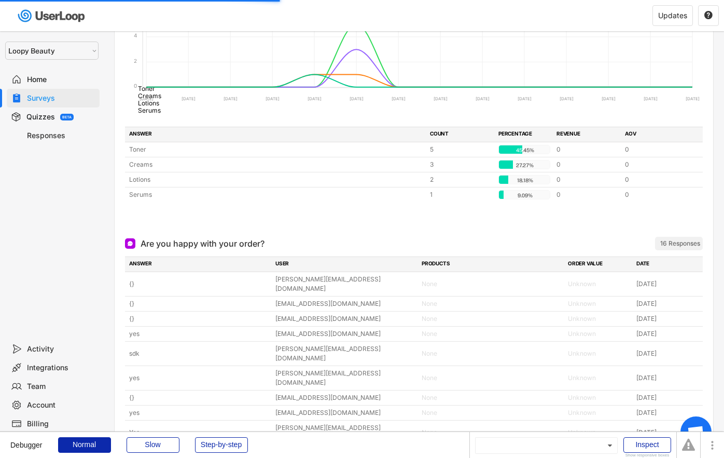
scroll to position [2566, 0]
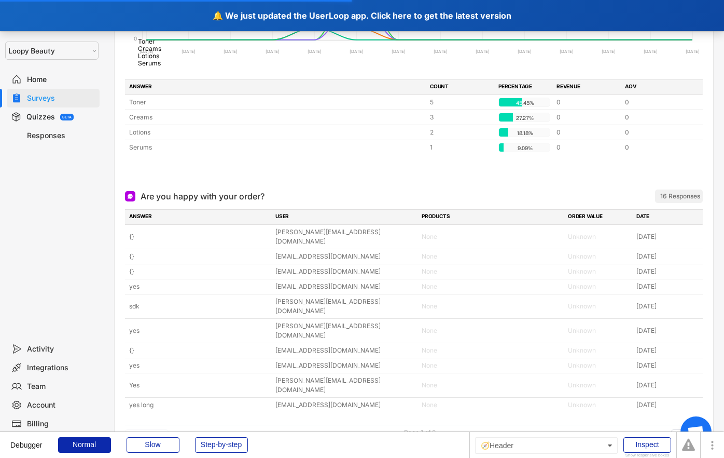
click at [72, 16] on div "🔔 We just updated the UserLoop app. Click here to get the latest version" at bounding box center [362, 15] width 724 height 31
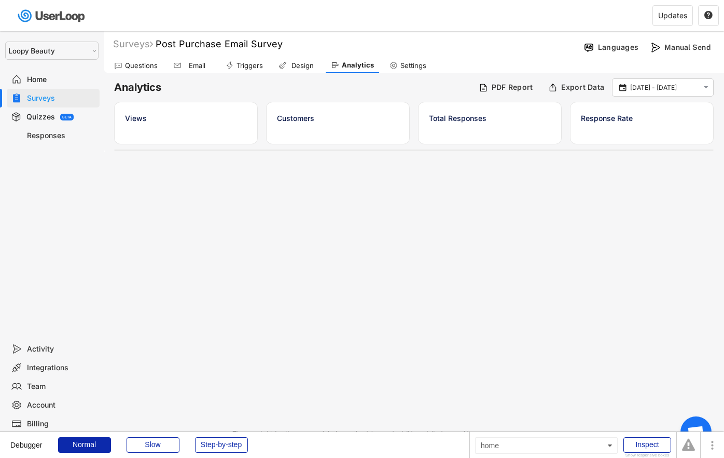
select select ""1348695171700984260__LOOKUP__1621425969652x687239840058835000""
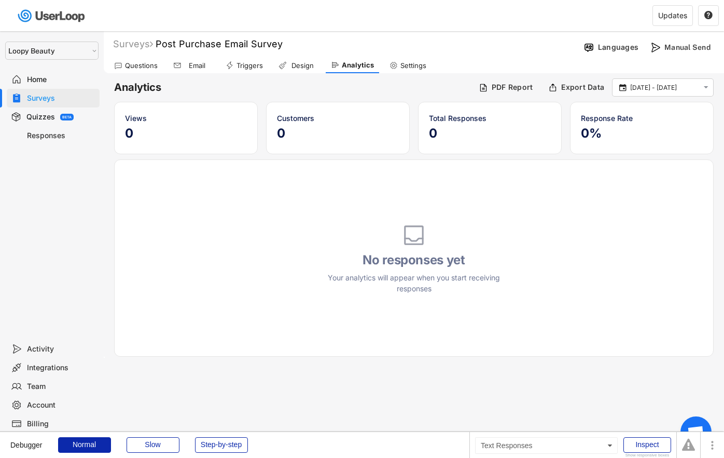
click at [59, 139] on div "Responses" at bounding box center [61, 136] width 68 height 10
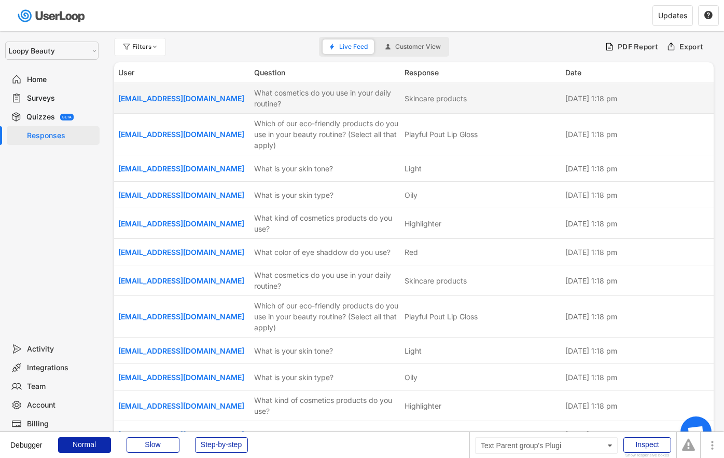
click at [384, 103] on div "What cosmetics do you use in your daily routine?" at bounding box center [326, 98] width 144 height 22
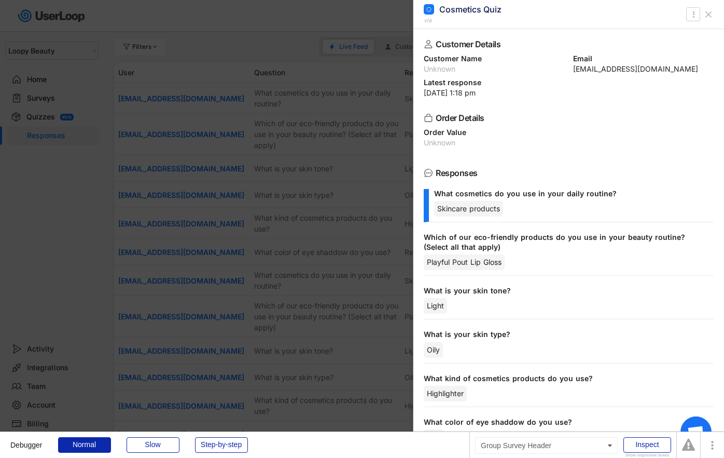
click at [452, 8] on div "Cosmetics Quiz" at bounding box center [471, 9] width 62 height 11
click at [70, 100] on div at bounding box center [362, 229] width 724 height 458
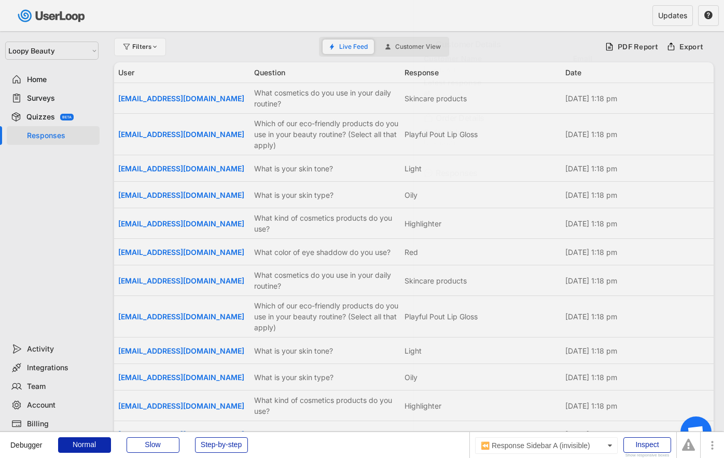
click at [69, 97] on div "Surveys" at bounding box center [61, 98] width 68 height 10
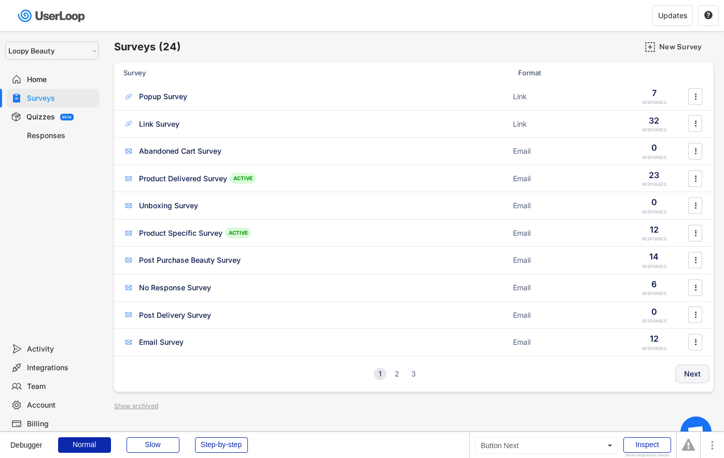
click at [688, 372] on button "Next" at bounding box center [693, 373] width 34 height 19
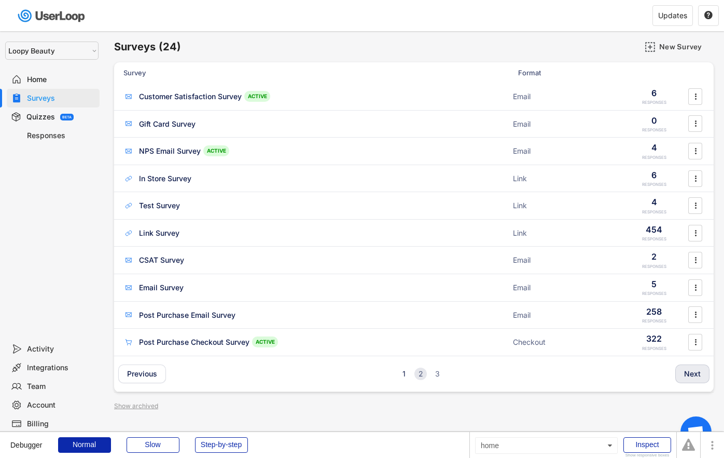
click at [688, 372] on button "Next" at bounding box center [693, 373] width 34 height 19
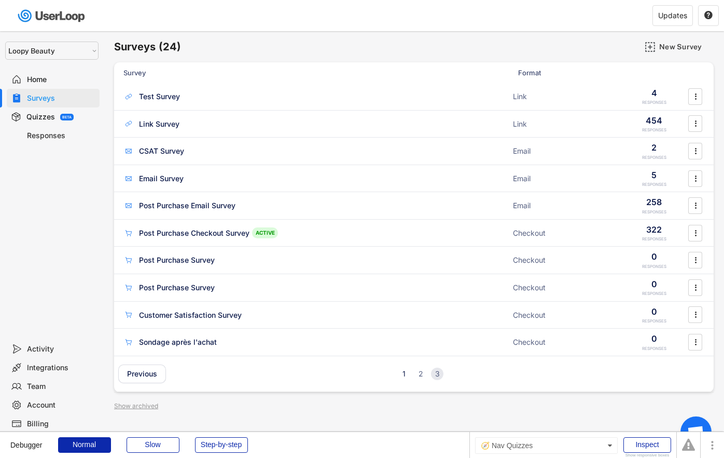
click at [38, 110] on div "Quizzes BETA" at bounding box center [53, 116] width 93 height 19
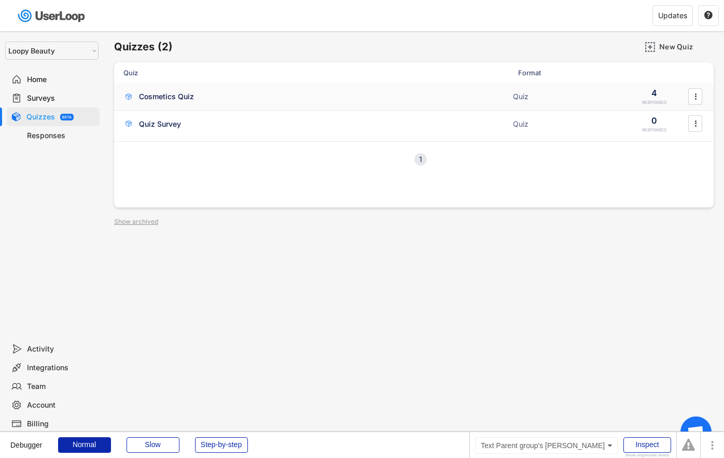
click at [143, 95] on div "Cosmetics Quiz" at bounding box center [166, 96] width 55 height 10
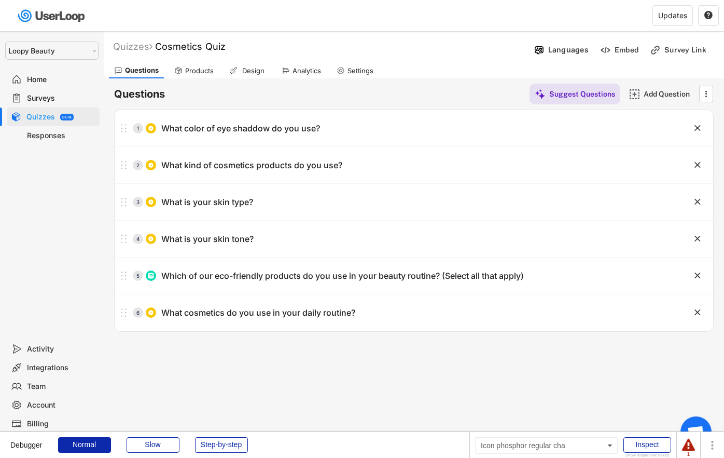
click at [288, 71] on use at bounding box center [286, 70] width 8 height 8
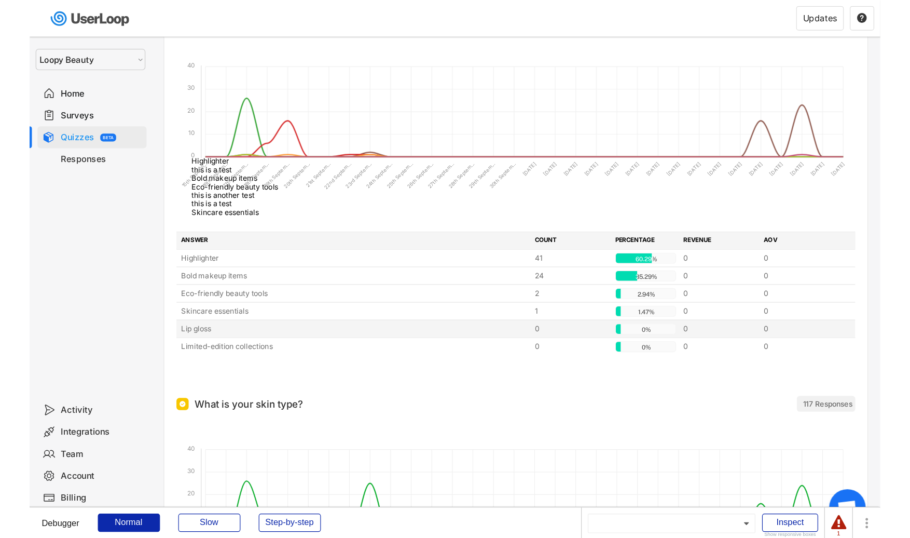
scroll to position [281, 0]
